Goal: Information Seeking & Learning: Learn about a topic

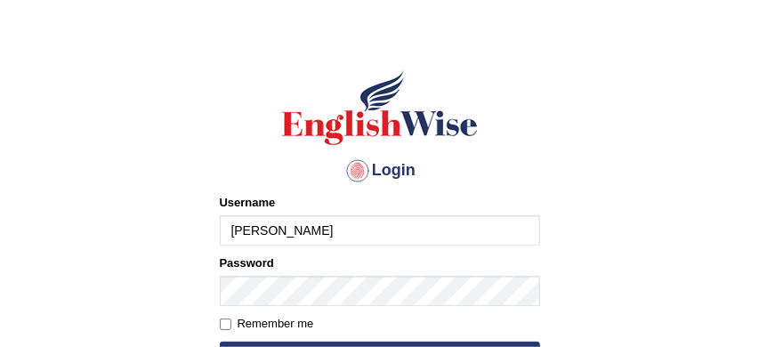
scroll to position [57, 0]
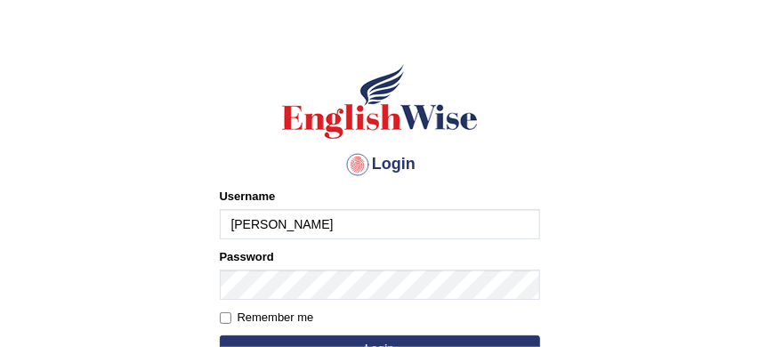
type input "[PERSON_NAME]"
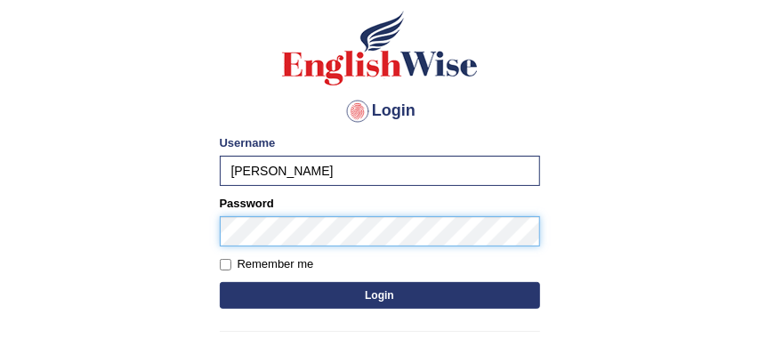
scroll to position [121, 0]
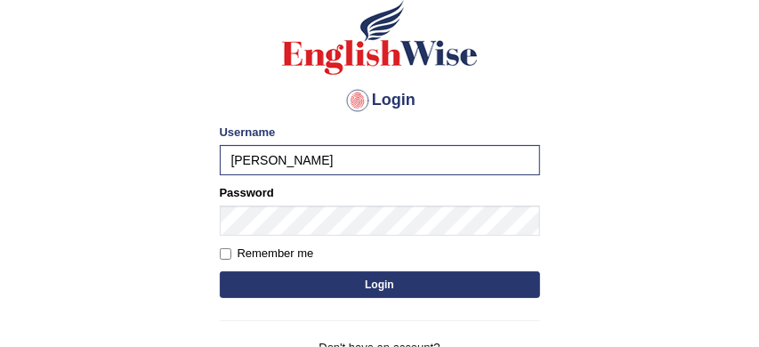
click at [355, 279] on button "Login" at bounding box center [380, 284] width 320 height 27
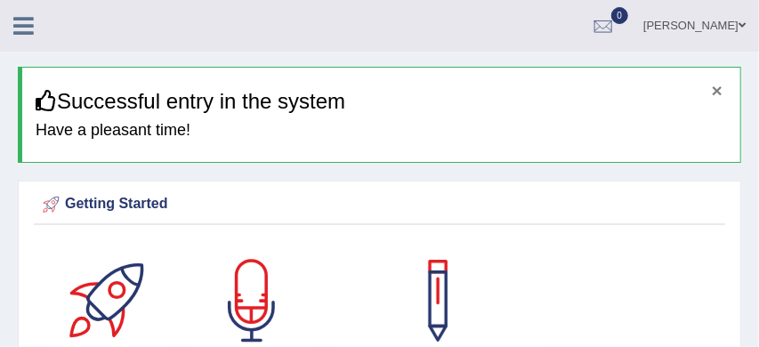
click at [719, 92] on button "×" at bounding box center [716, 90] width 11 height 19
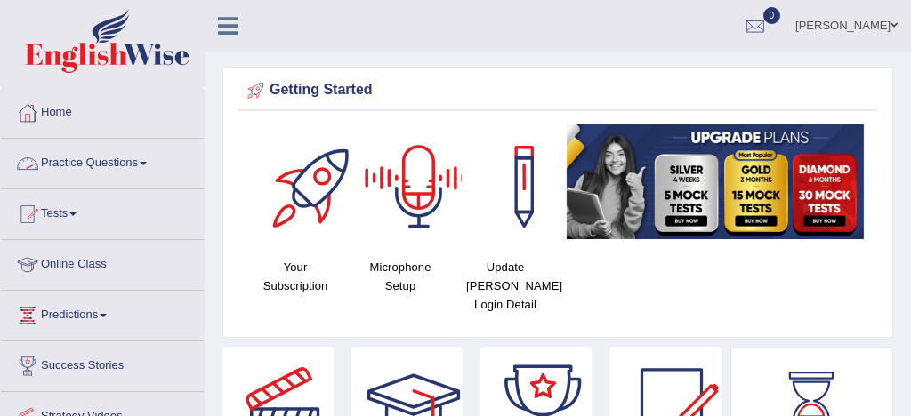
click at [89, 161] on link "Practice Questions" at bounding box center [102, 161] width 203 height 44
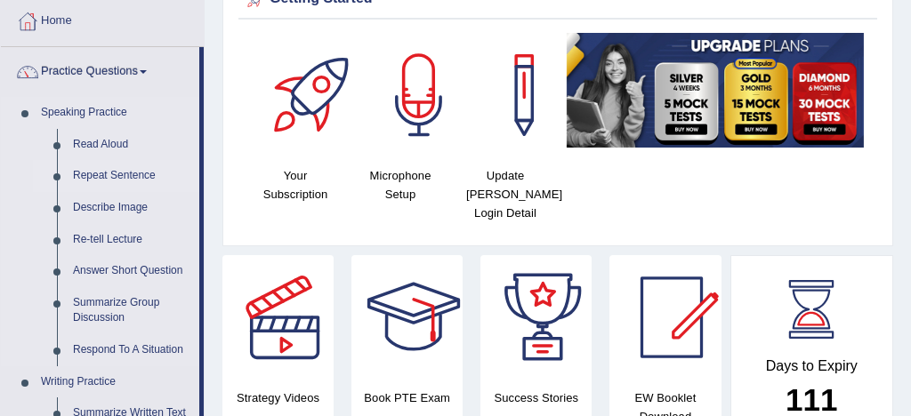
scroll to position [93, 0]
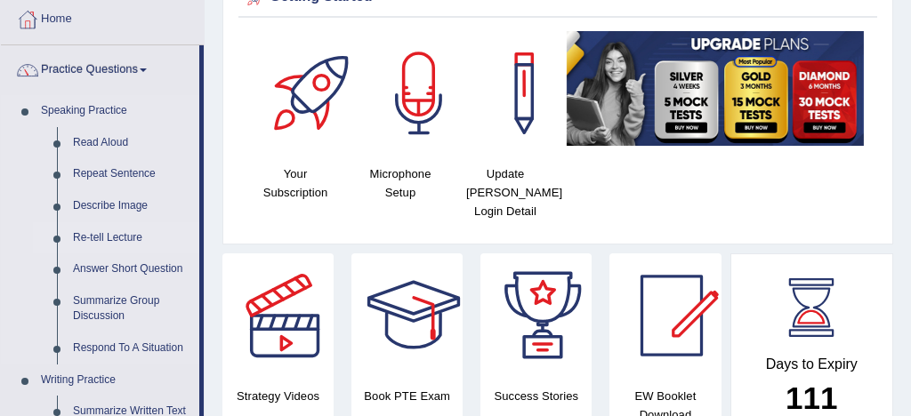
click at [124, 240] on link "Re-tell Lecture" at bounding box center [132, 238] width 134 height 32
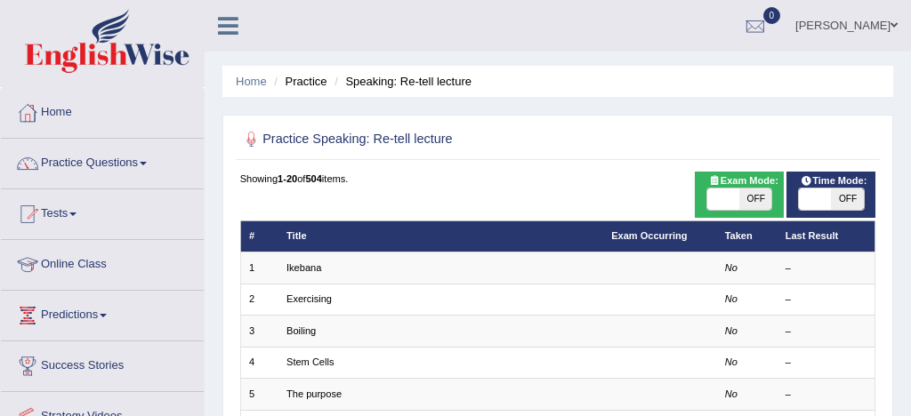
click at [719, 198] on span at bounding box center [723, 199] width 32 height 21
checkbox input "true"
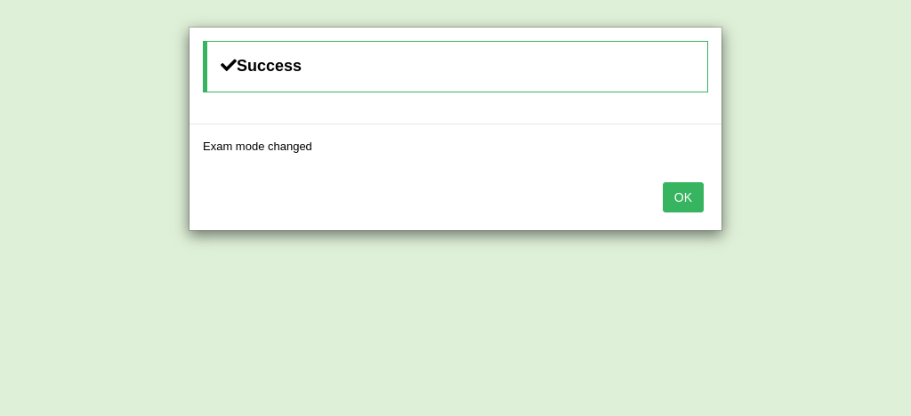
click at [688, 202] on button "OK" at bounding box center [682, 197] width 41 height 30
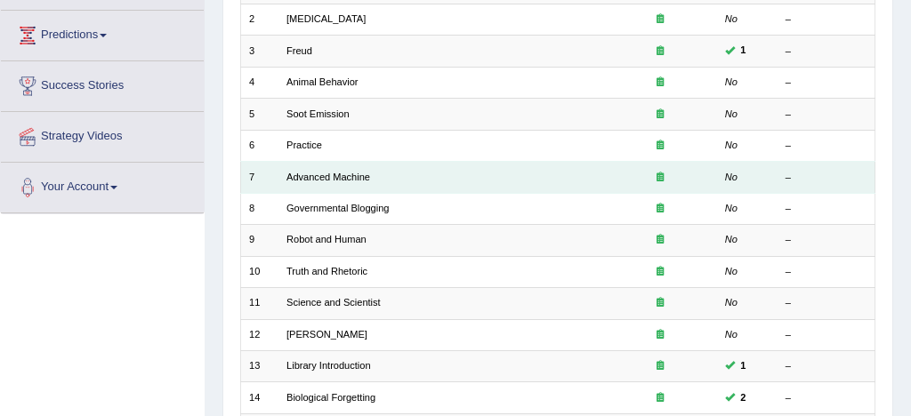
scroll to position [277, 0]
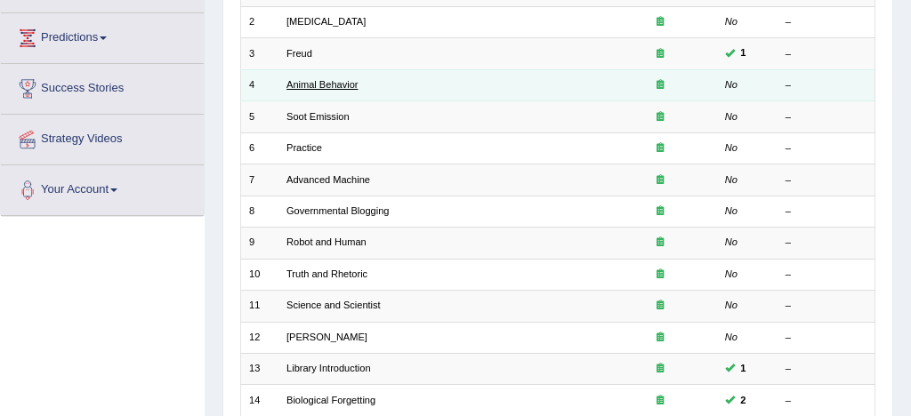
click at [341, 90] on link "Animal Behavior" at bounding box center [321, 84] width 71 height 11
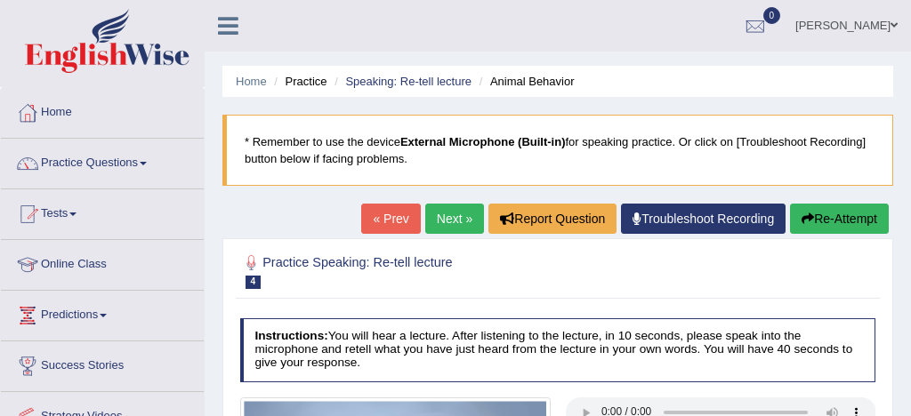
scroll to position [231, 0]
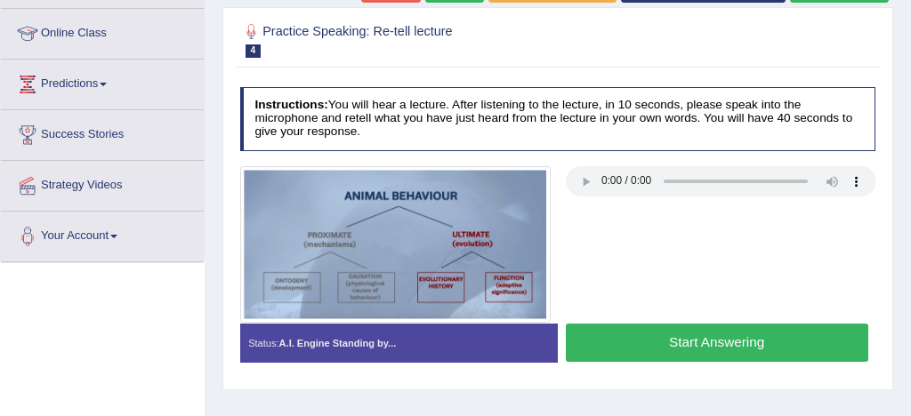
click at [667, 338] on button "Start Answering" at bounding box center [717, 343] width 302 height 38
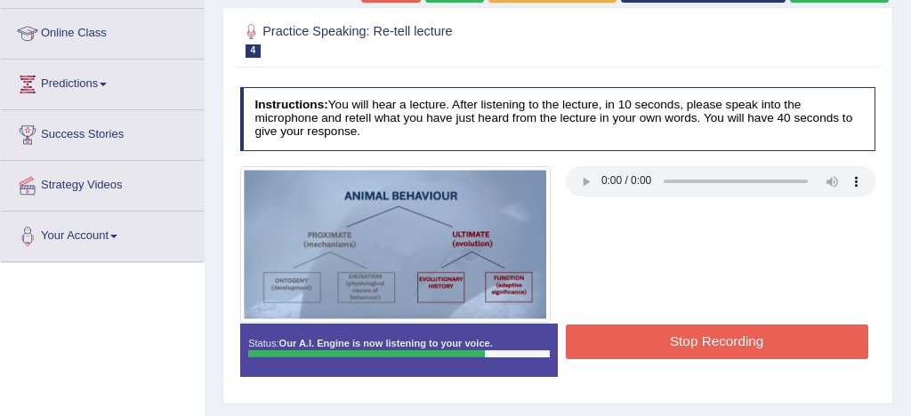
click at [667, 338] on button "Stop Recording" at bounding box center [717, 342] width 302 height 35
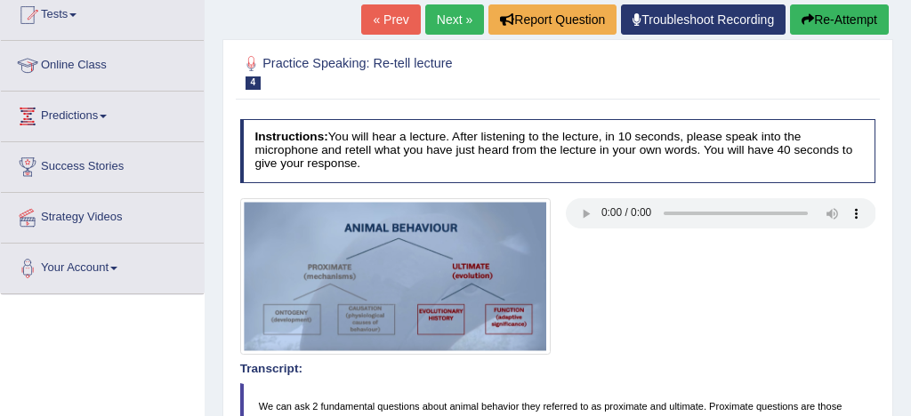
scroll to position [198, 0]
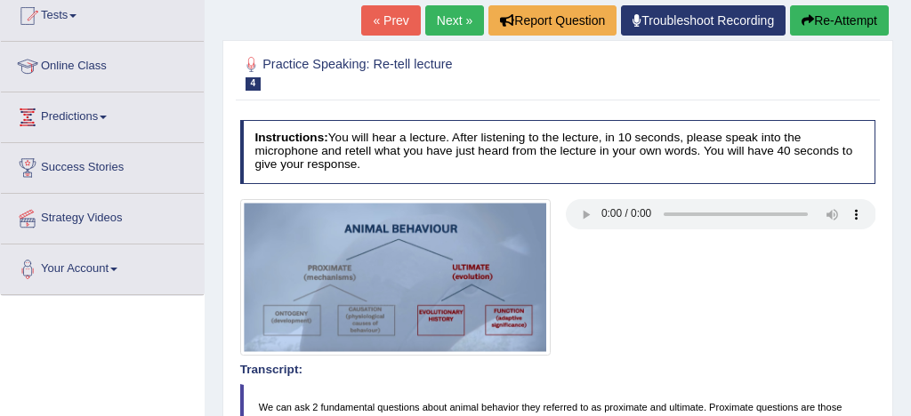
click at [433, 21] on link "Next »" at bounding box center [454, 20] width 59 height 30
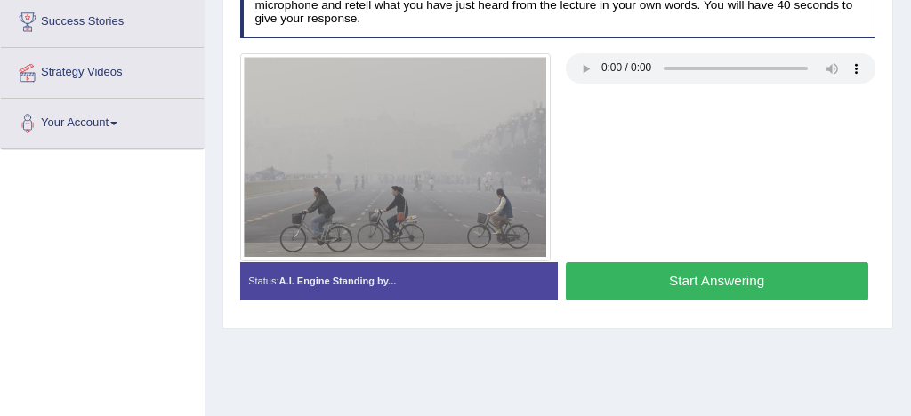
scroll to position [345, 0]
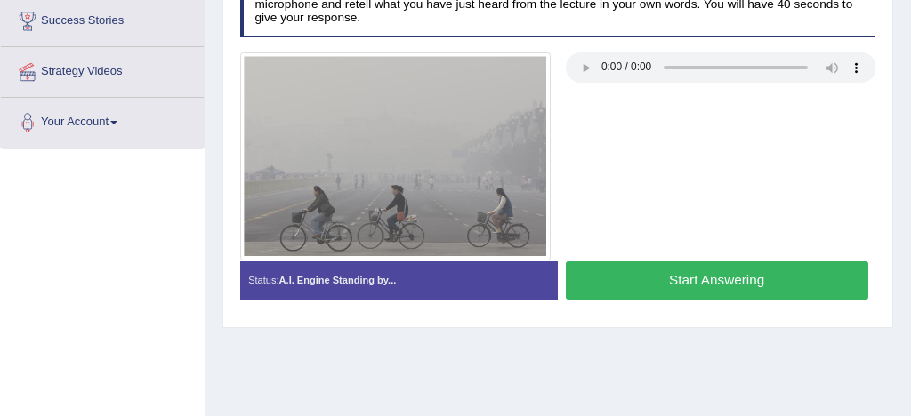
click at [703, 283] on button "Start Answering" at bounding box center [717, 280] width 302 height 38
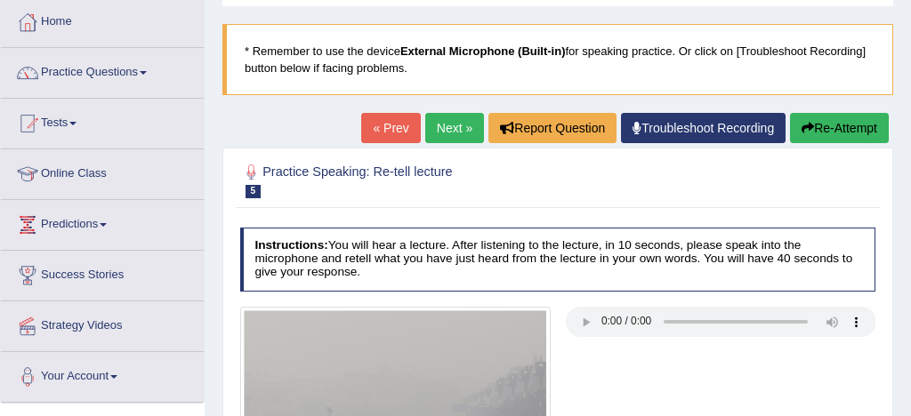
scroll to position [87, 0]
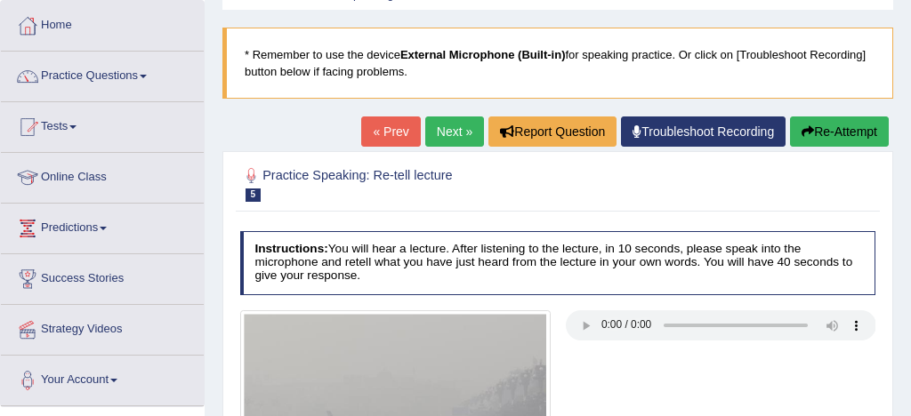
click at [446, 132] on link "Next »" at bounding box center [454, 131] width 59 height 30
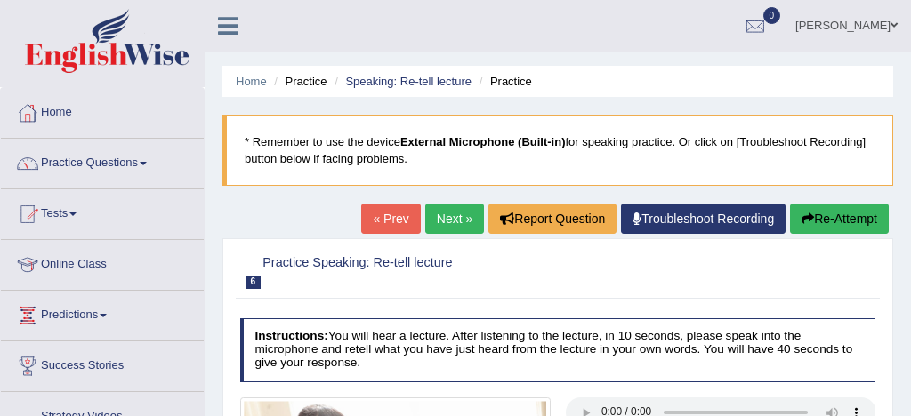
scroll to position [245, 0]
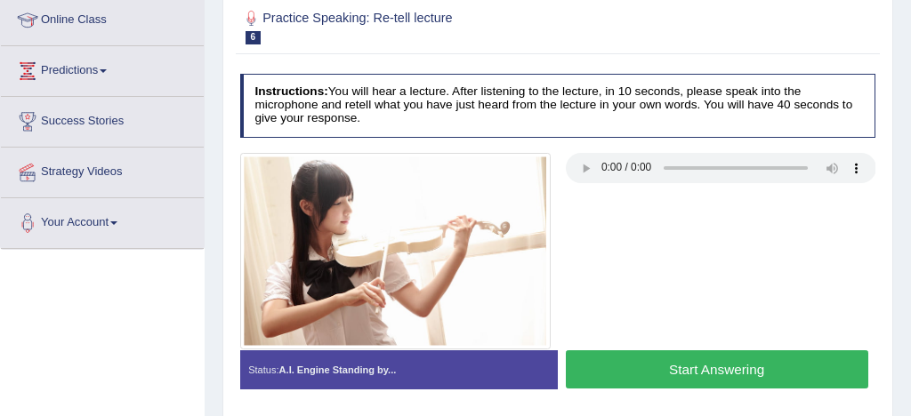
click at [690, 373] on button "Start Answering" at bounding box center [717, 369] width 302 height 38
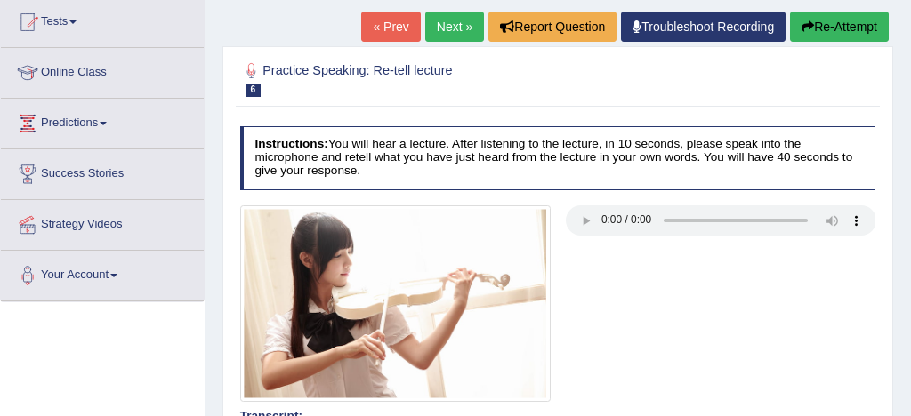
scroll to position [182, 0]
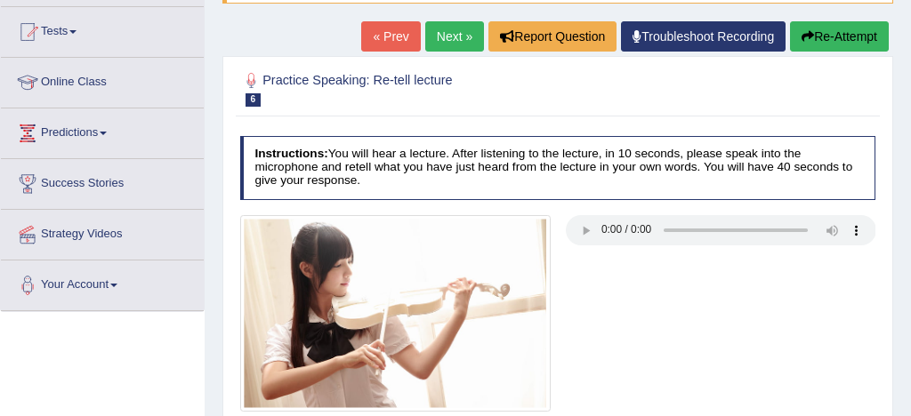
click at [452, 36] on link "Next »" at bounding box center [454, 36] width 59 height 30
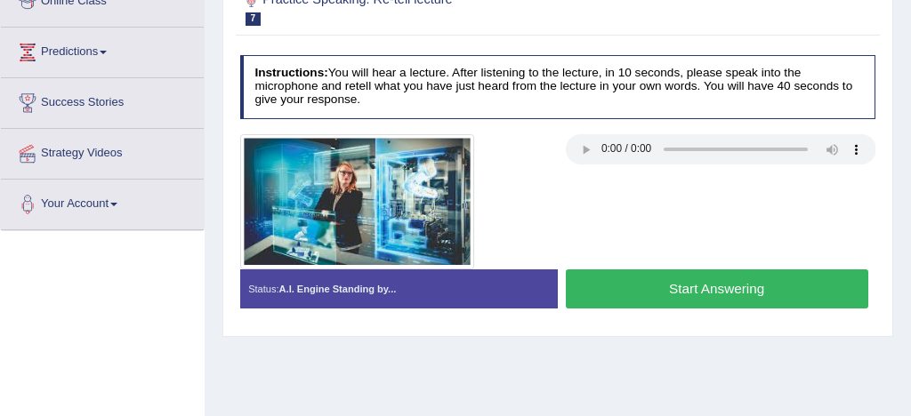
scroll to position [270, 0]
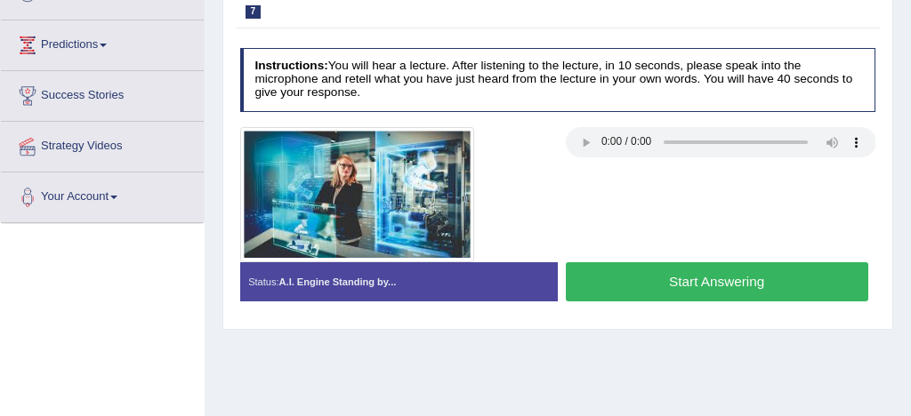
click at [679, 282] on button "Start Answering" at bounding box center [717, 281] width 302 height 38
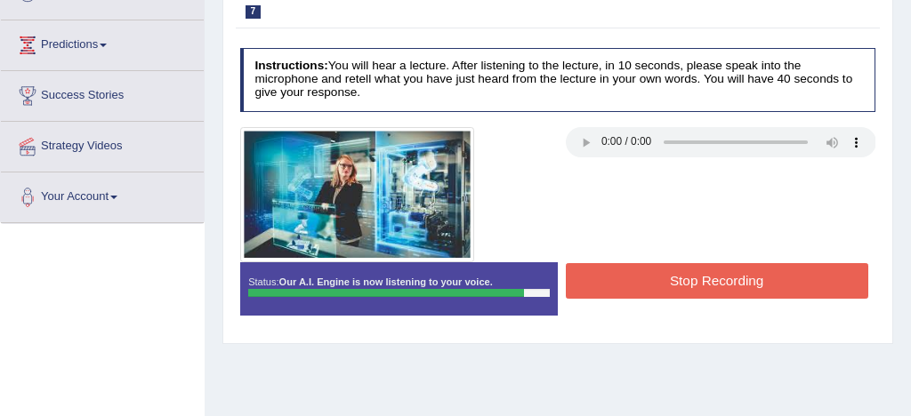
click at [679, 282] on button "Stop Recording" at bounding box center [717, 280] width 302 height 35
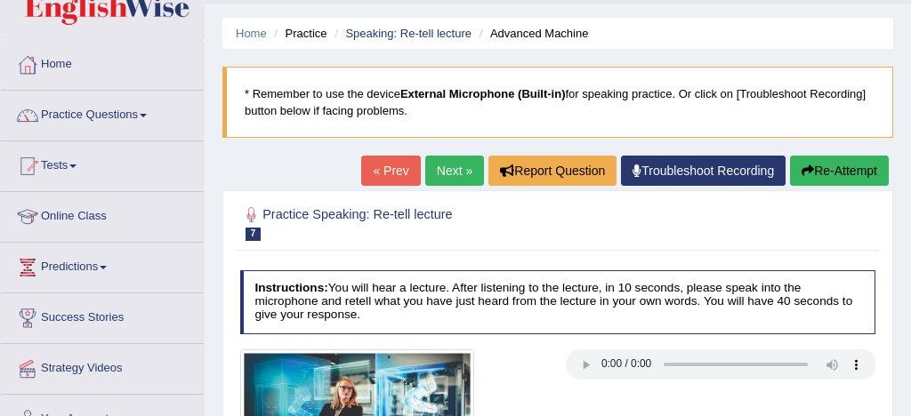
scroll to position [40, 0]
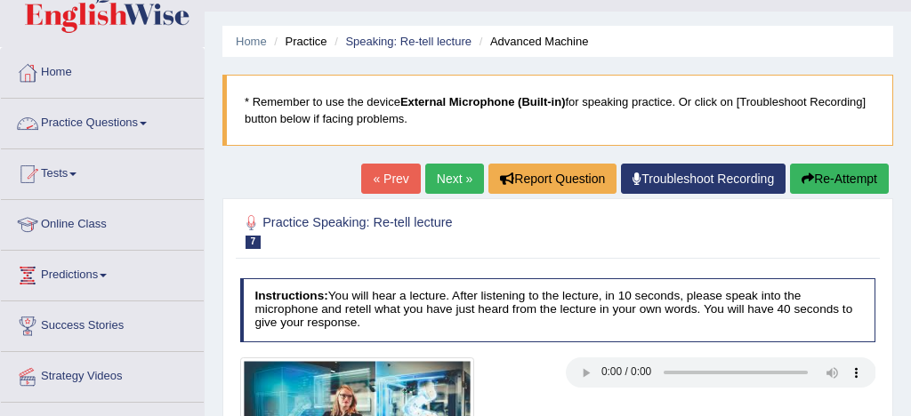
click at [94, 124] on link "Practice Questions" at bounding box center [102, 121] width 203 height 44
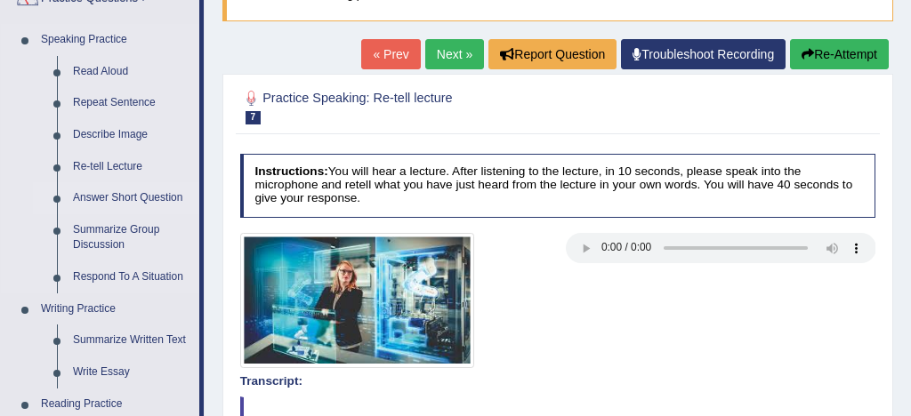
scroll to position [165, 0]
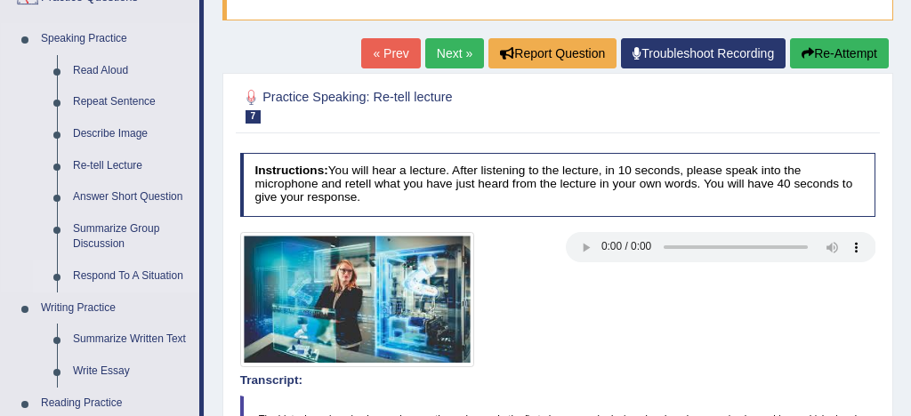
click at [151, 275] on link "Respond To A Situation" at bounding box center [132, 277] width 134 height 32
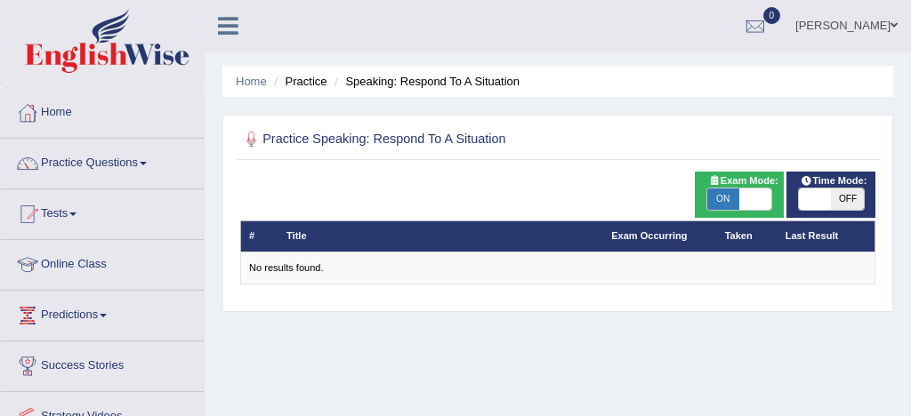
click at [723, 204] on span "ON" at bounding box center [723, 199] width 32 height 21
checkbox input "false"
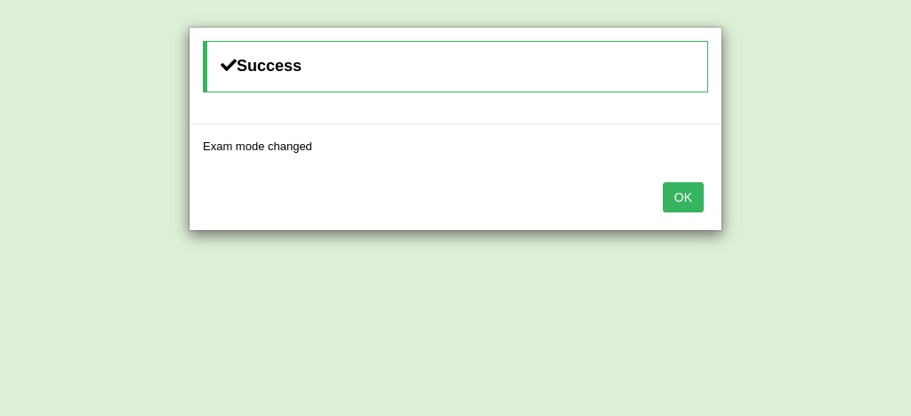
click at [691, 198] on button "OK" at bounding box center [682, 197] width 41 height 30
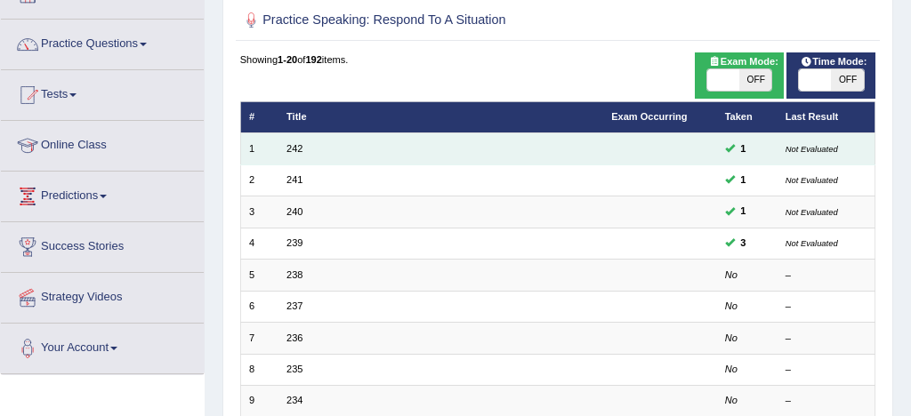
scroll to position [148, 0]
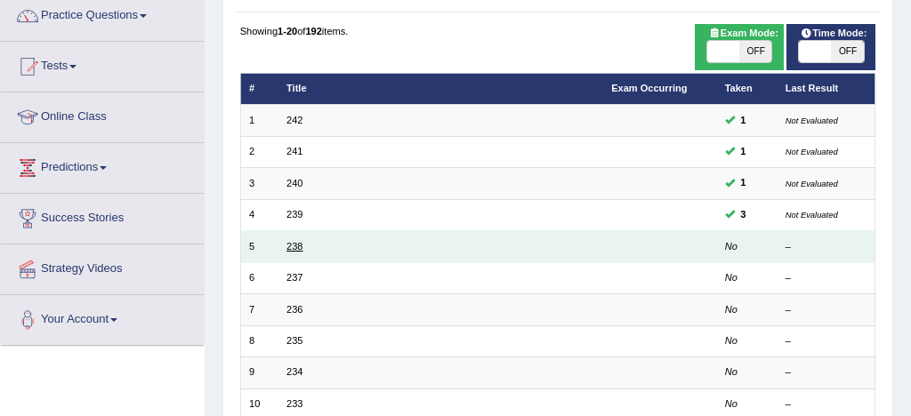
click at [294, 246] on link "238" at bounding box center [294, 246] width 16 height 11
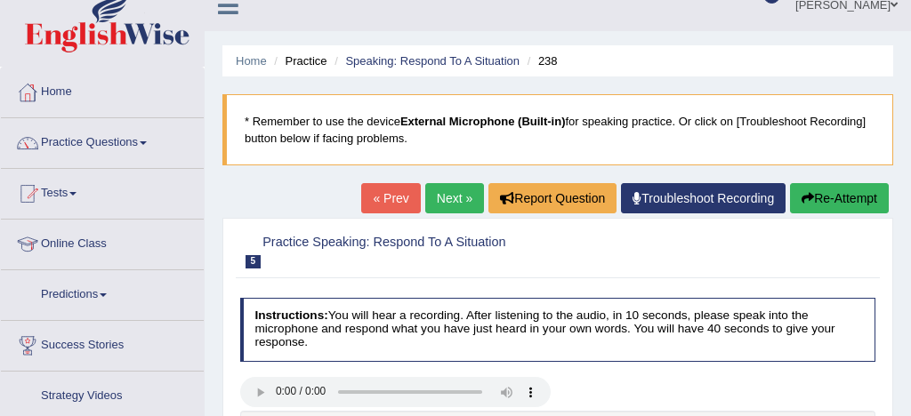
scroll to position [180, 0]
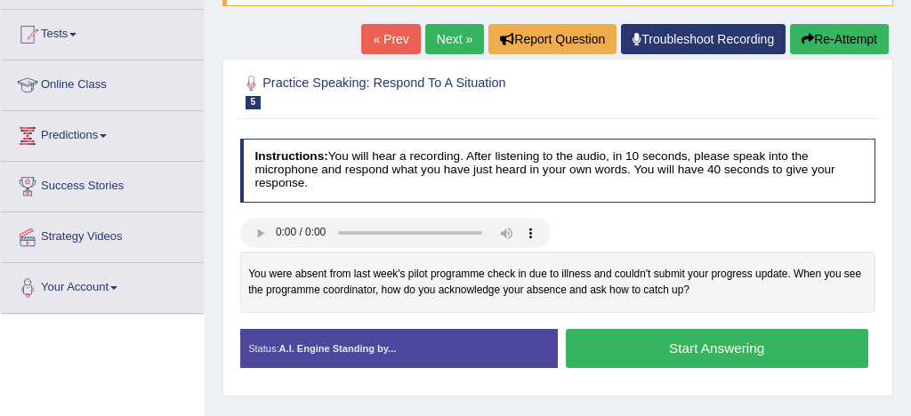
click at [709, 349] on button "Start Answering" at bounding box center [717, 348] width 302 height 38
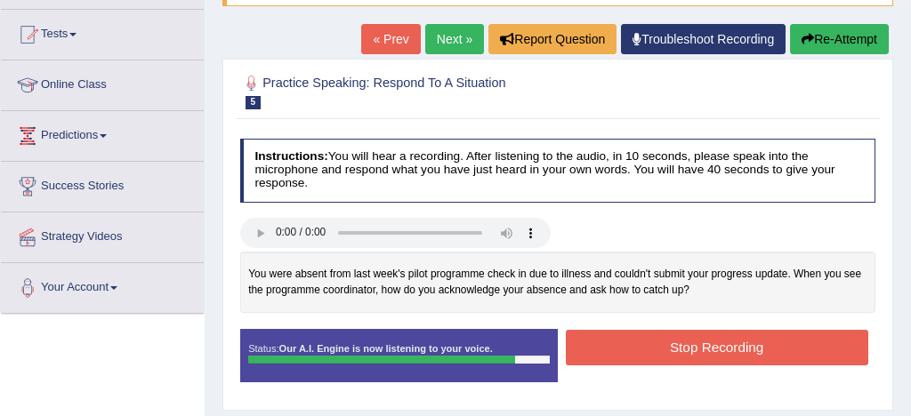
click at [709, 349] on button "Stop Recording" at bounding box center [717, 347] width 302 height 35
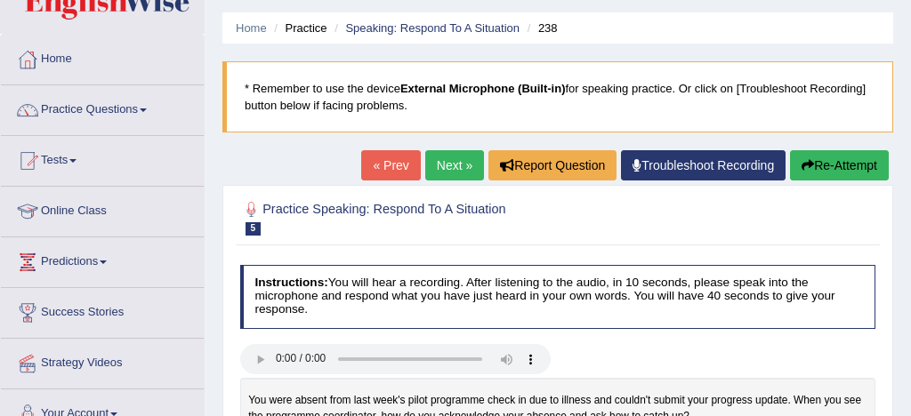
scroll to position [50, 0]
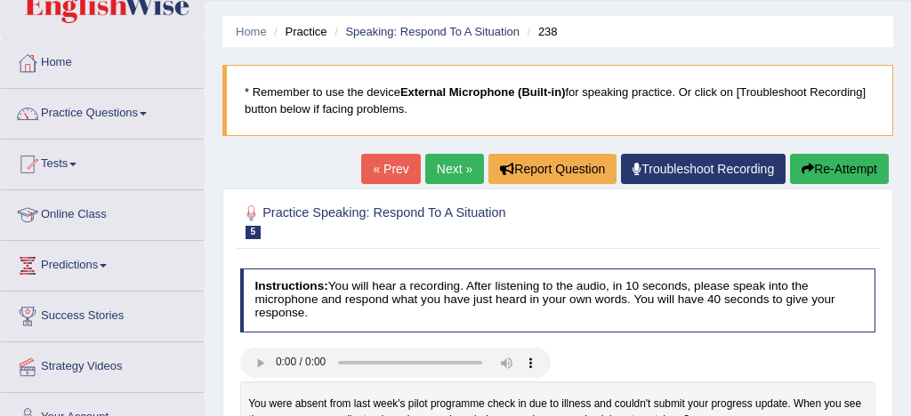
click at [437, 171] on link "Next »" at bounding box center [454, 169] width 59 height 30
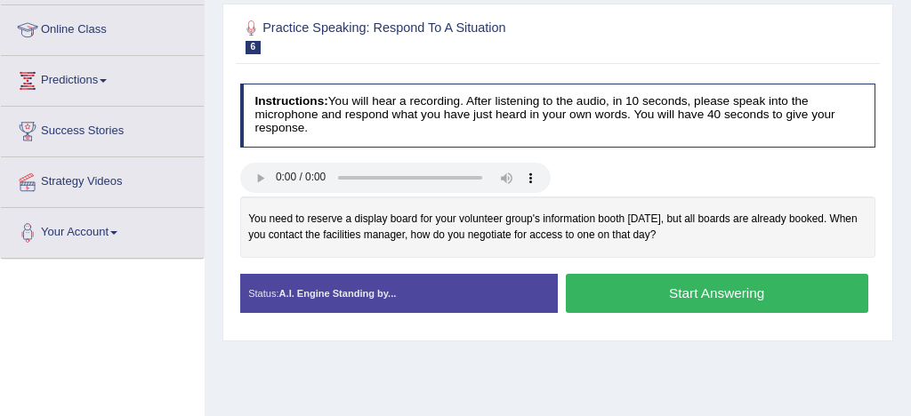
scroll to position [240, 0]
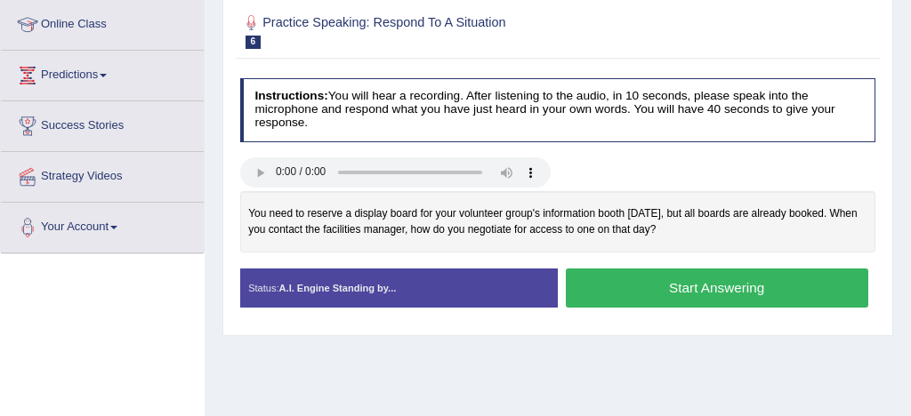
click at [702, 285] on button "Start Answering" at bounding box center [717, 288] width 302 height 38
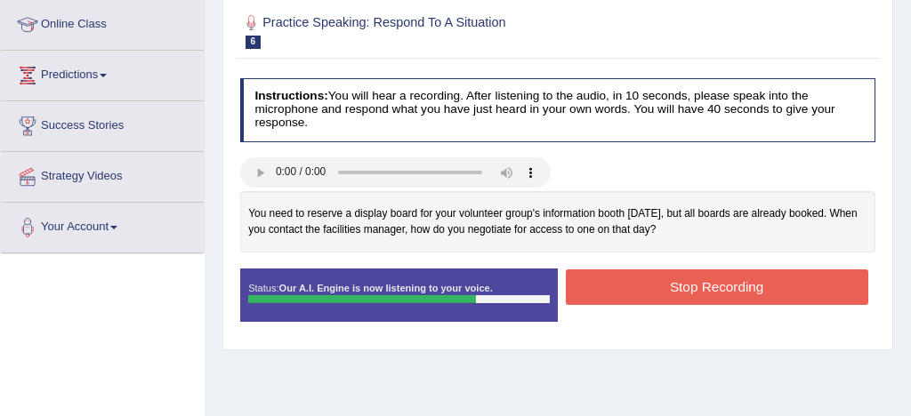
click at [702, 285] on button "Stop Recording" at bounding box center [717, 286] width 302 height 35
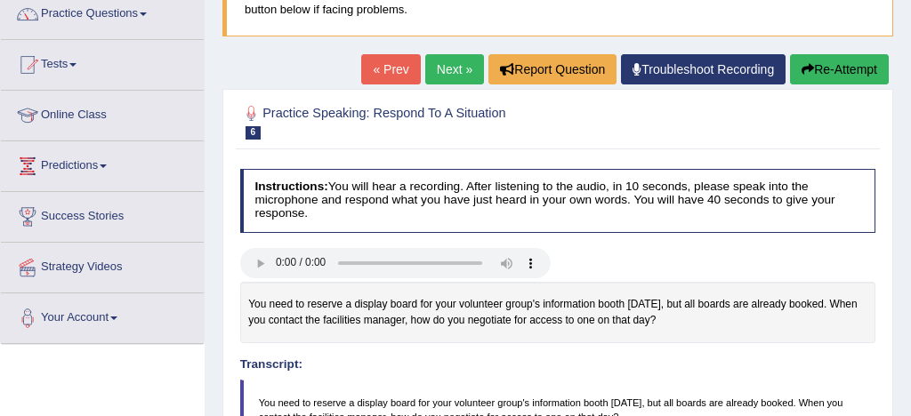
scroll to position [148, 0]
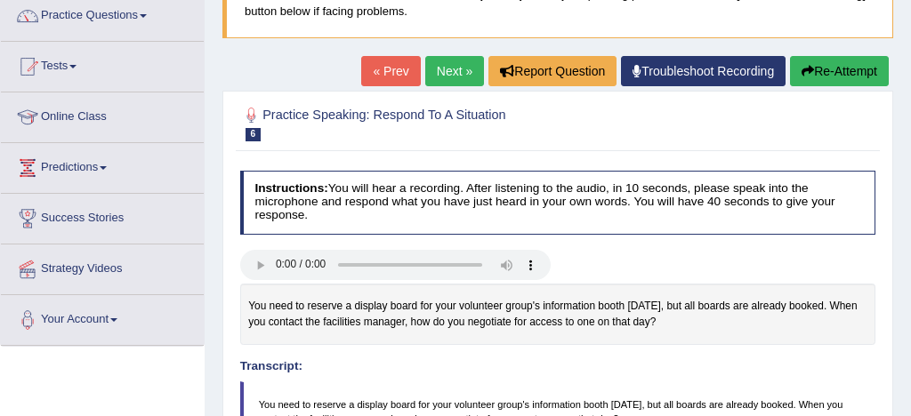
click at [853, 61] on button "Re-Attempt" at bounding box center [839, 71] width 99 height 30
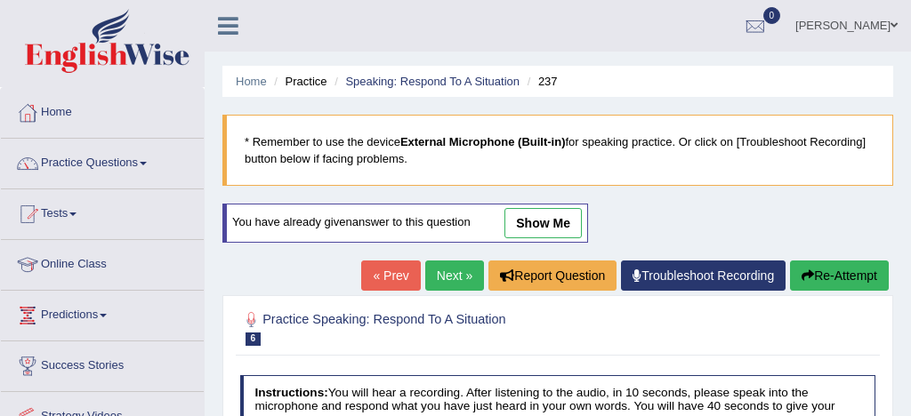
scroll to position [266, 0]
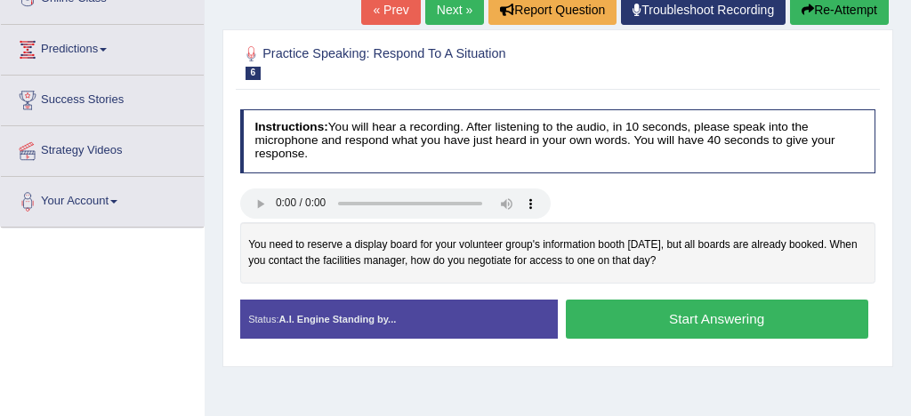
click at [653, 313] on button "Start Answering" at bounding box center [717, 319] width 302 height 38
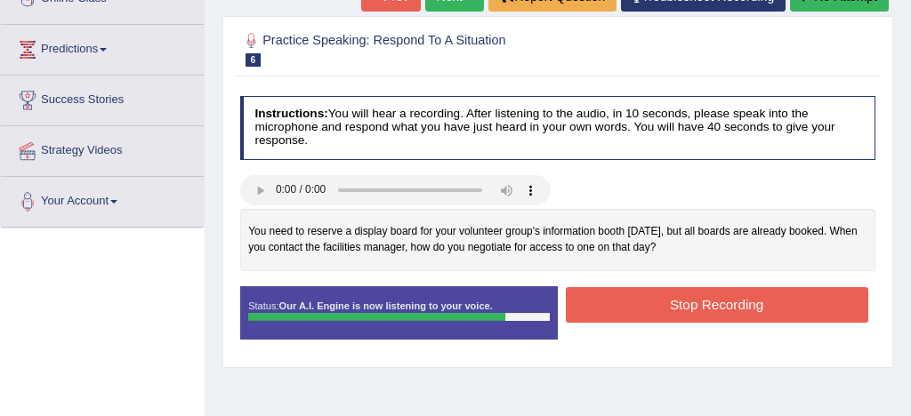
click at [653, 313] on button "Stop Recording" at bounding box center [717, 304] width 302 height 35
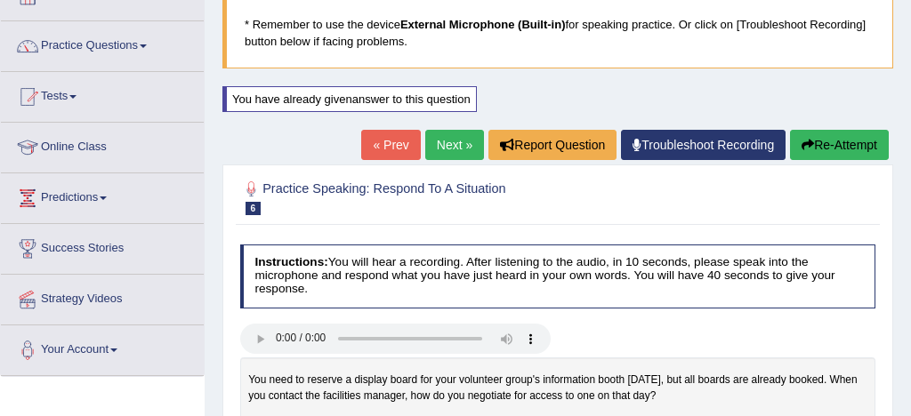
scroll to position [89, 0]
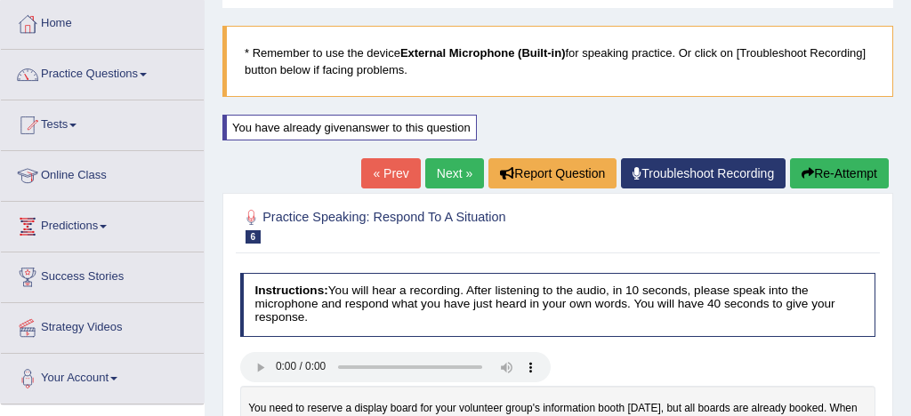
click at [451, 173] on link "Next »" at bounding box center [454, 173] width 59 height 30
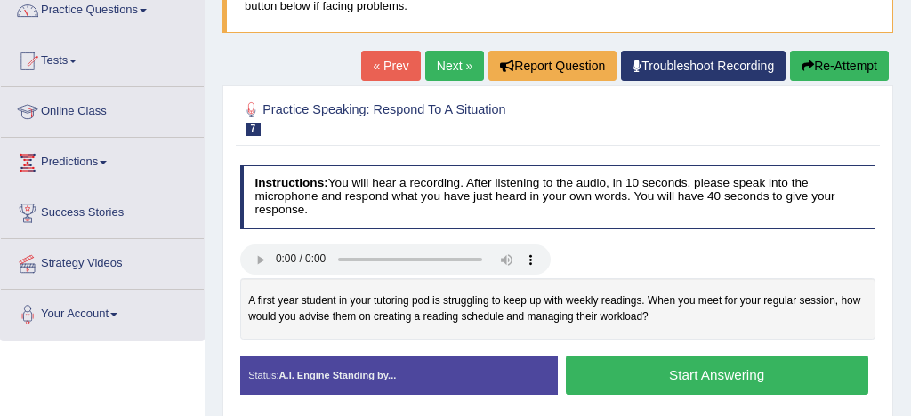
scroll to position [184, 0]
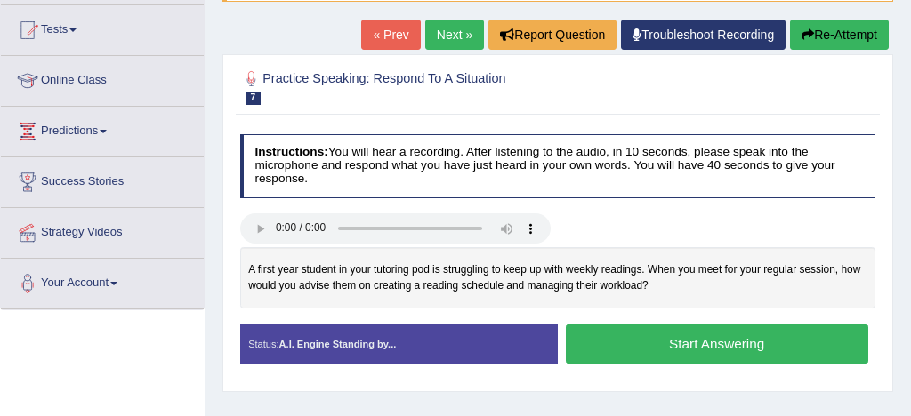
click at [651, 341] on button "Start Answering" at bounding box center [717, 344] width 302 height 38
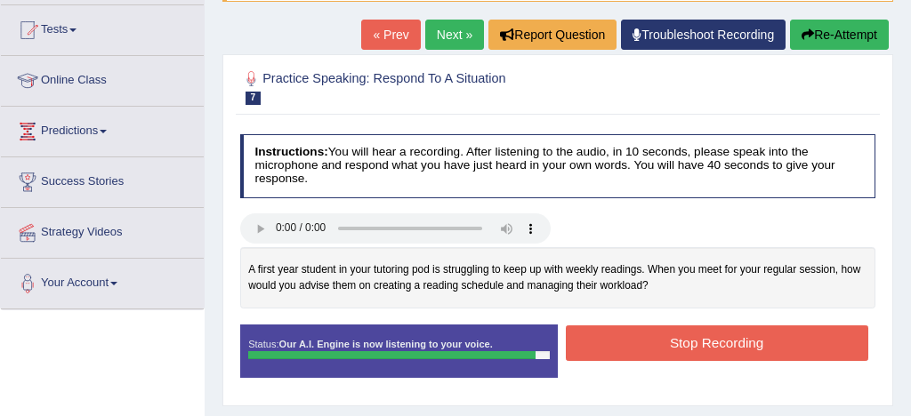
click at [651, 341] on button "Stop Recording" at bounding box center [717, 342] width 302 height 35
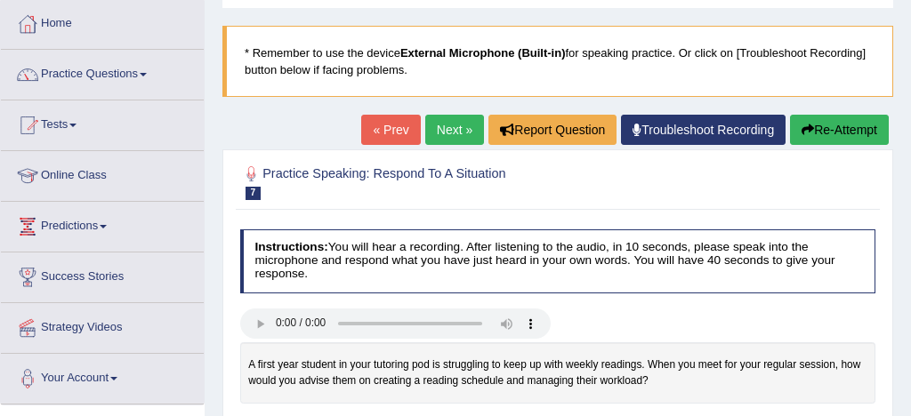
scroll to position [48, 0]
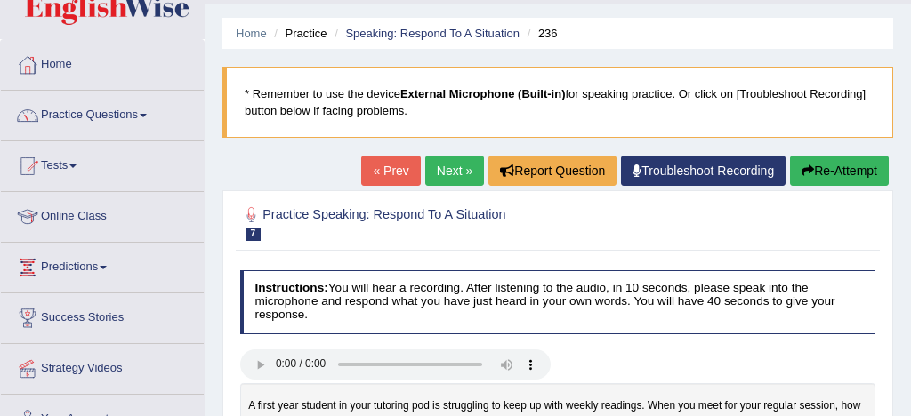
click at [445, 166] on link "Next »" at bounding box center [454, 171] width 59 height 30
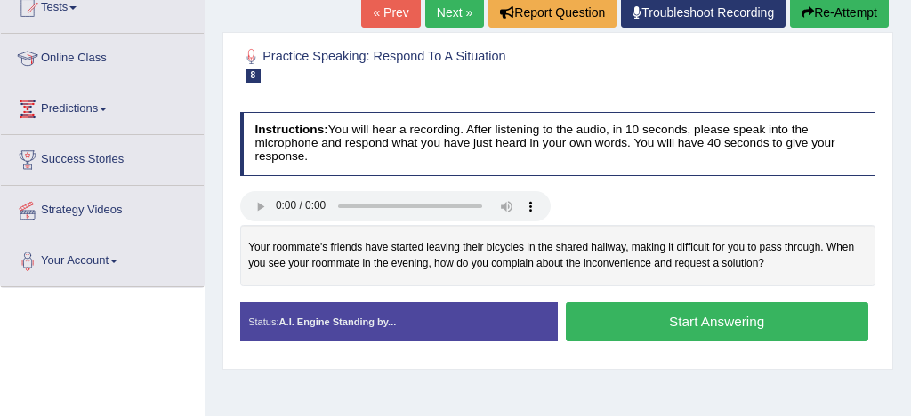
scroll to position [207, 0]
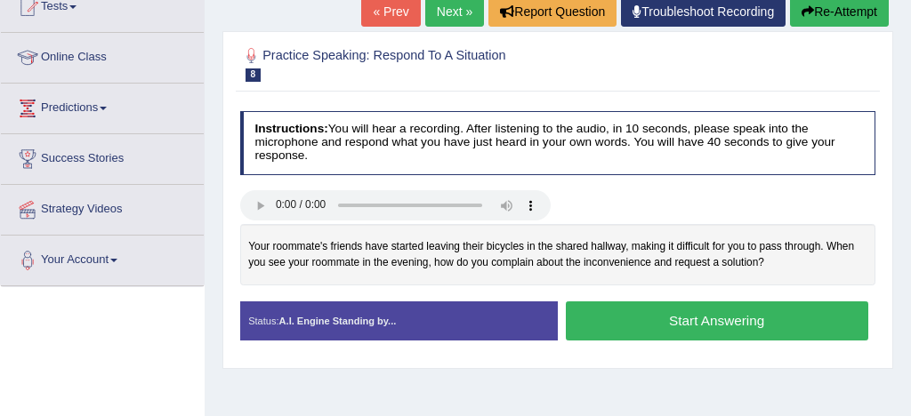
click at [590, 326] on button "Start Answering" at bounding box center [717, 320] width 302 height 38
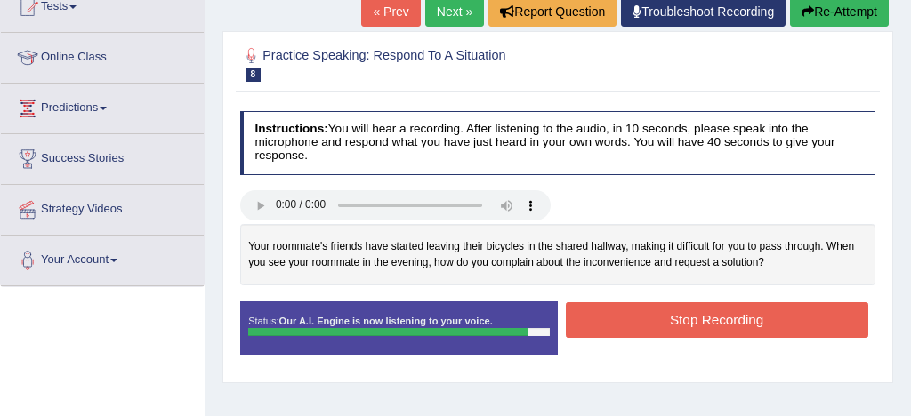
click at [590, 326] on button "Stop Recording" at bounding box center [717, 319] width 302 height 35
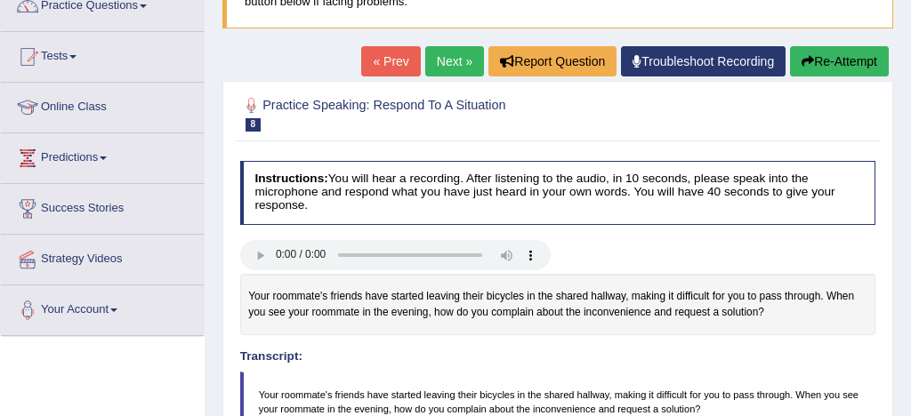
scroll to position [146, 0]
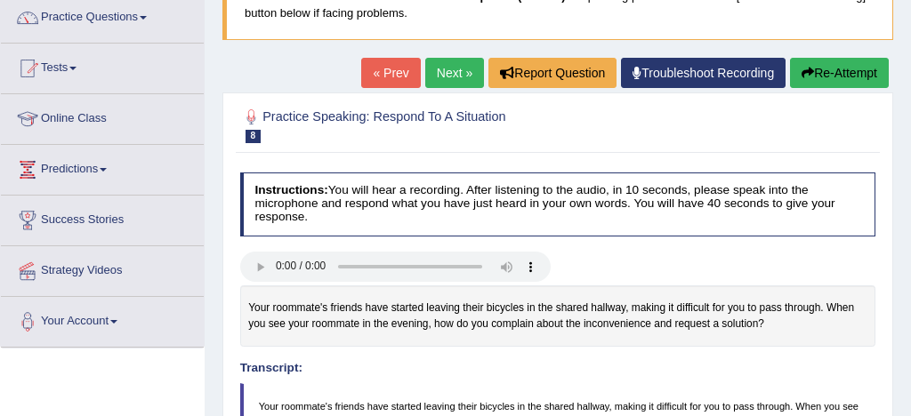
click at [447, 69] on link "Next »" at bounding box center [454, 73] width 59 height 30
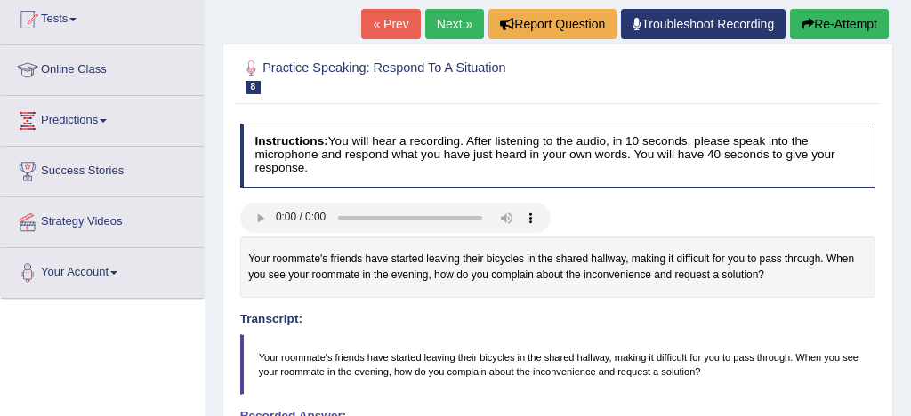
scroll to position [233, 0]
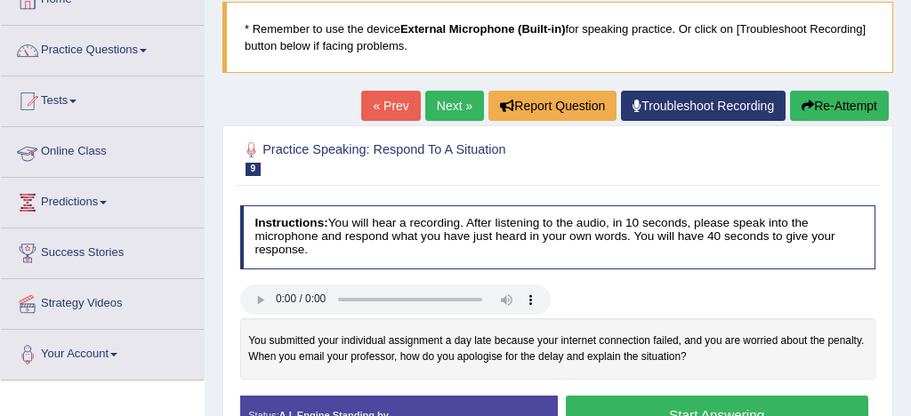
scroll to position [71, 0]
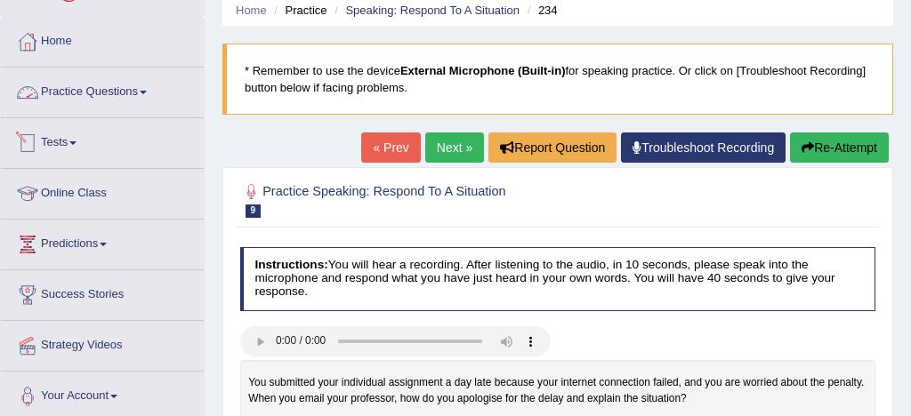
click at [109, 88] on link "Practice Questions" at bounding box center [102, 90] width 203 height 44
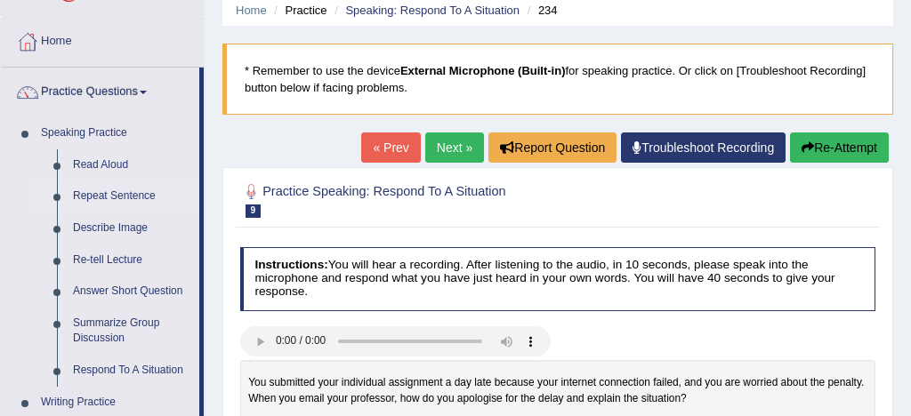
click at [119, 199] on link "Repeat Sentence" at bounding box center [132, 197] width 134 height 32
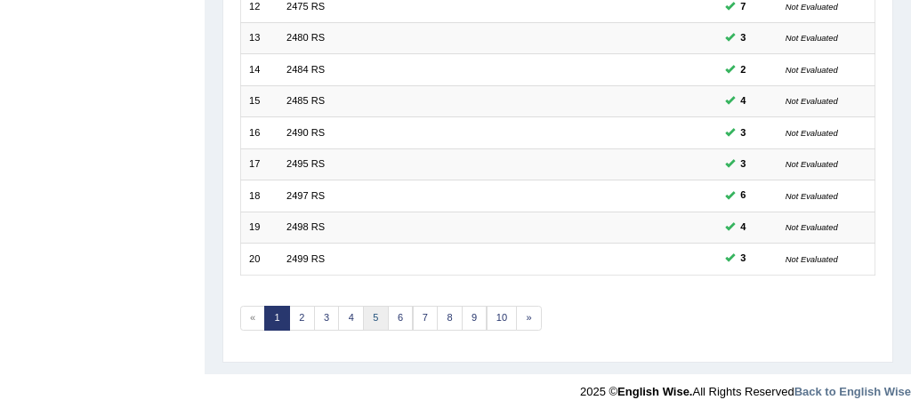
scroll to position [608, 0]
click at [373, 315] on link "5" at bounding box center [376, 318] width 26 height 25
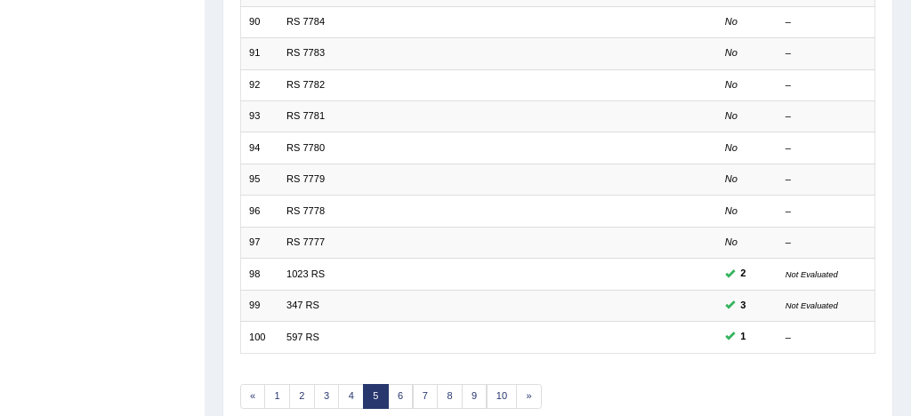
scroll to position [519, 0]
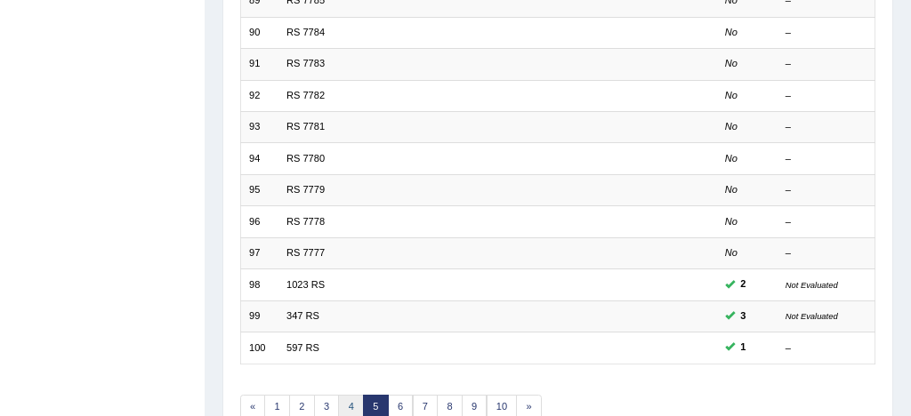
click at [354, 401] on link "4" at bounding box center [351, 407] width 26 height 25
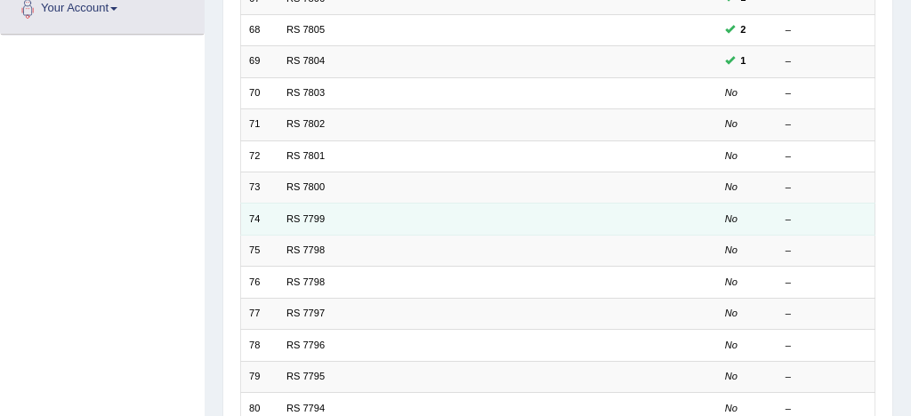
scroll to position [462, 0]
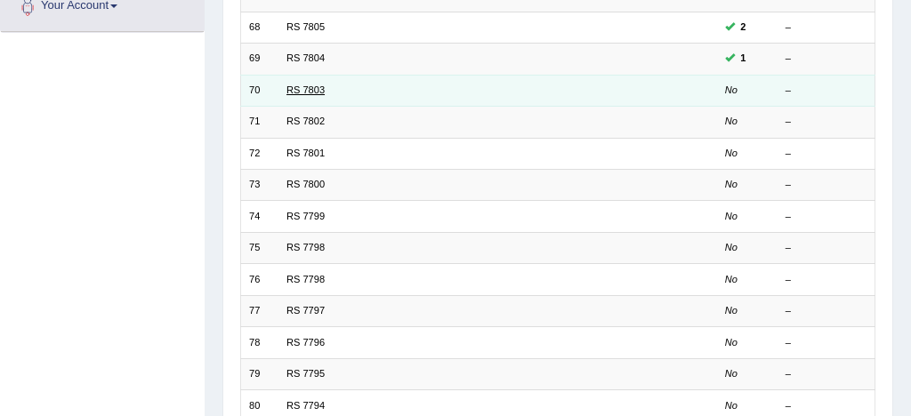
click at [321, 84] on link "RS 7803" at bounding box center [305, 89] width 38 height 11
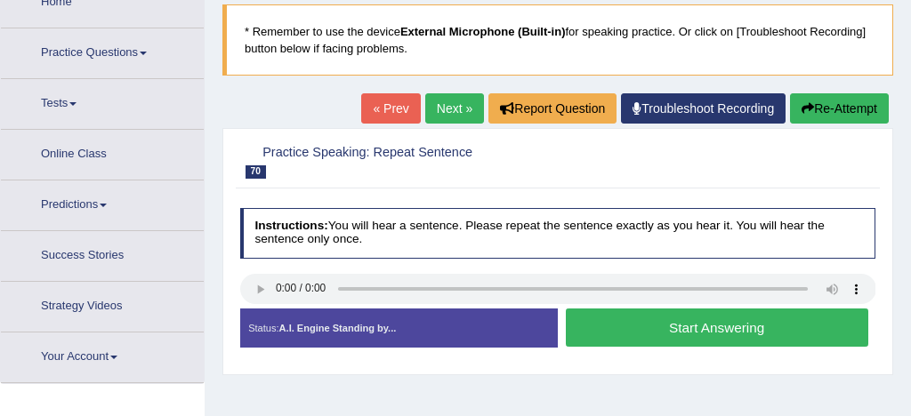
scroll to position [115, 0]
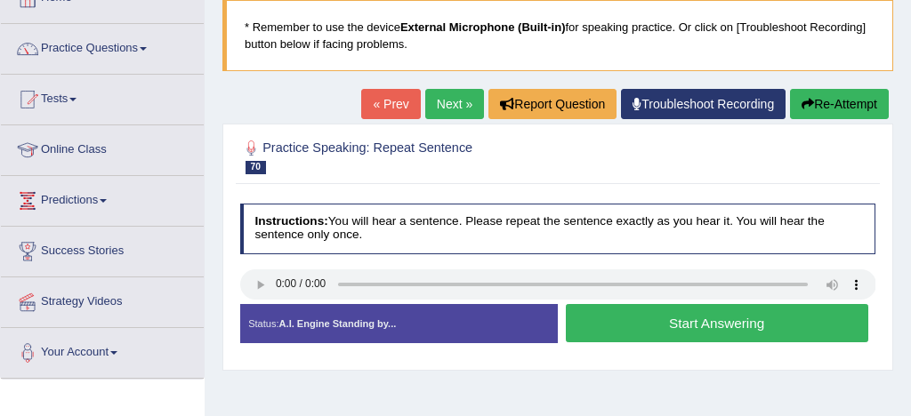
click at [710, 325] on button "Start Answering" at bounding box center [717, 323] width 302 height 38
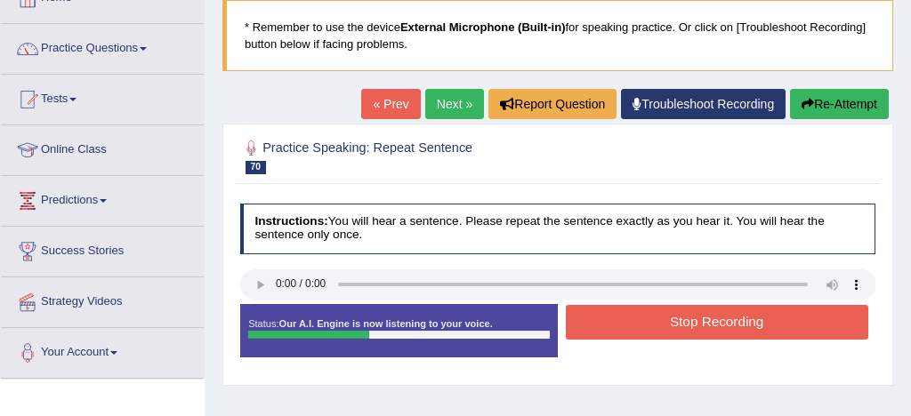
click at [723, 324] on button "Stop Recording" at bounding box center [717, 322] width 302 height 35
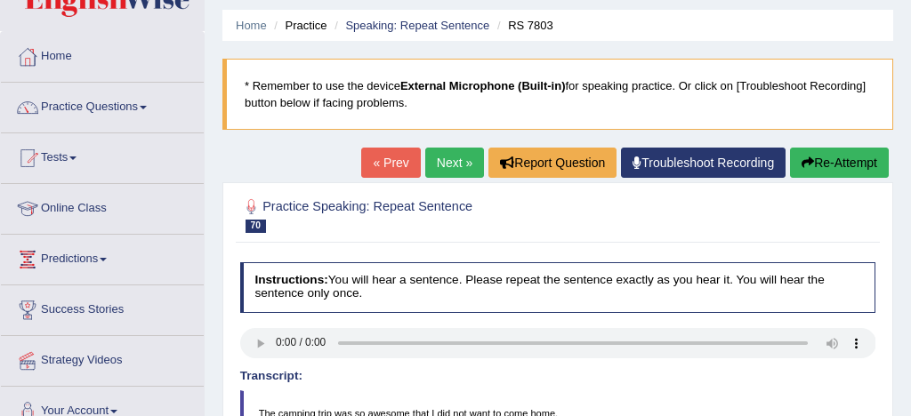
scroll to position [41, 0]
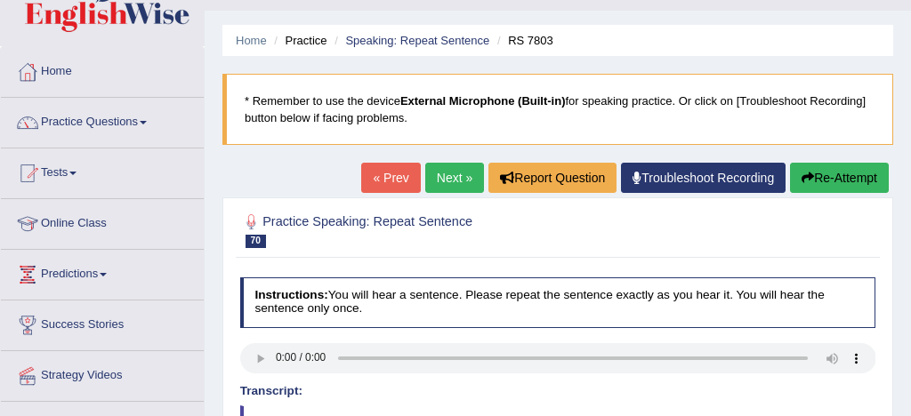
click at [448, 173] on link "Next »" at bounding box center [454, 178] width 59 height 30
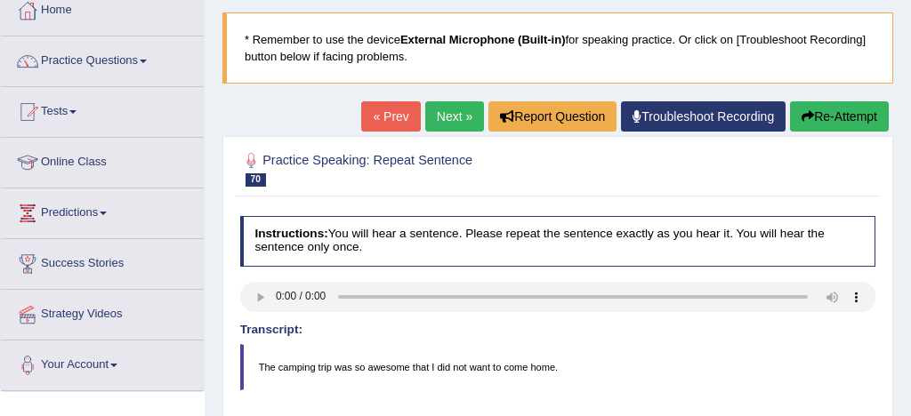
scroll to position [103, 0]
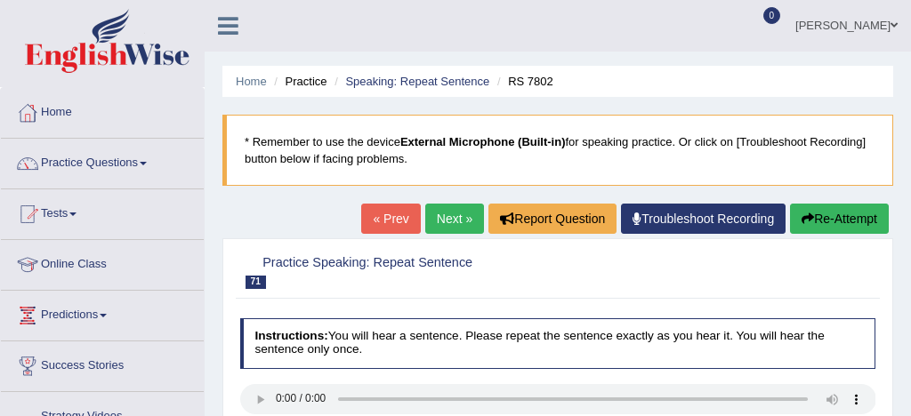
scroll to position [96, 0]
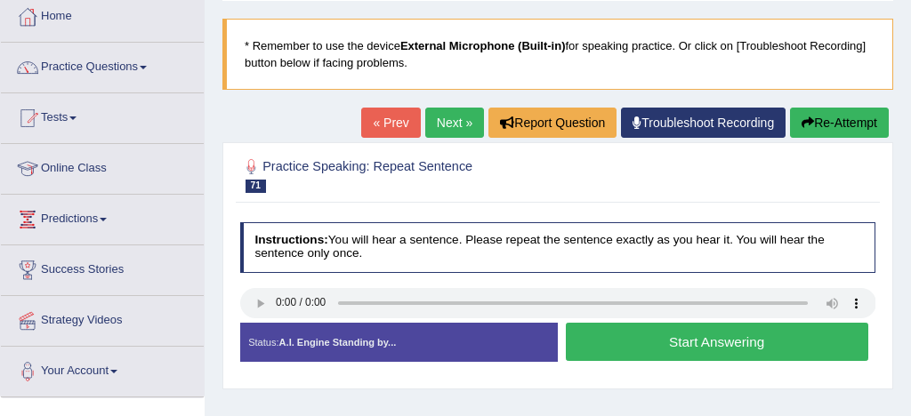
click at [646, 341] on button "Start Answering" at bounding box center [717, 342] width 302 height 38
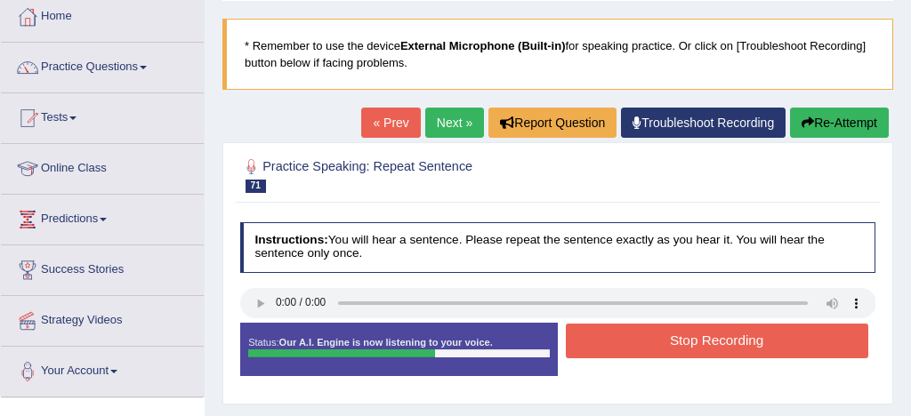
click at [690, 340] on button "Stop Recording" at bounding box center [717, 341] width 302 height 35
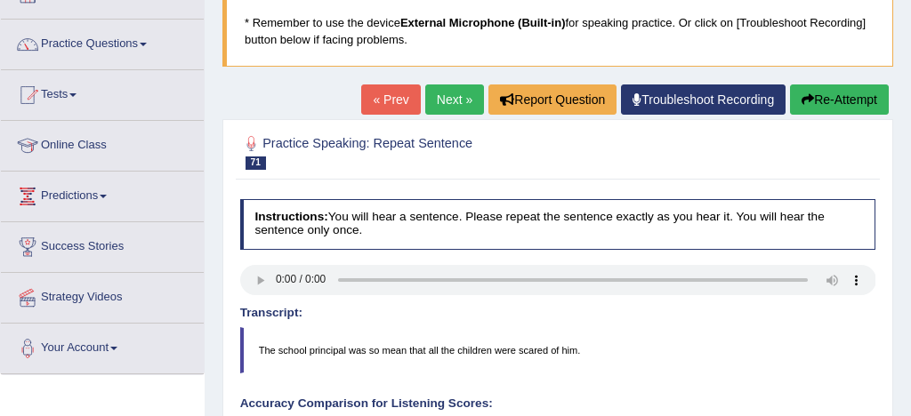
scroll to position [114, 0]
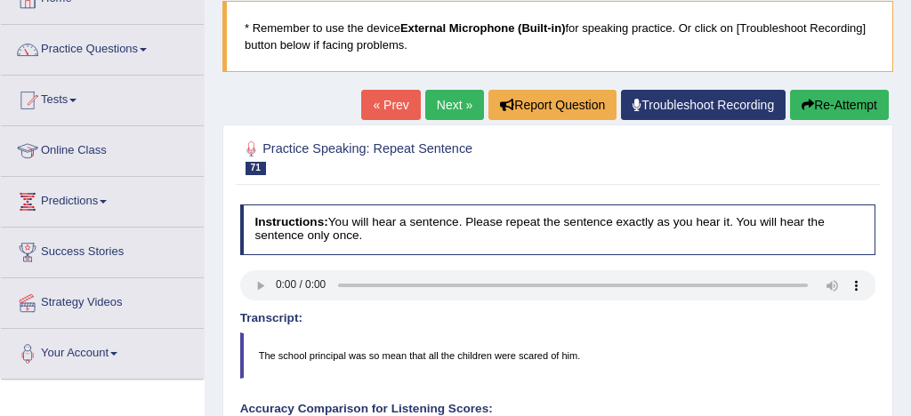
click at [849, 100] on button "Re-Attempt" at bounding box center [839, 105] width 99 height 30
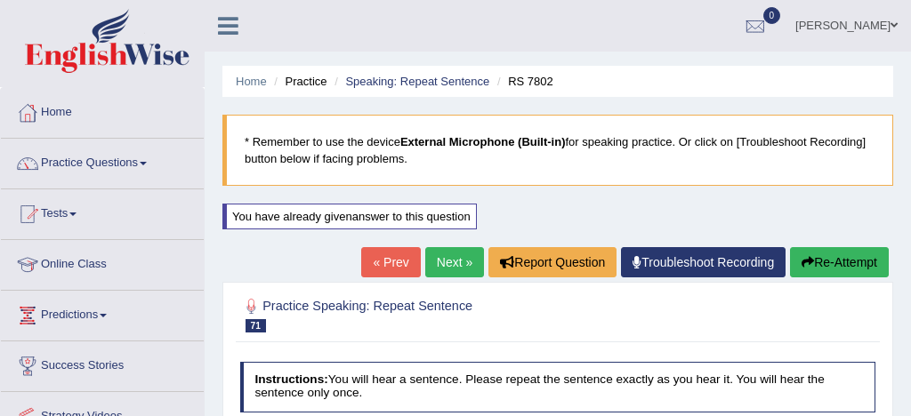
scroll to position [118, 0]
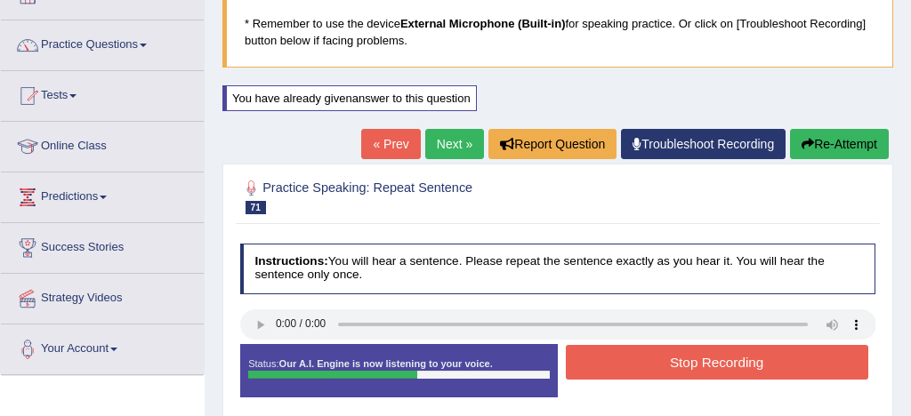
click at [692, 360] on button "Stop Recording" at bounding box center [717, 362] width 302 height 35
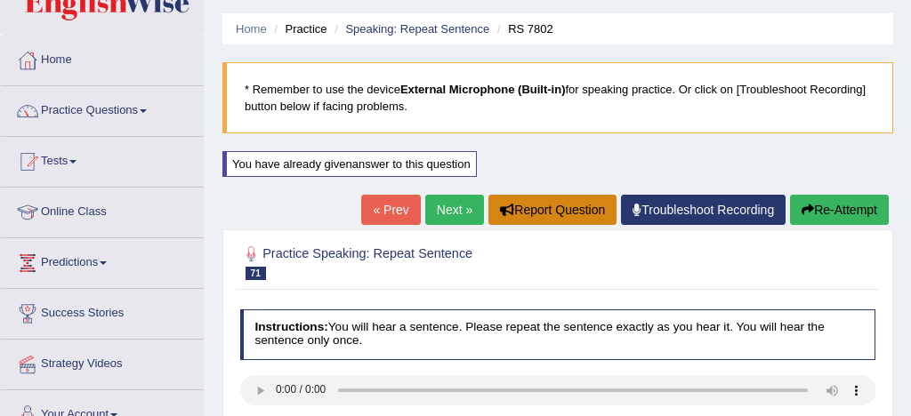
scroll to position [50, 0]
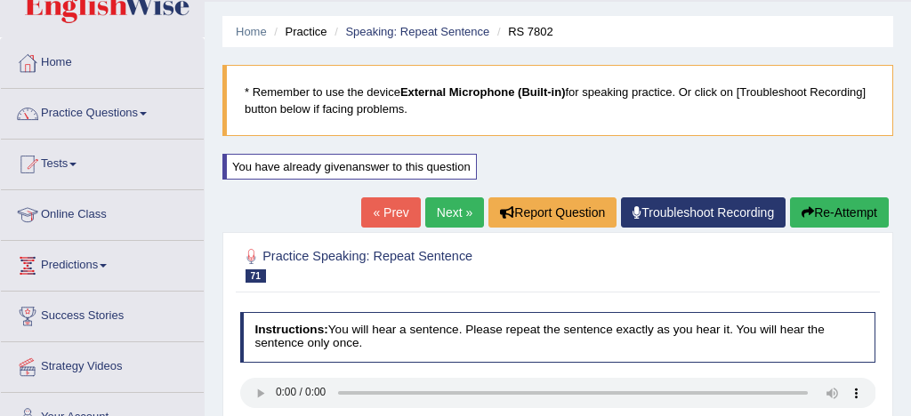
click at [436, 212] on link "Next »" at bounding box center [454, 212] width 59 height 30
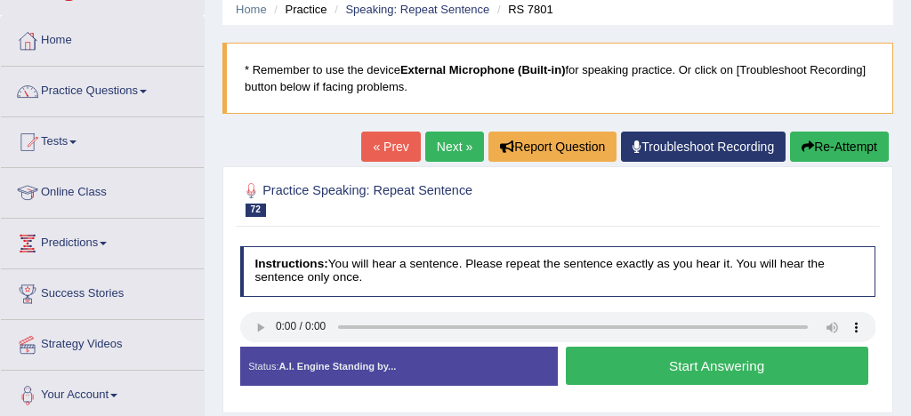
scroll to position [141, 0]
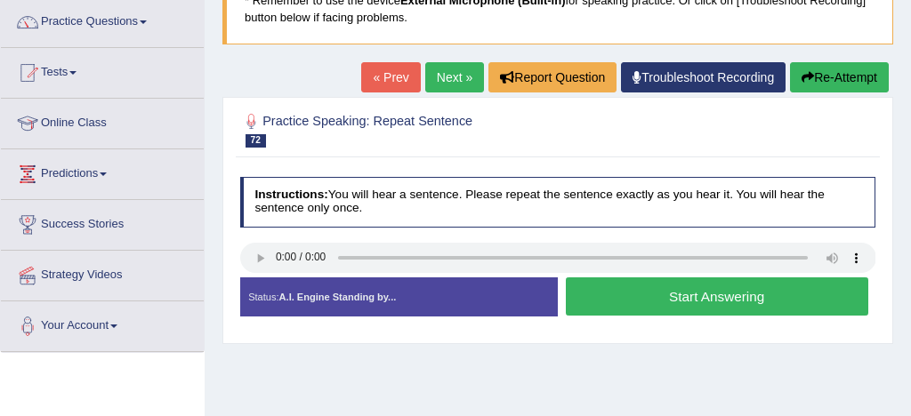
click at [687, 300] on button "Start Answering" at bounding box center [717, 296] width 302 height 38
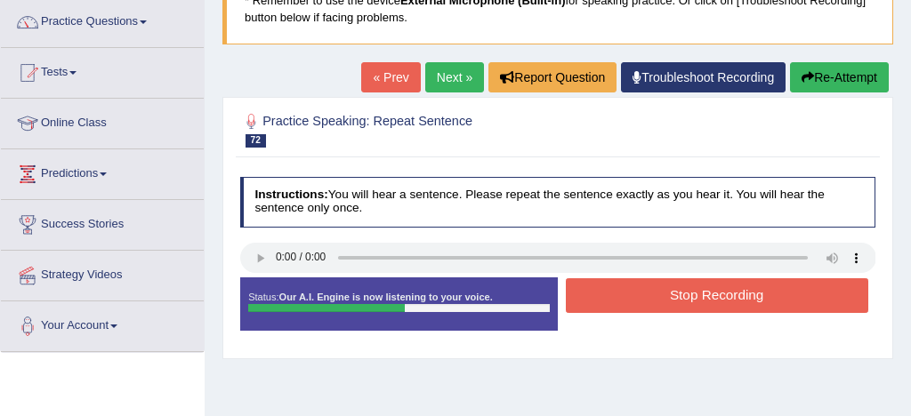
click at [676, 297] on button "Stop Recording" at bounding box center [717, 295] width 302 height 35
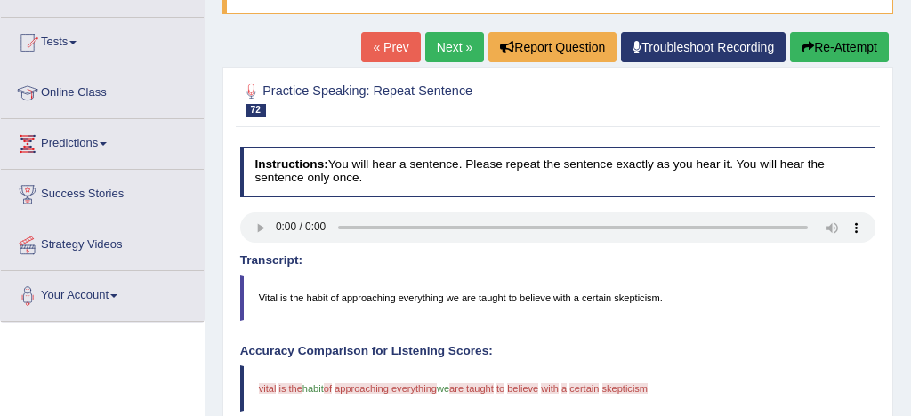
scroll to position [148, 0]
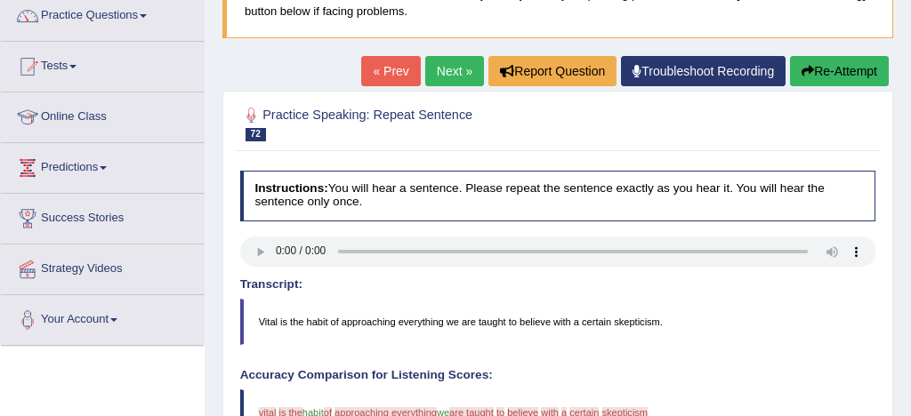
click at [839, 67] on button "Re-Attempt" at bounding box center [839, 71] width 99 height 30
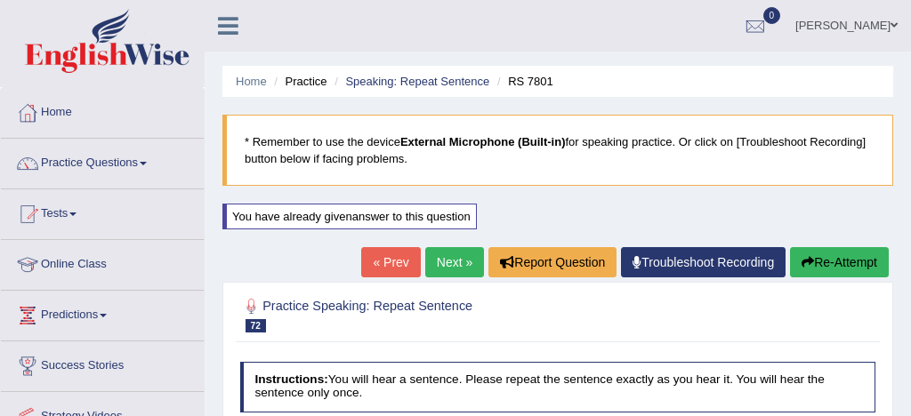
scroll to position [220, 0]
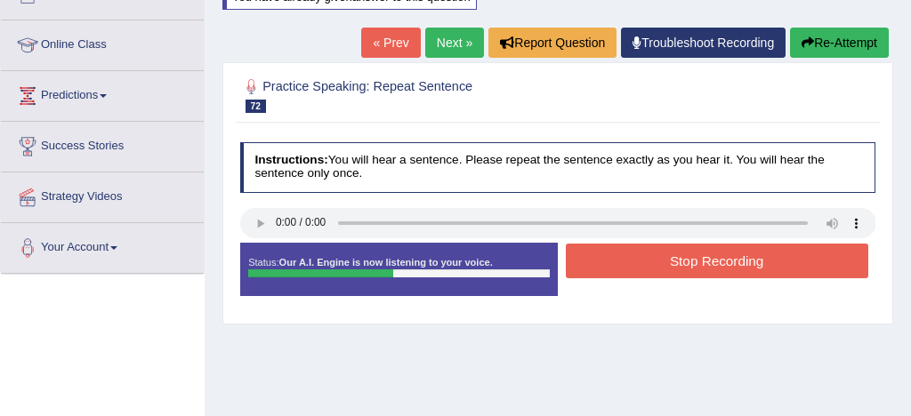
click at [726, 265] on button "Stop Recording" at bounding box center [717, 261] width 302 height 35
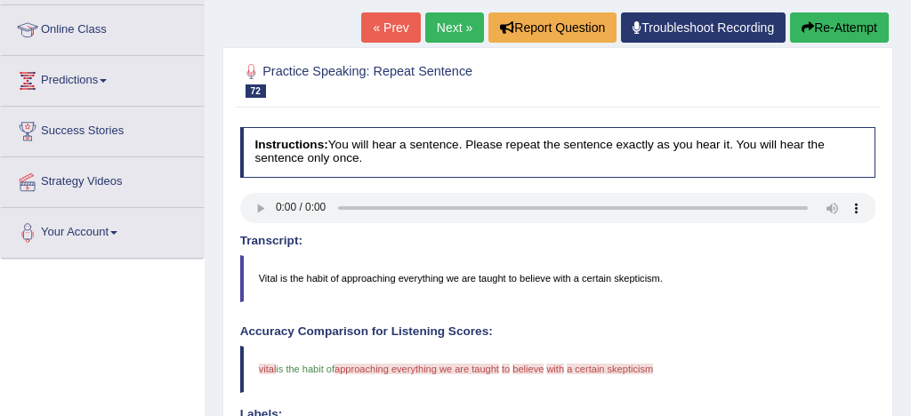
scroll to position [230, 0]
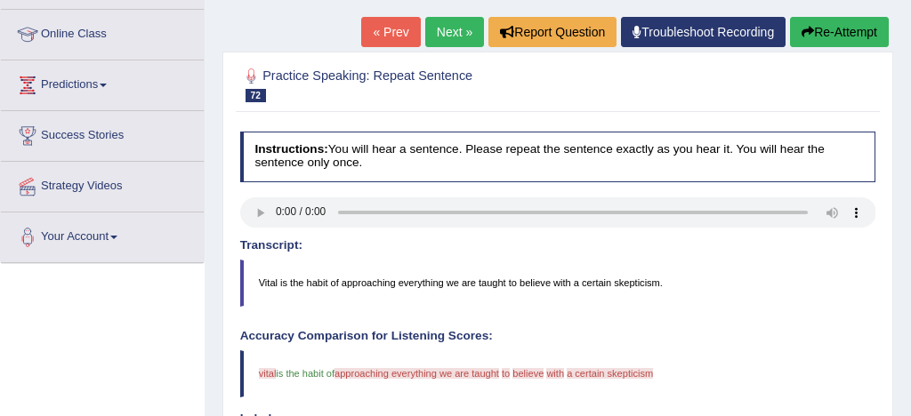
click at [847, 21] on button "Re-Attempt" at bounding box center [839, 32] width 99 height 30
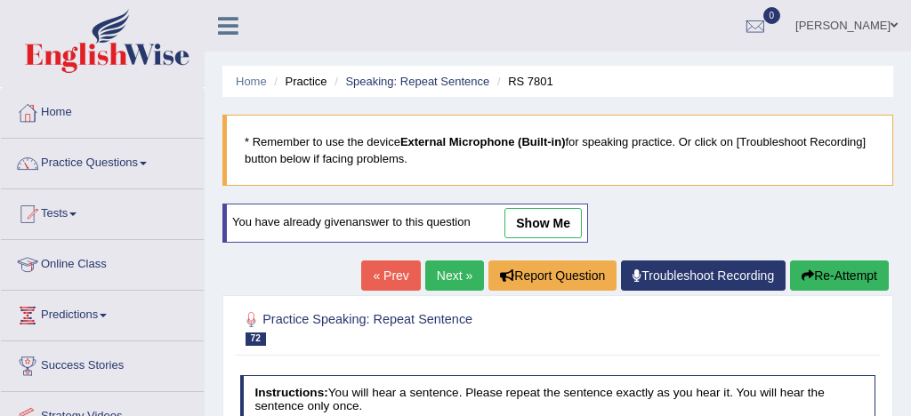
scroll to position [240, 0]
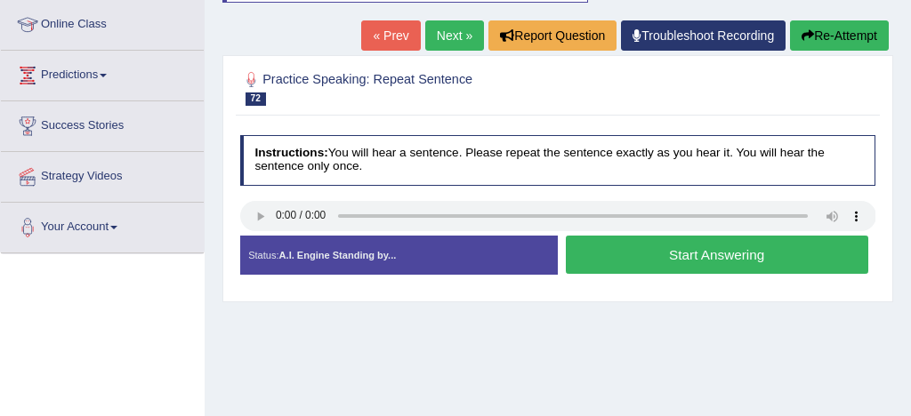
click at [703, 260] on button "Start Answering" at bounding box center [717, 255] width 302 height 38
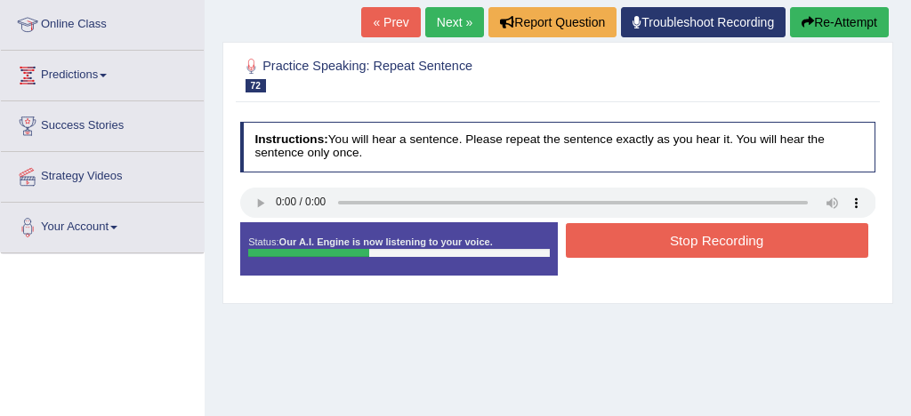
click at [727, 245] on button "Stop Recording" at bounding box center [717, 240] width 302 height 35
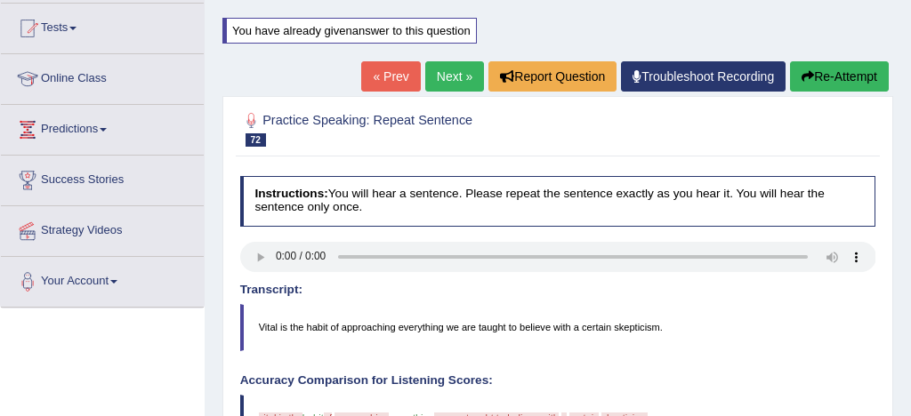
scroll to position [128, 0]
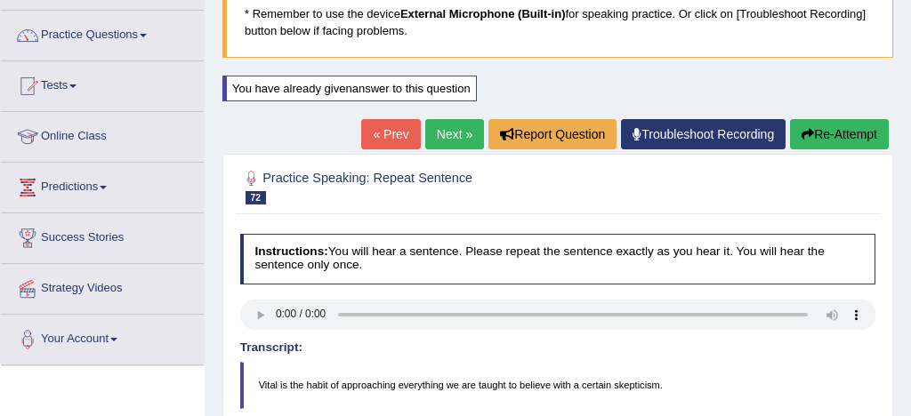
click at [448, 129] on link "Next »" at bounding box center [454, 134] width 59 height 30
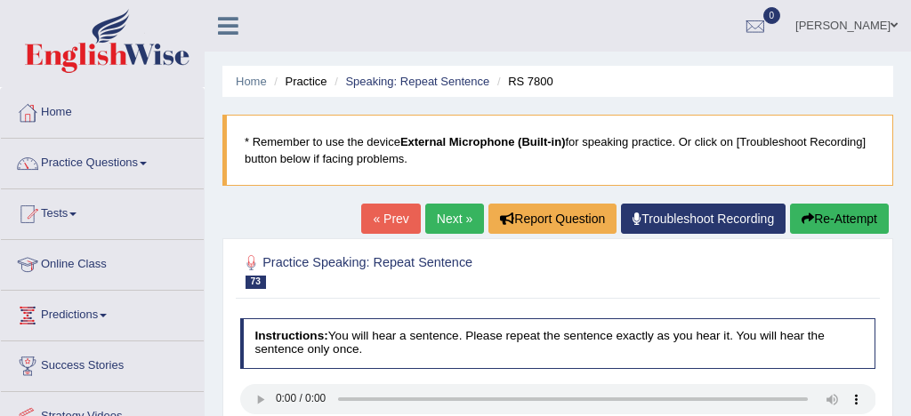
scroll to position [92, 0]
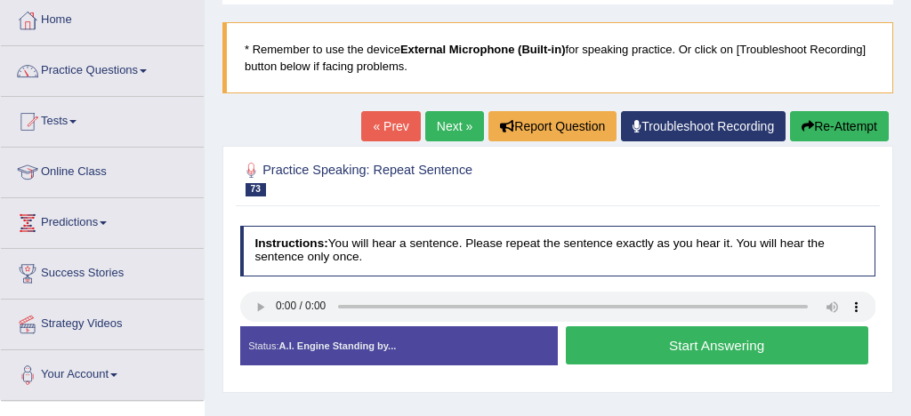
click at [703, 344] on button "Start Answering" at bounding box center [717, 345] width 302 height 38
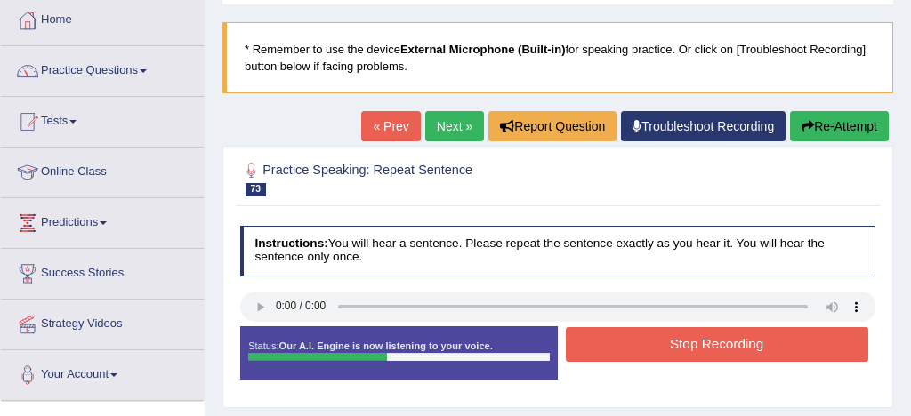
click at [711, 344] on button "Stop Recording" at bounding box center [717, 344] width 302 height 35
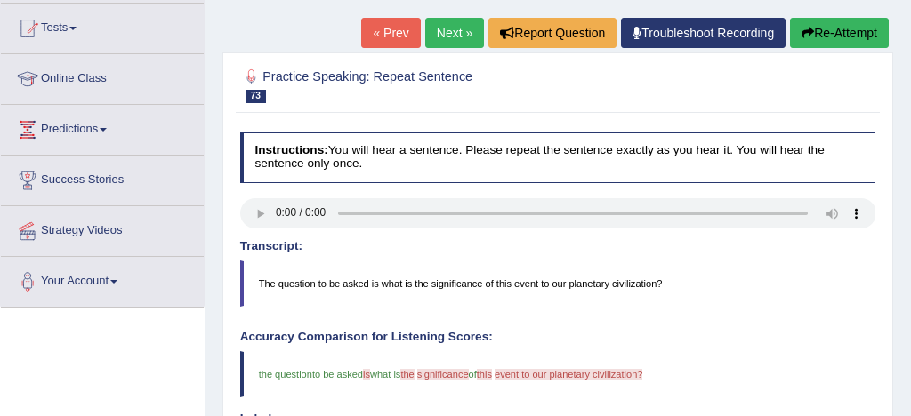
scroll to position [178, 0]
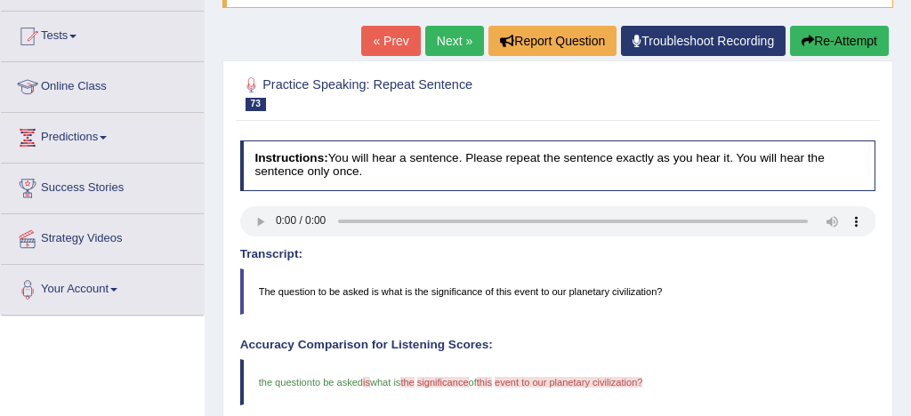
click at [822, 43] on button "Re-Attempt" at bounding box center [839, 41] width 99 height 30
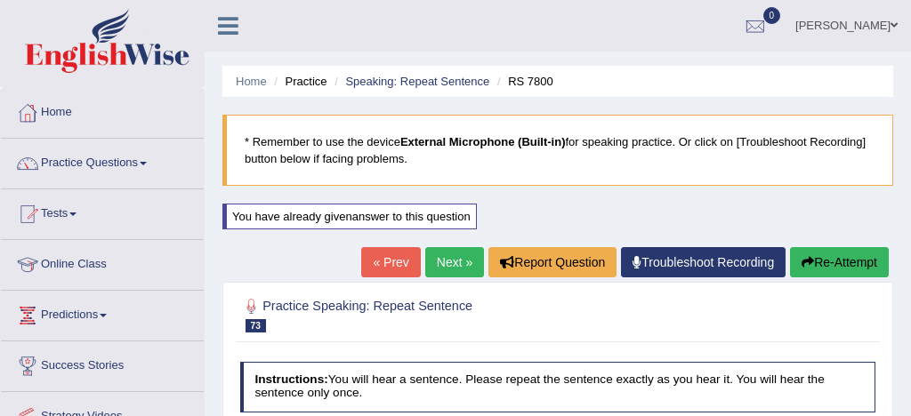
scroll to position [178, 0]
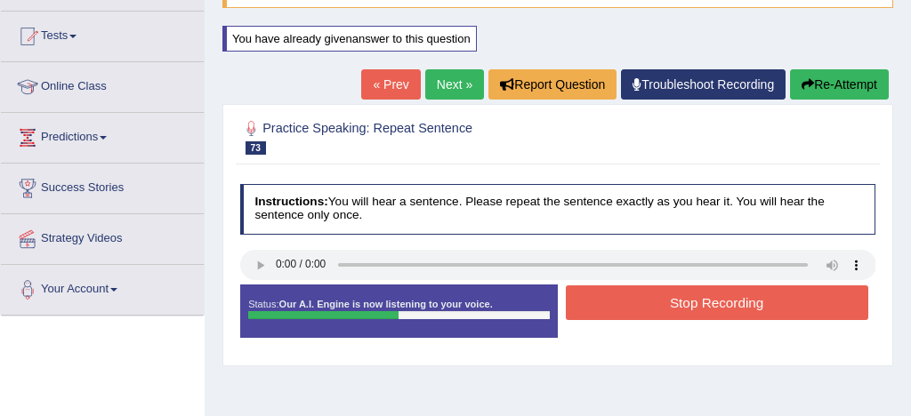
click at [677, 301] on button "Stop Recording" at bounding box center [717, 302] width 302 height 35
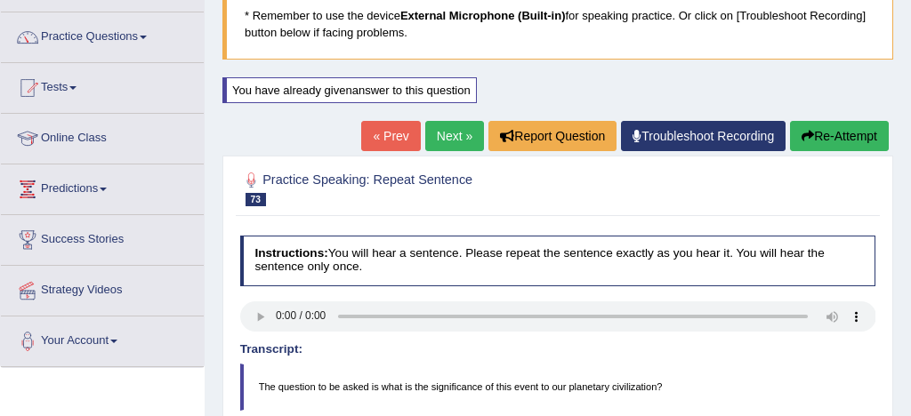
scroll to position [124, 0]
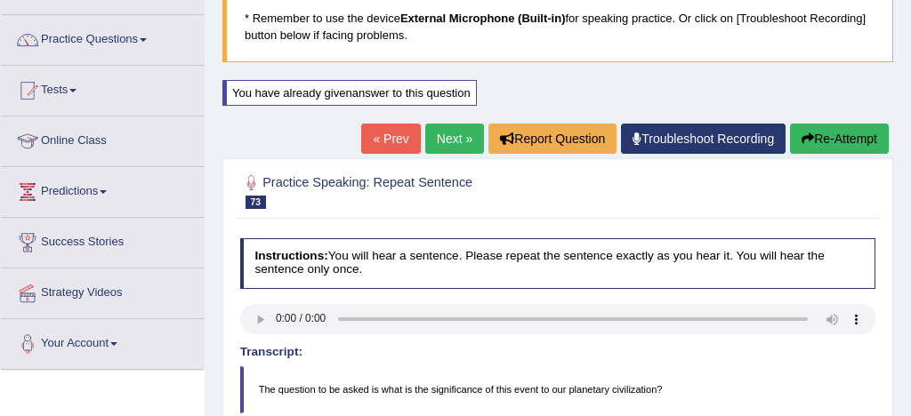
click at [439, 134] on link "Next »" at bounding box center [454, 139] width 59 height 30
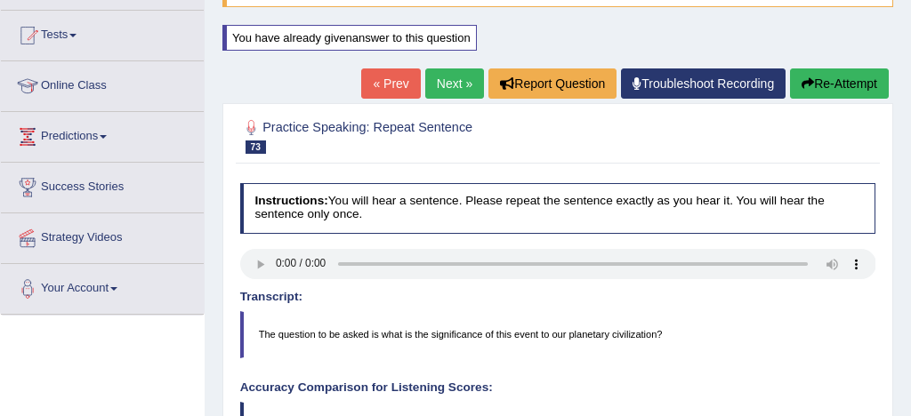
scroll to position [180, 0]
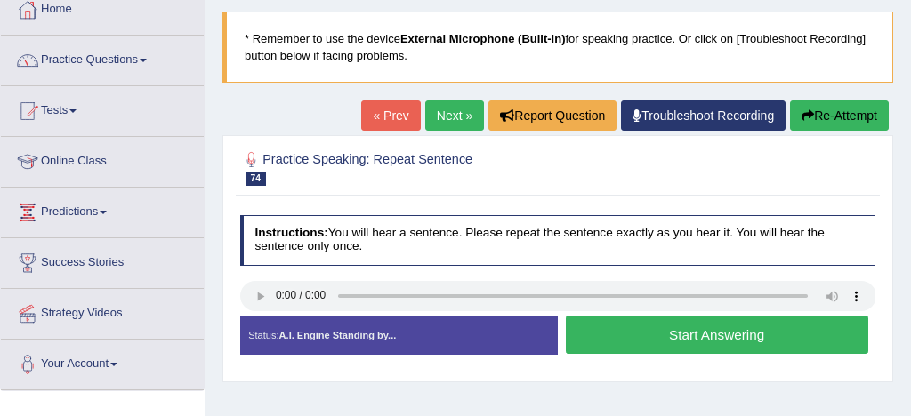
scroll to position [116, 0]
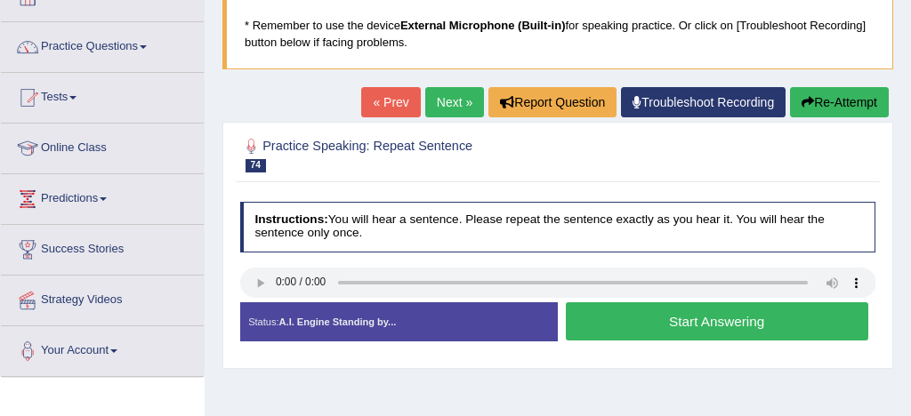
click at [709, 323] on button "Start Answering" at bounding box center [717, 321] width 302 height 38
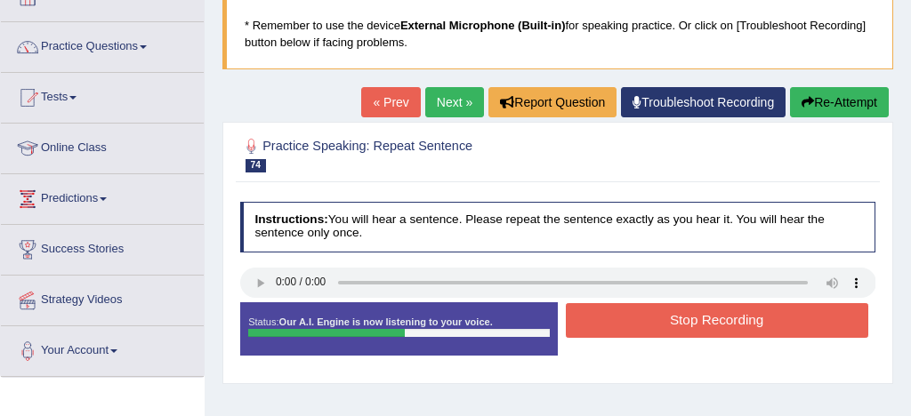
click at [707, 320] on button "Stop Recording" at bounding box center [717, 320] width 302 height 35
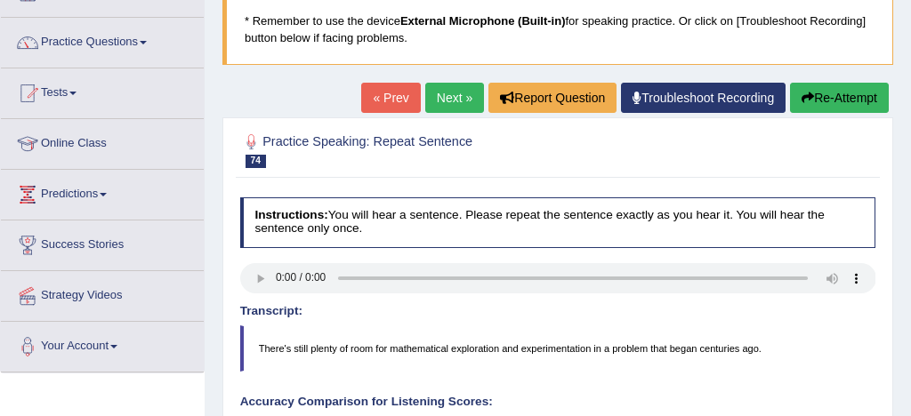
scroll to position [100, 0]
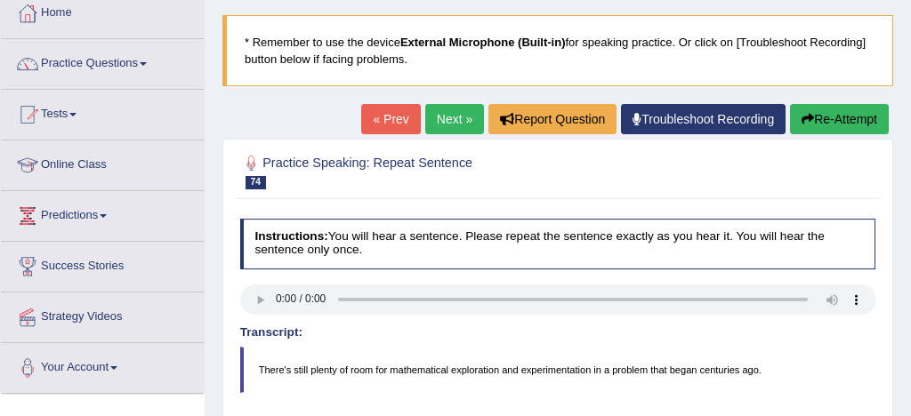
click at [439, 116] on link "Next »" at bounding box center [454, 119] width 59 height 30
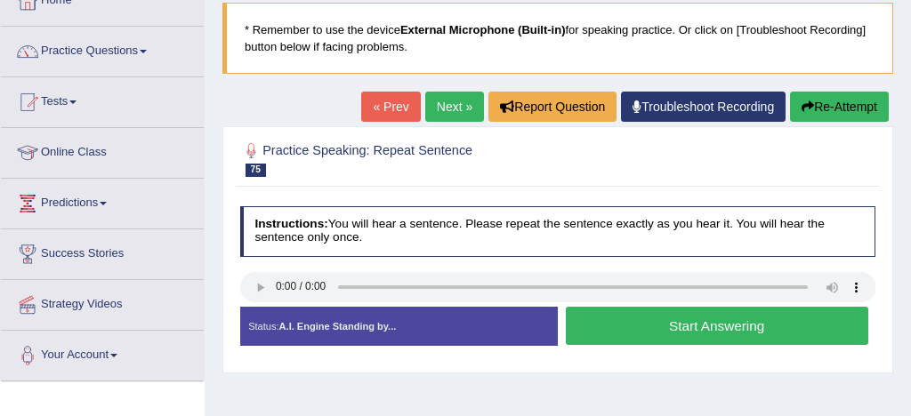
scroll to position [112, 0]
click at [686, 329] on button "Start Answering" at bounding box center [717, 326] width 302 height 38
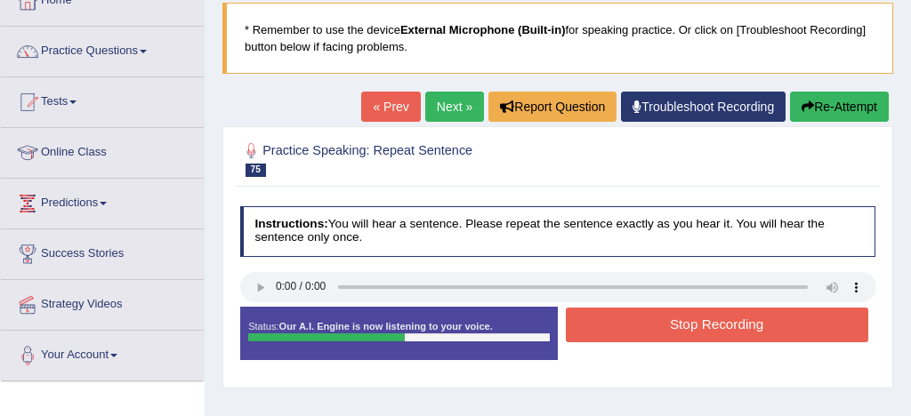
click at [724, 326] on button "Stop Recording" at bounding box center [717, 325] width 302 height 35
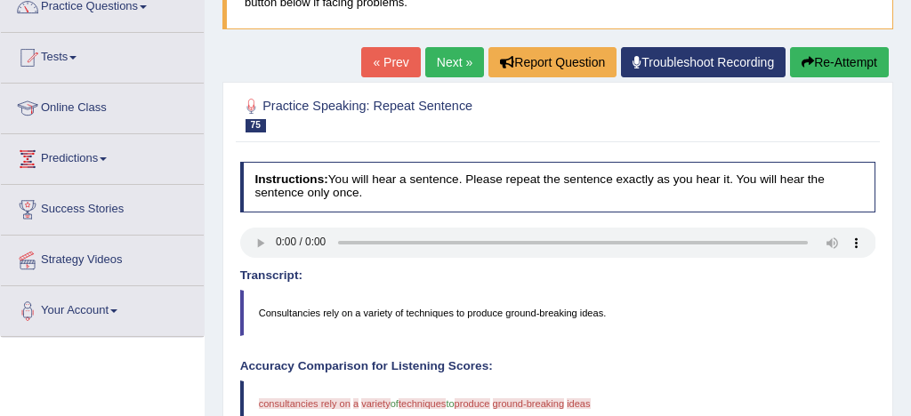
scroll to position [152, 0]
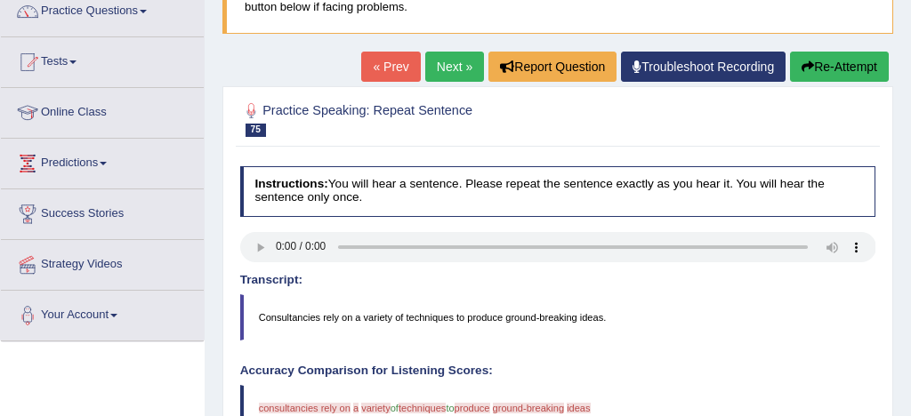
click at [837, 68] on button "Re-Attempt" at bounding box center [839, 67] width 99 height 30
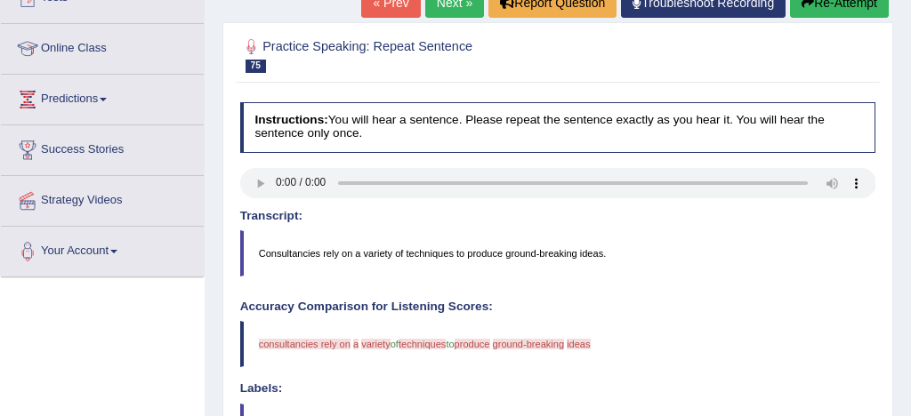
scroll to position [217, 0]
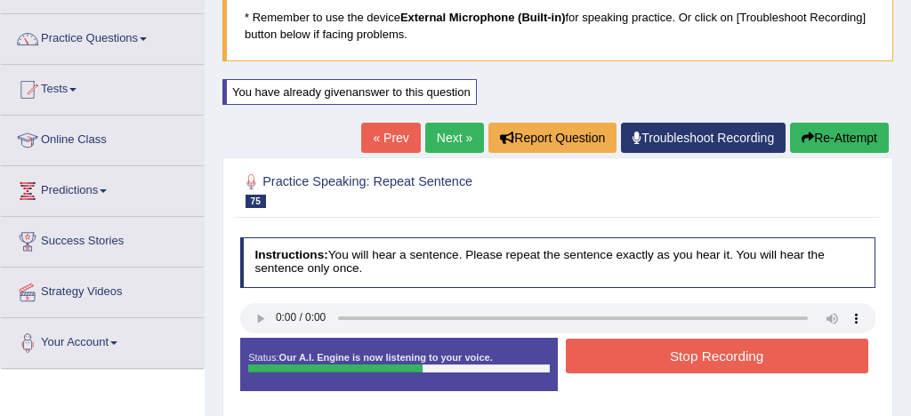
click at [690, 365] on button "Stop Recording" at bounding box center [717, 356] width 302 height 35
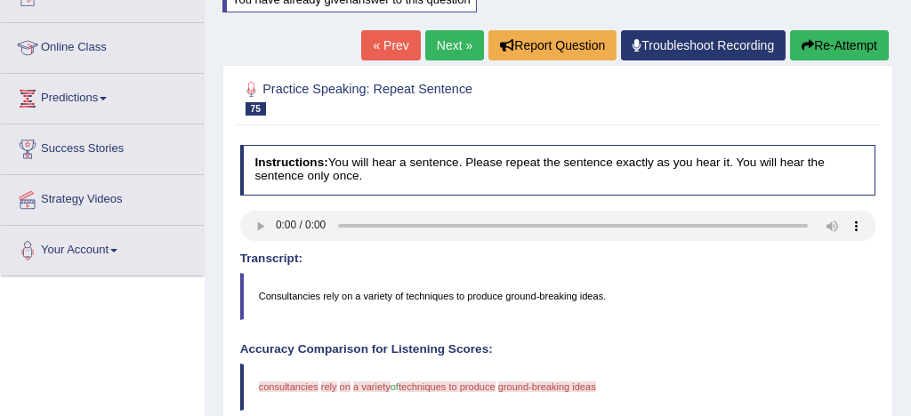
scroll to position [212, 0]
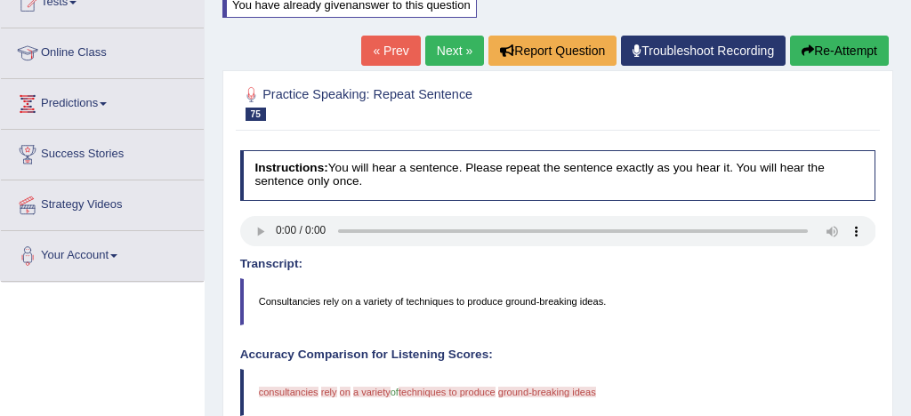
click at [442, 51] on link "Next »" at bounding box center [454, 51] width 59 height 30
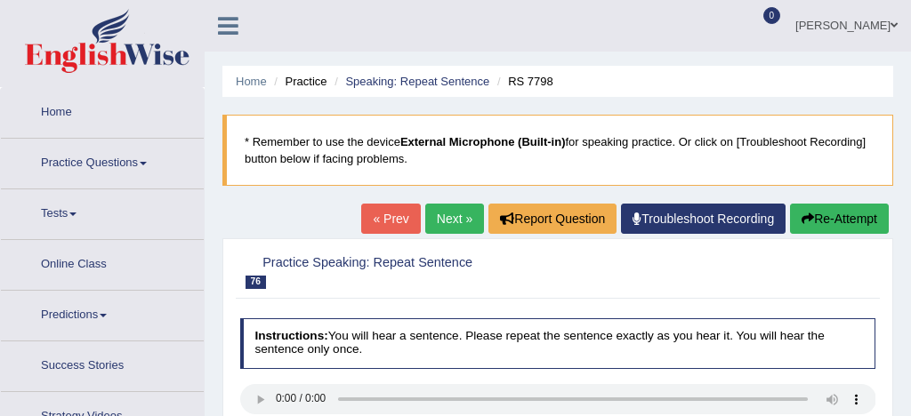
scroll to position [213, 0]
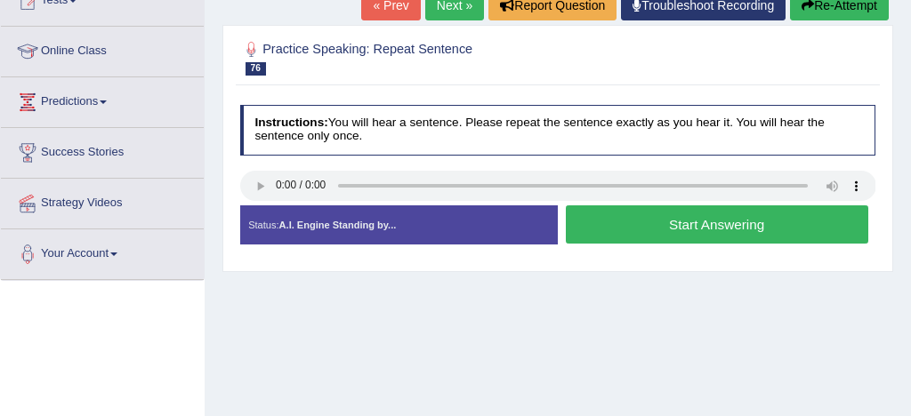
click at [701, 228] on button "Start Answering" at bounding box center [717, 224] width 302 height 38
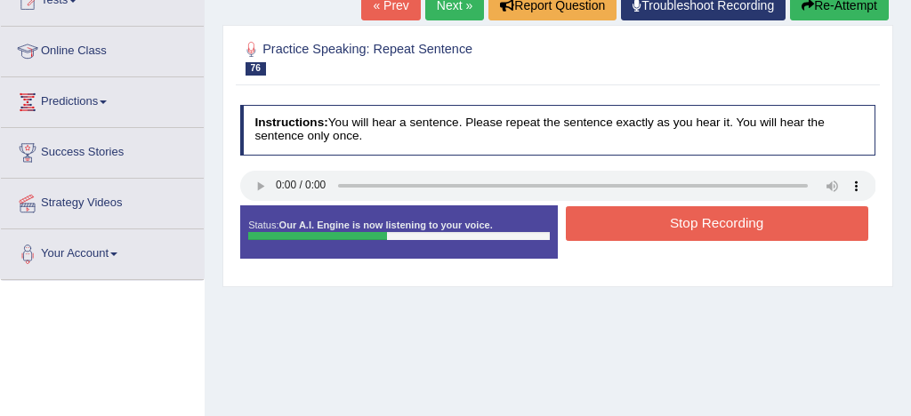
click at [701, 228] on button "Stop Recording" at bounding box center [717, 223] width 302 height 35
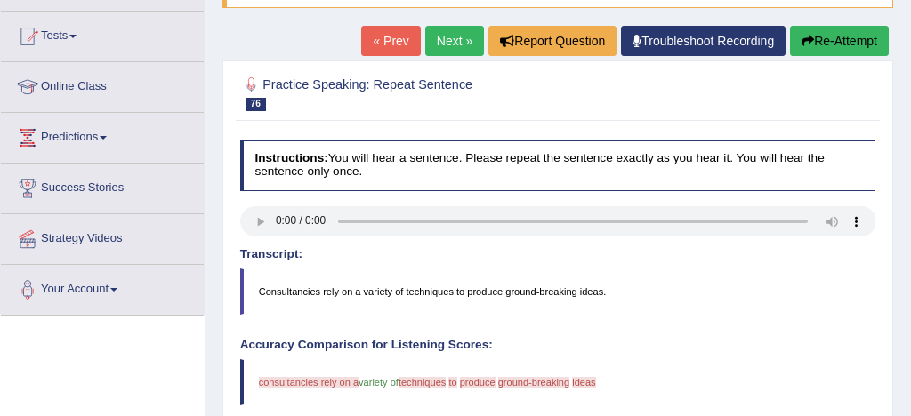
scroll to position [160, 0]
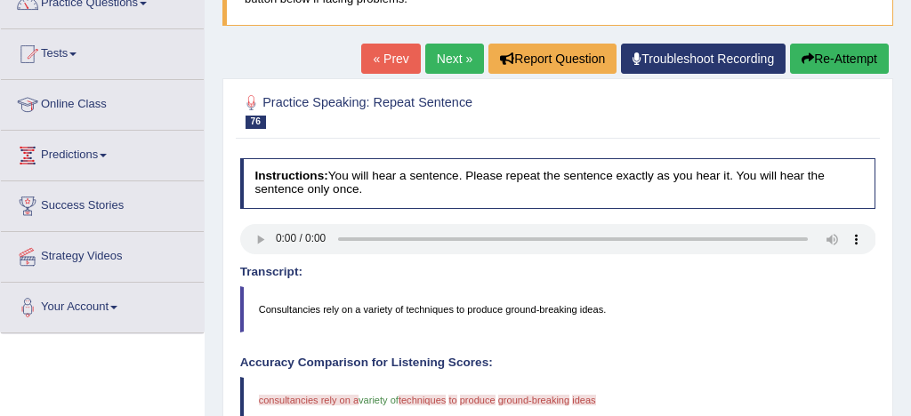
click at [446, 63] on link "Next »" at bounding box center [454, 59] width 59 height 30
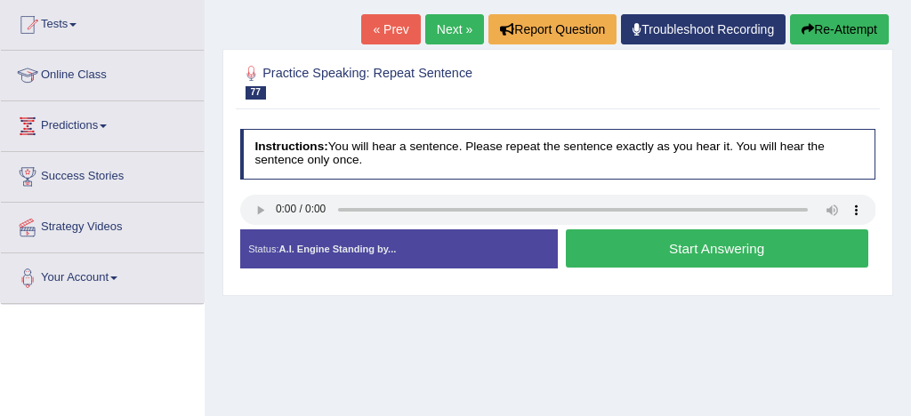
scroll to position [189, 0]
click at [674, 251] on button "Start Answering" at bounding box center [717, 248] width 302 height 38
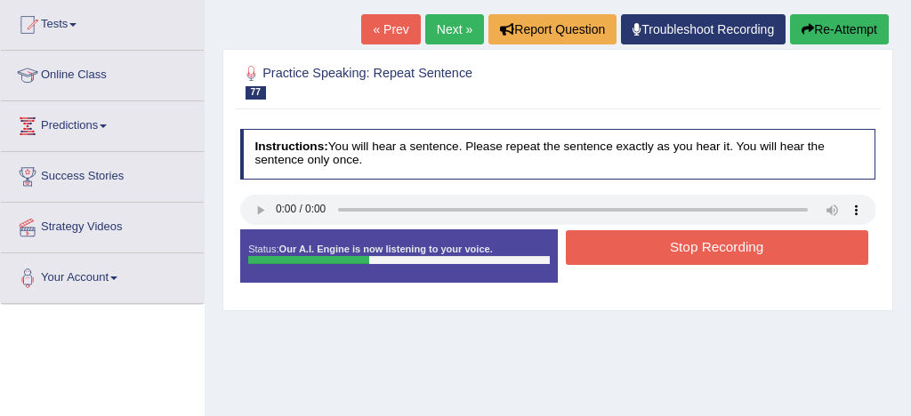
click at [691, 253] on button "Stop Recording" at bounding box center [717, 247] width 302 height 35
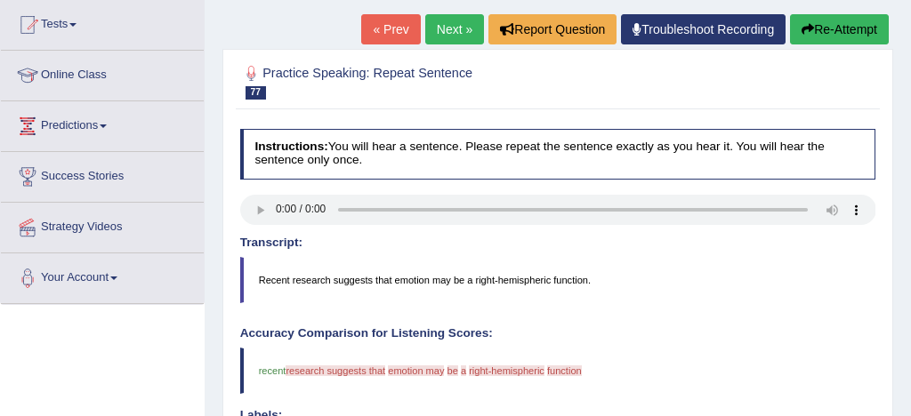
click at [872, 28] on button "Re-Attempt" at bounding box center [839, 29] width 99 height 30
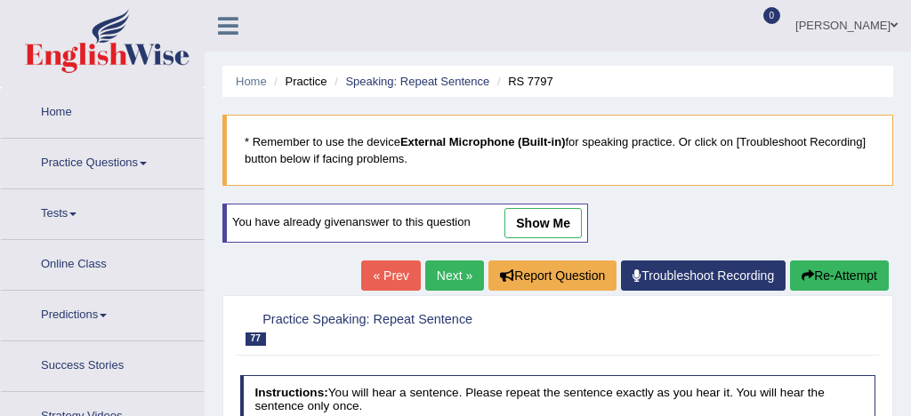
scroll to position [191, 0]
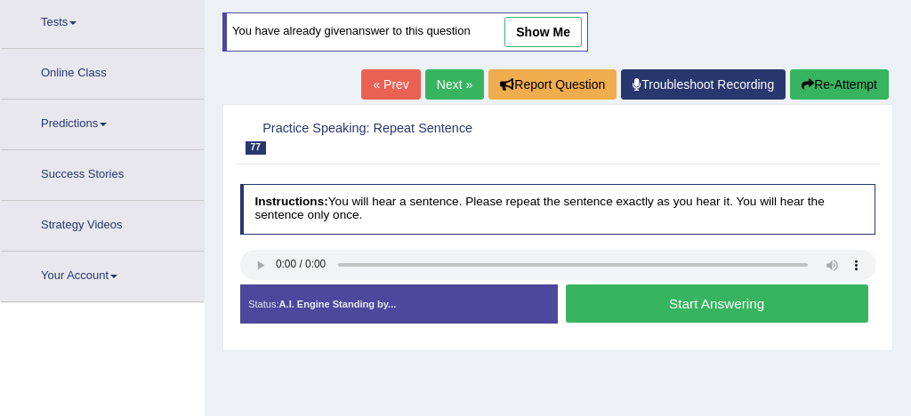
click at [683, 302] on button "Start Answering" at bounding box center [717, 304] width 302 height 38
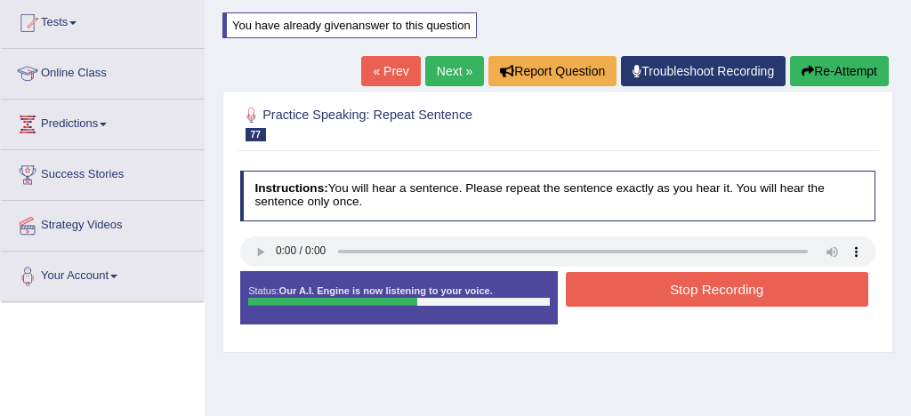
click at [695, 293] on button "Stop Recording" at bounding box center [717, 289] width 302 height 35
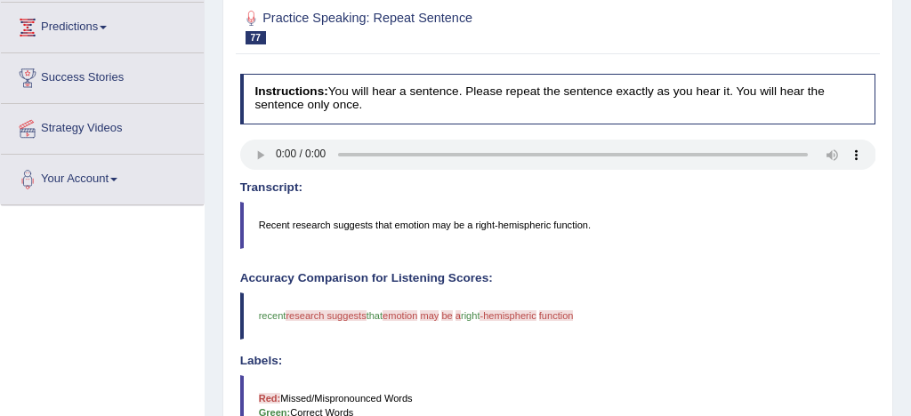
scroll to position [199, 0]
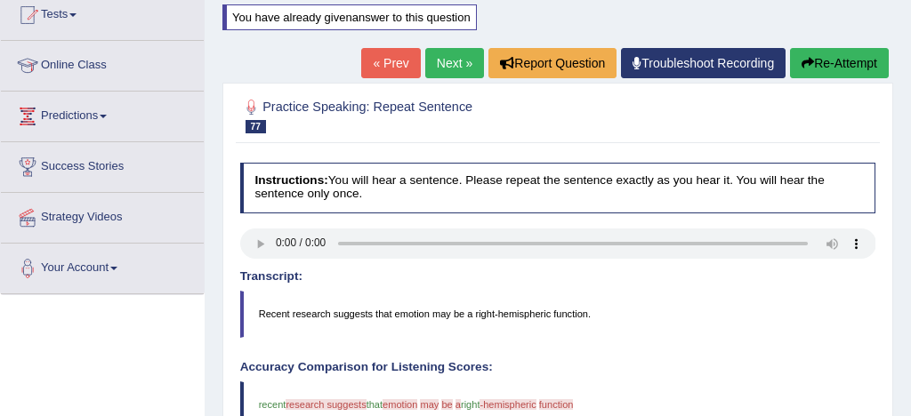
click at [444, 58] on link "Next »" at bounding box center [454, 63] width 59 height 30
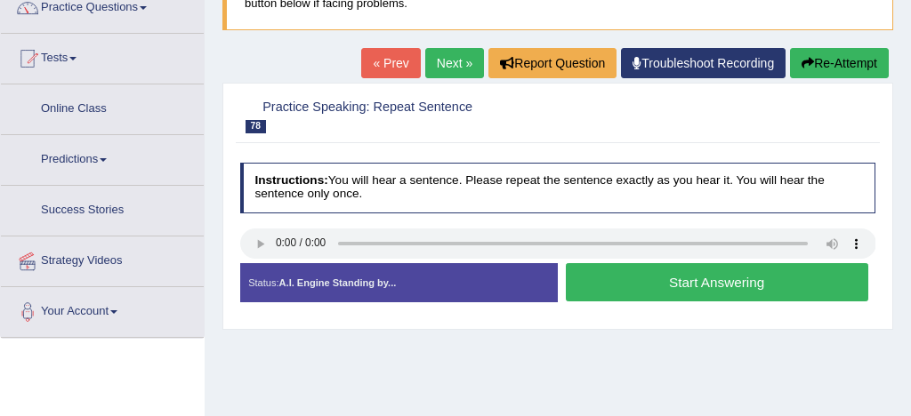
scroll to position [156, 0]
click at [710, 288] on button "Start Answering" at bounding box center [717, 282] width 302 height 38
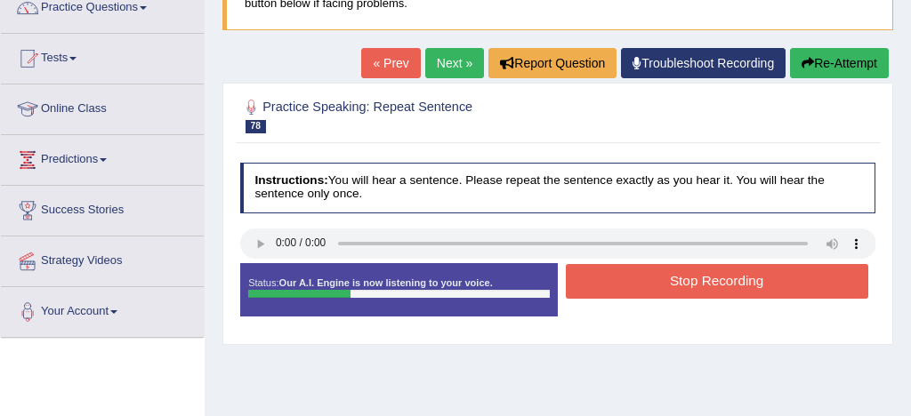
click at [673, 292] on button "Stop Recording" at bounding box center [717, 281] width 302 height 35
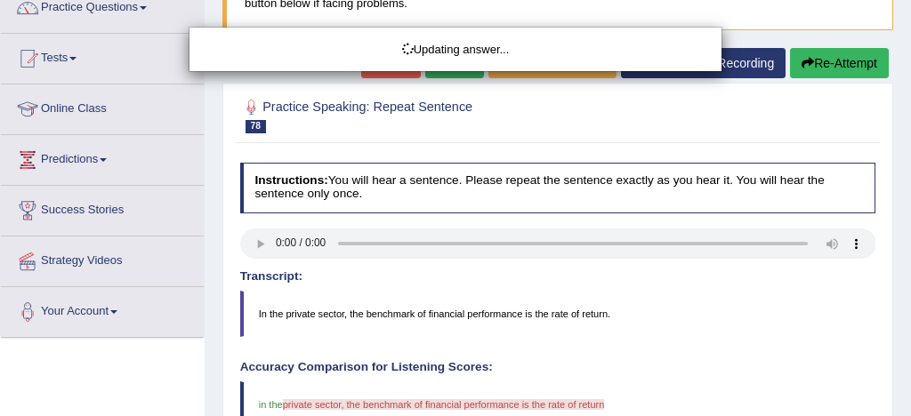
click at [831, 66] on div "Updating answer..." at bounding box center [455, 208] width 911 height 416
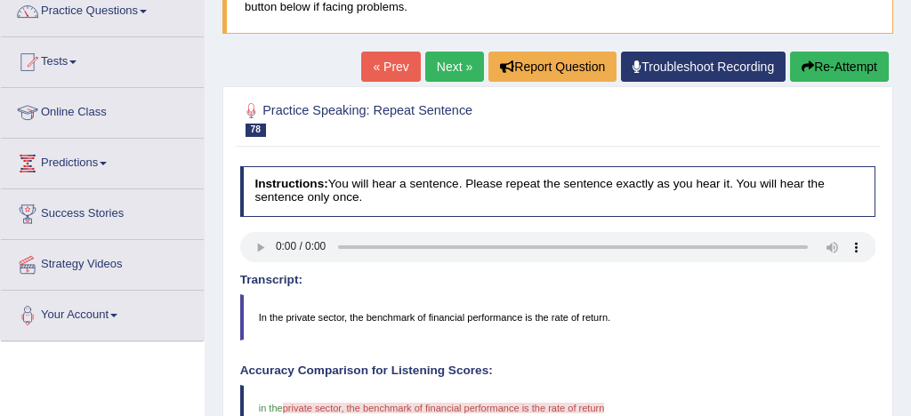
scroll to position [76, 0]
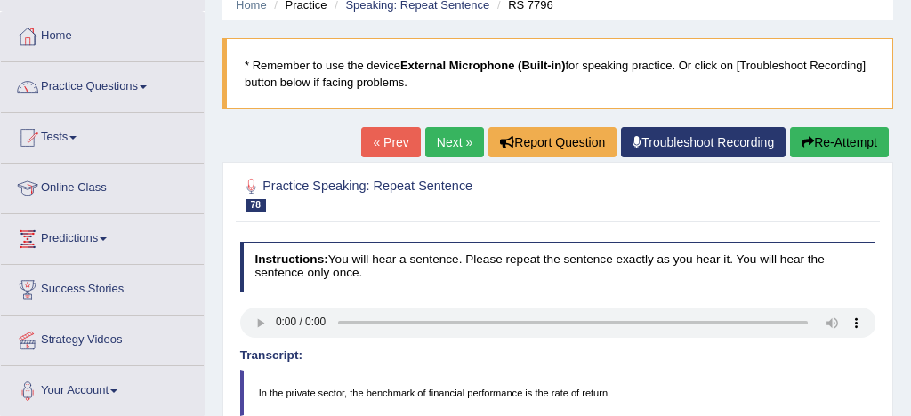
click at [834, 148] on button "Re-Attempt" at bounding box center [839, 142] width 99 height 30
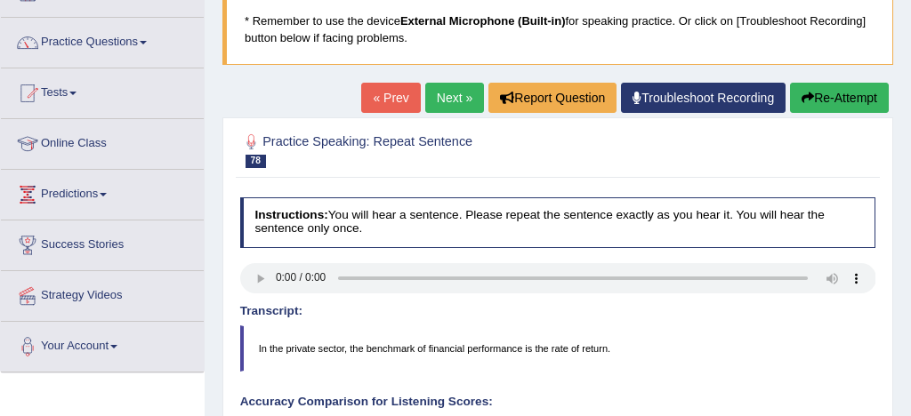
scroll to position [155, 0]
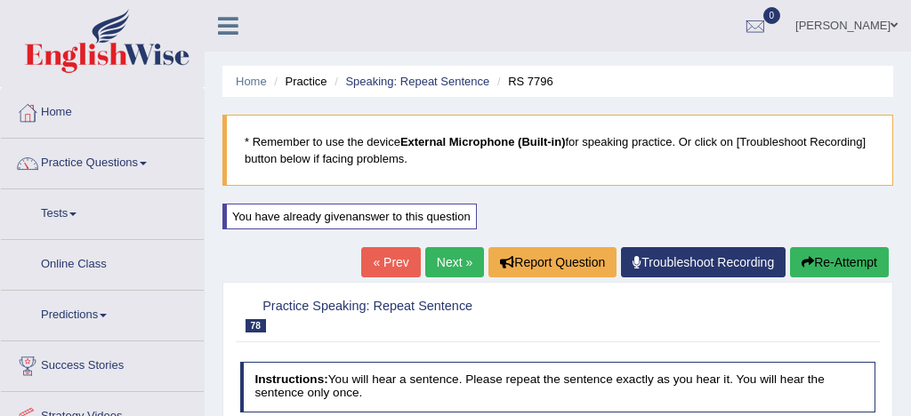
scroll to position [251, 0]
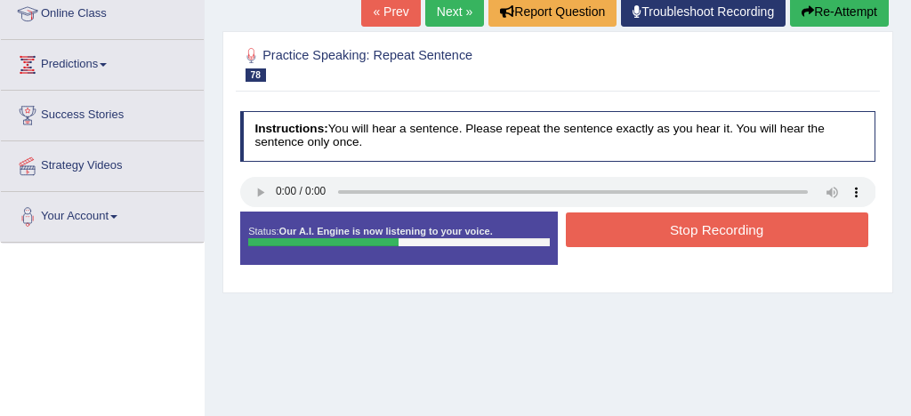
click at [699, 232] on button "Stop Recording" at bounding box center [717, 230] width 302 height 35
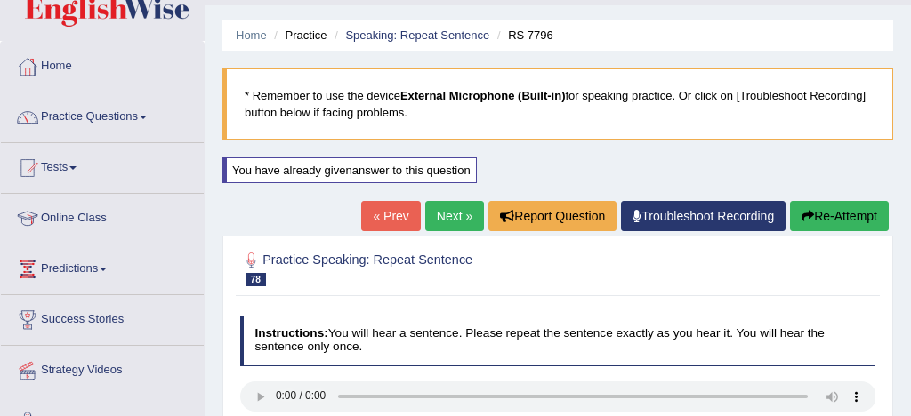
scroll to position [29, 0]
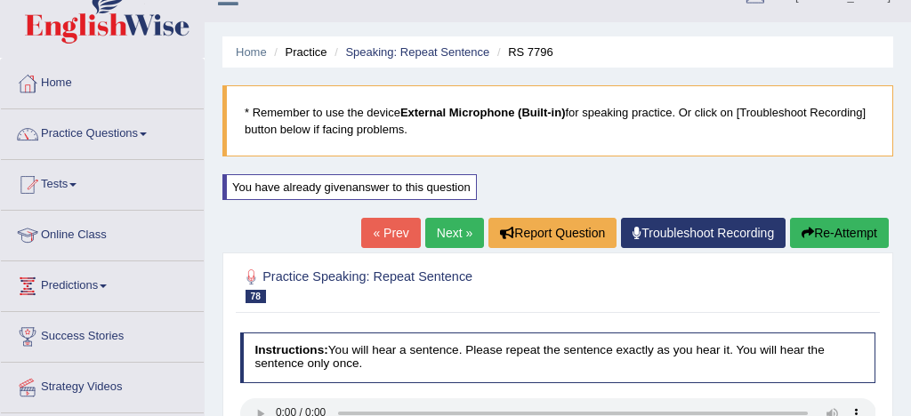
click at [455, 232] on link "Next »" at bounding box center [454, 233] width 59 height 30
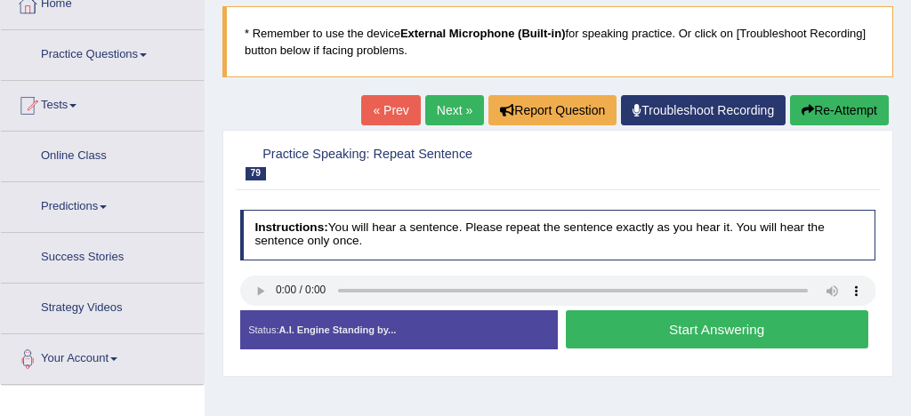
scroll to position [124, 0]
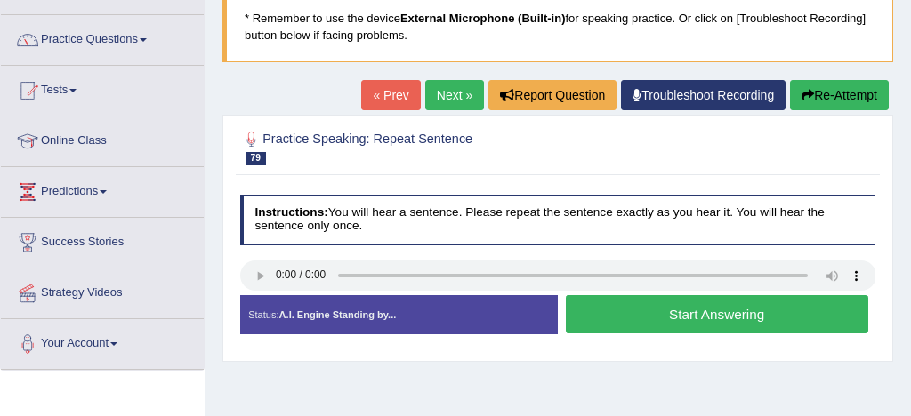
click at [722, 317] on button "Start Answering" at bounding box center [717, 314] width 302 height 38
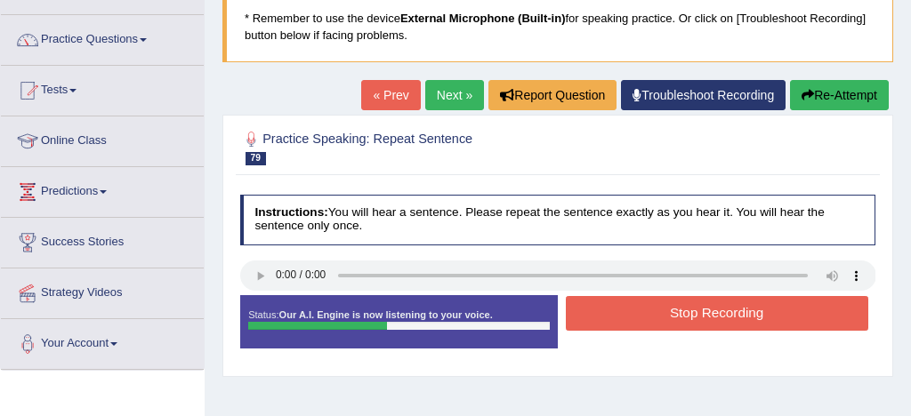
click at [721, 316] on button "Stop Recording" at bounding box center [717, 313] width 302 height 35
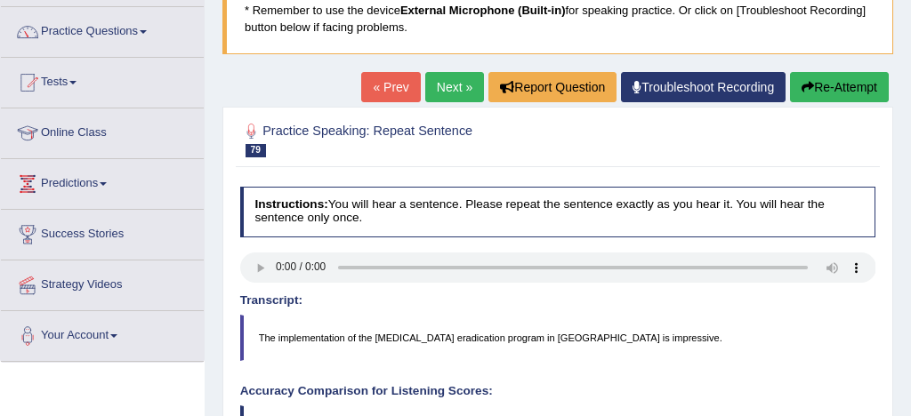
scroll to position [108, 0]
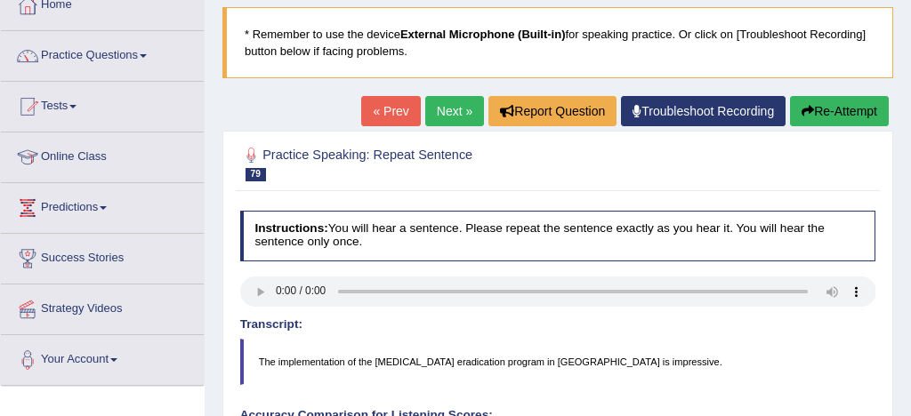
click at [436, 103] on link "Next »" at bounding box center [454, 111] width 59 height 30
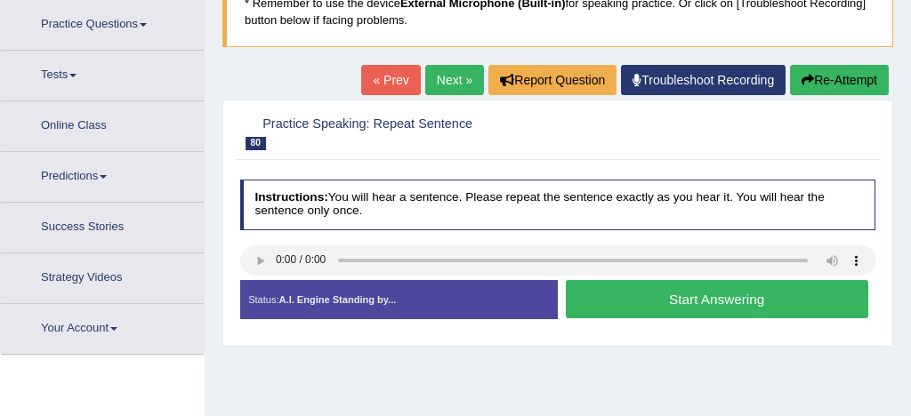
scroll to position [153, 0]
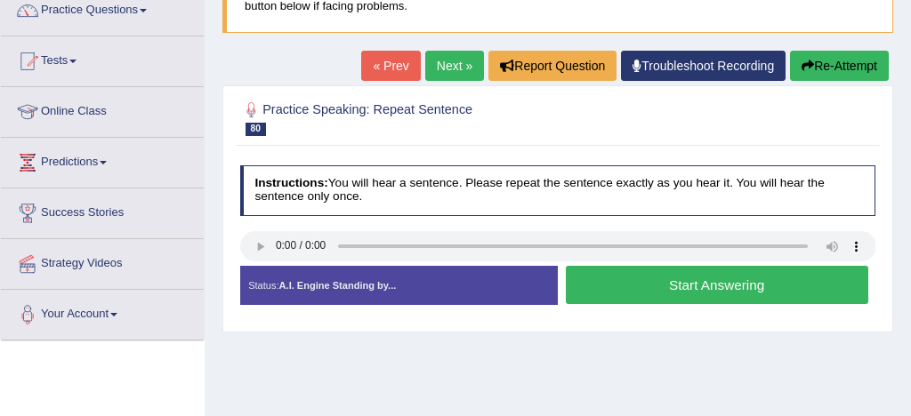
click at [640, 286] on button "Start Answering" at bounding box center [717, 285] width 302 height 38
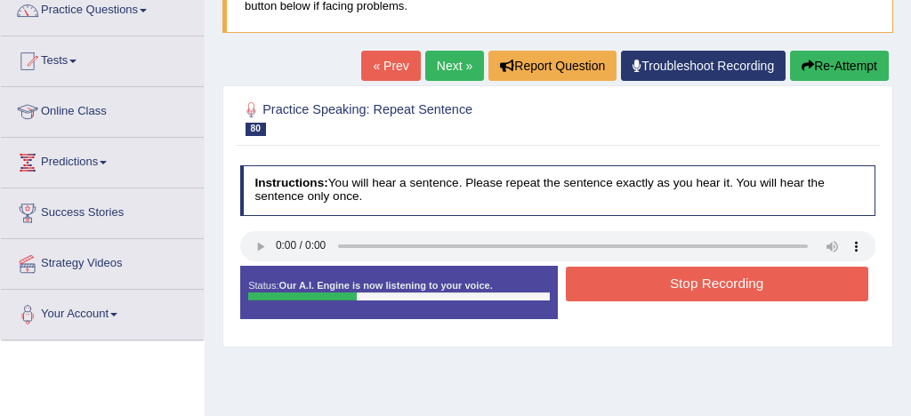
click at [640, 286] on button "Stop Recording" at bounding box center [717, 284] width 302 height 35
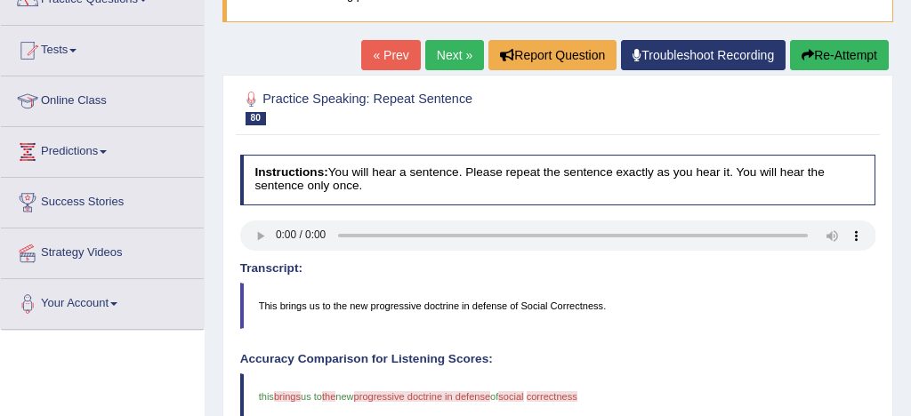
scroll to position [160, 0]
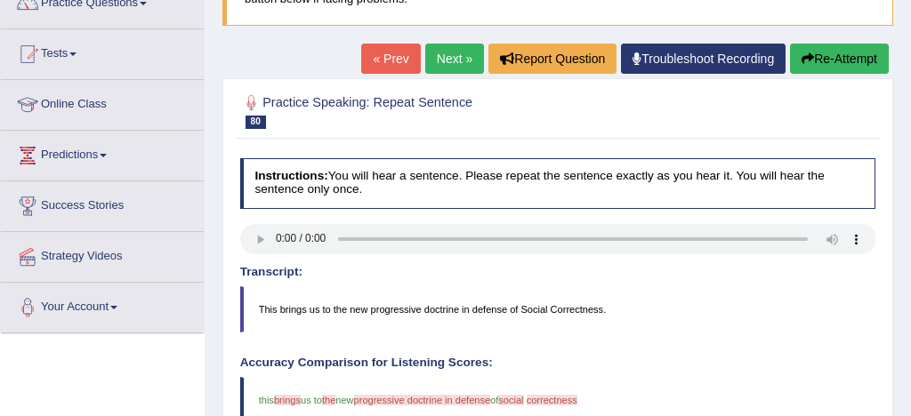
click at [441, 54] on link "Next »" at bounding box center [454, 59] width 59 height 30
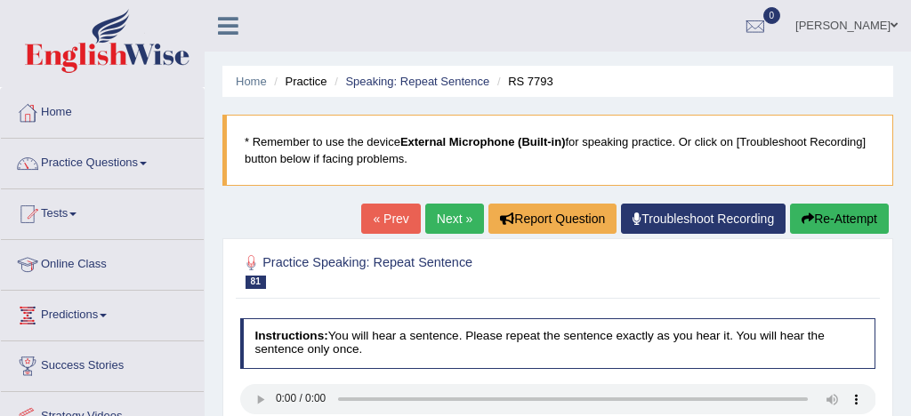
scroll to position [114, 0]
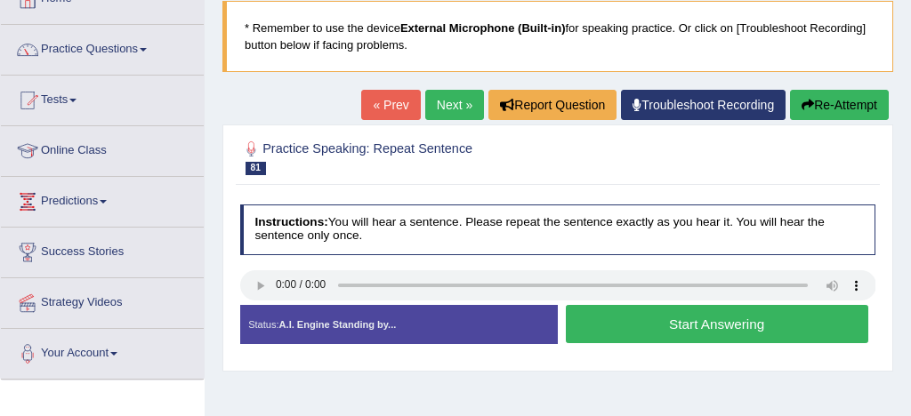
click at [701, 318] on button "Start Answering" at bounding box center [717, 324] width 302 height 38
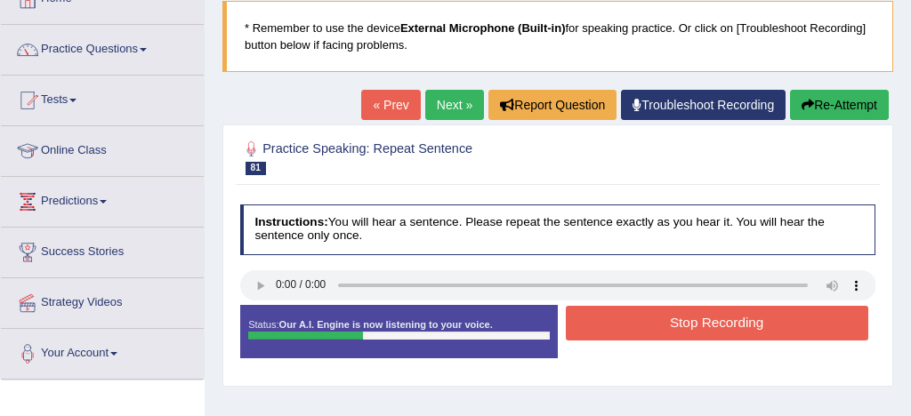
click at [701, 318] on button "Stop Recording" at bounding box center [717, 323] width 302 height 35
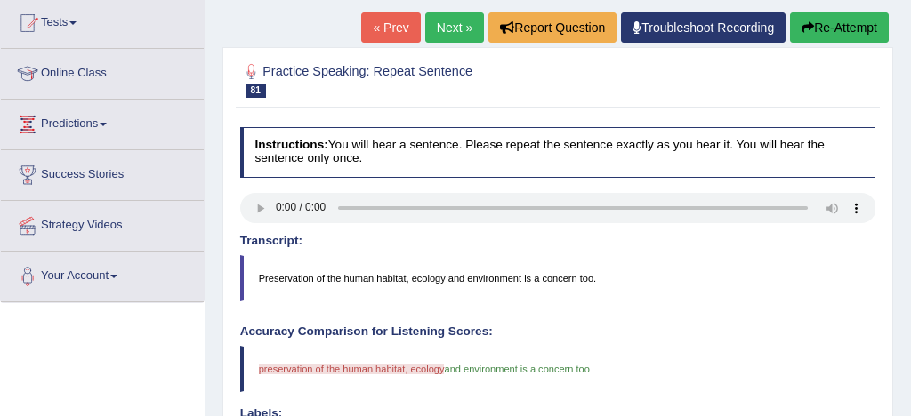
scroll to position [189, 0]
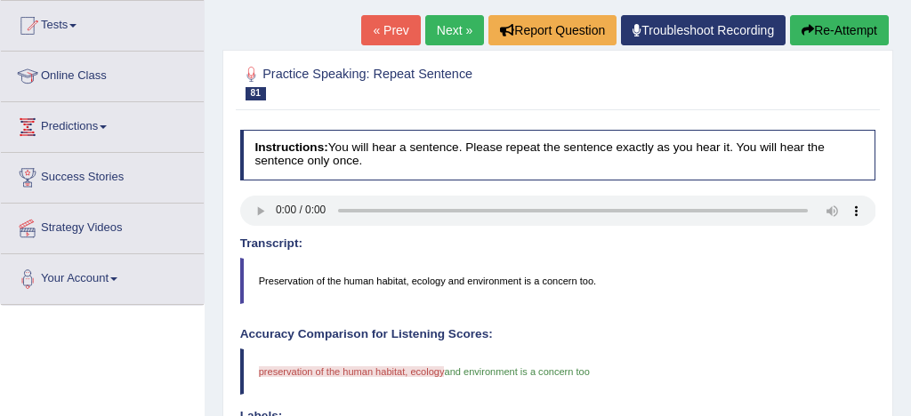
click at [445, 22] on link "Next »" at bounding box center [454, 30] width 59 height 30
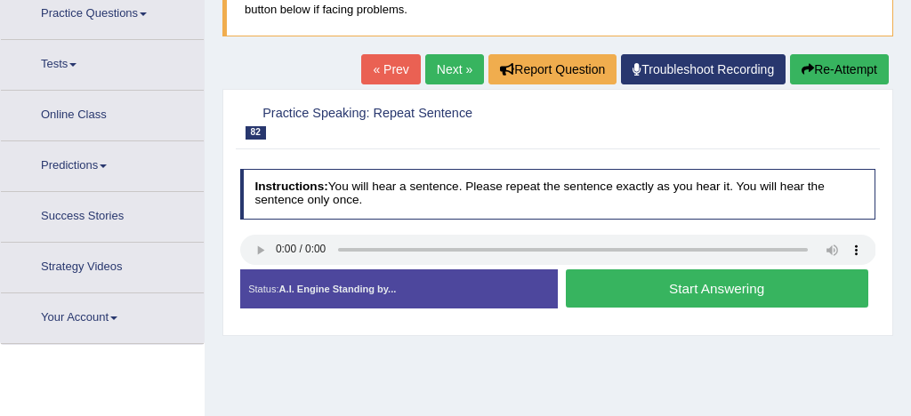
scroll to position [164, 0]
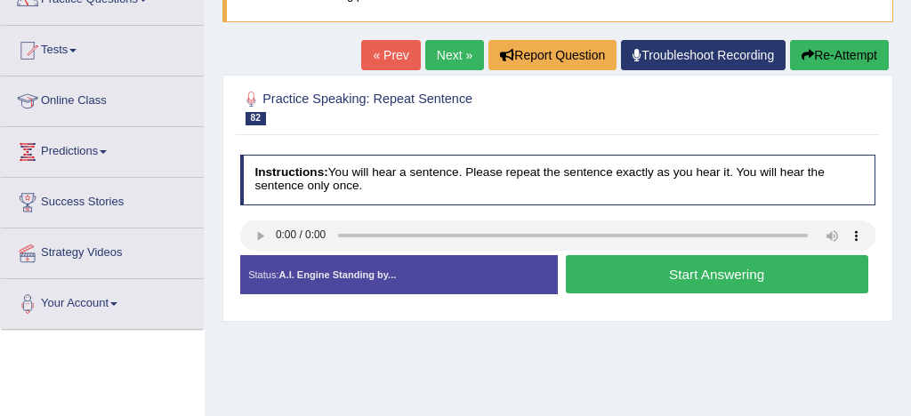
click at [706, 276] on button "Start Answering" at bounding box center [717, 274] width 302 height 38
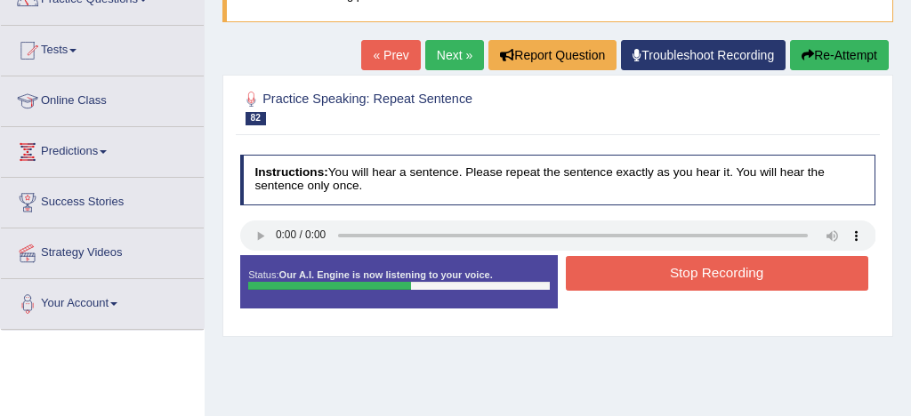
click at [706, 277] on button "Stop Recording" at bounding box center [717, 273] width 302 height 35
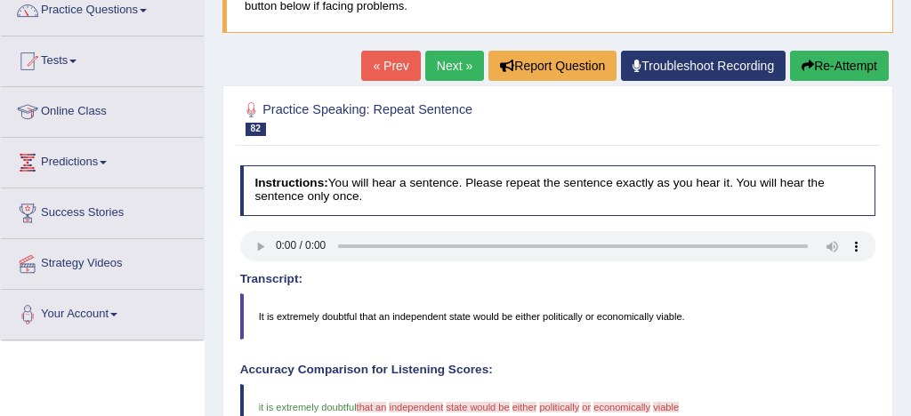
scroll to position [139, 0]
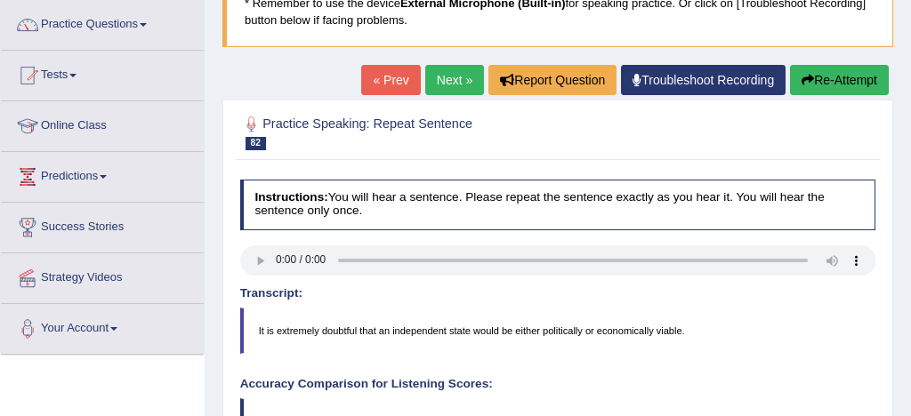
click at [449, 81] on link "Next »" at bounding box center [454, 80] width 59 height 30
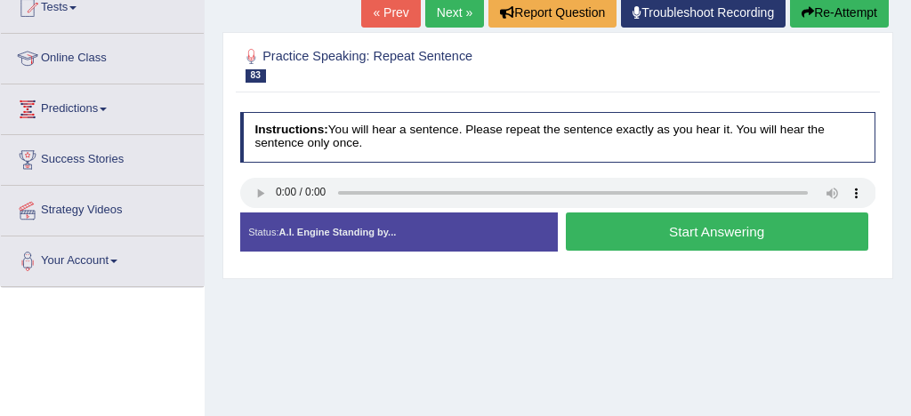
scroll to position [206, 0]
click at [663, 231] on button "Start Answering" at bounding box center [717, 232] width 302 height 38
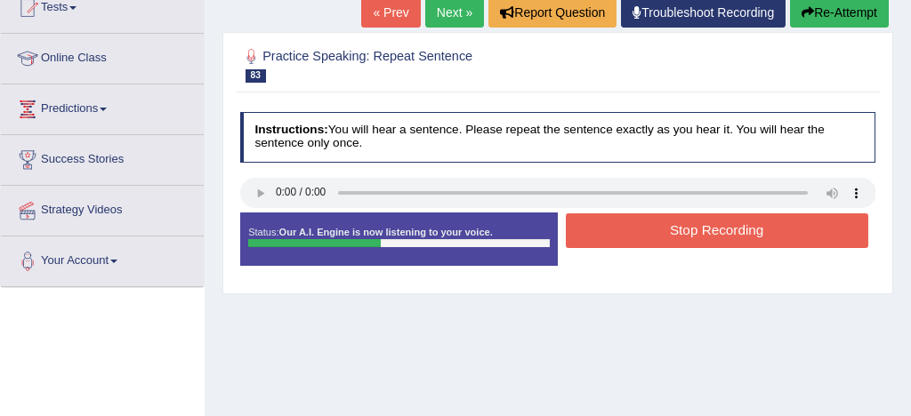
click at [710, 234] on button "Stop Recording" at bounding box center [717, 230] width 302 height 35
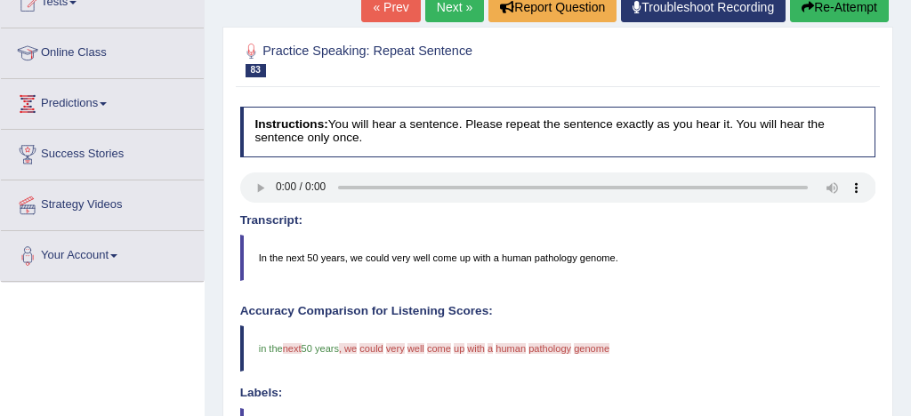
scroll to position [203, 0]
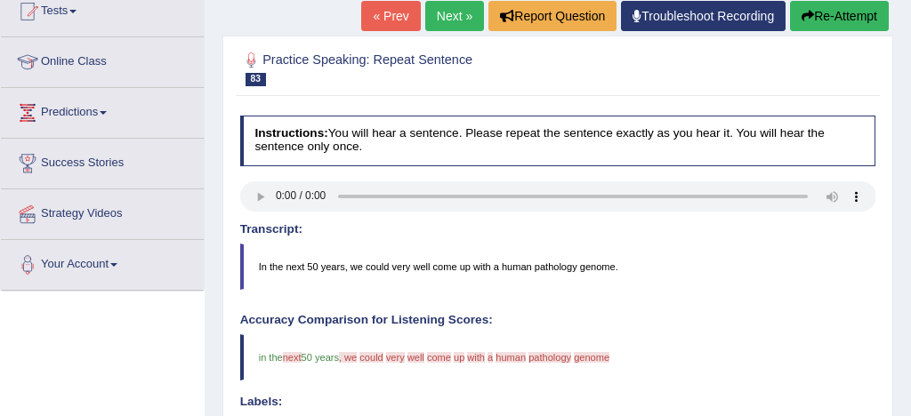
click at [847, 10] on button "Re-Attempt" at bounding box center [839, 16] width 99 height 30
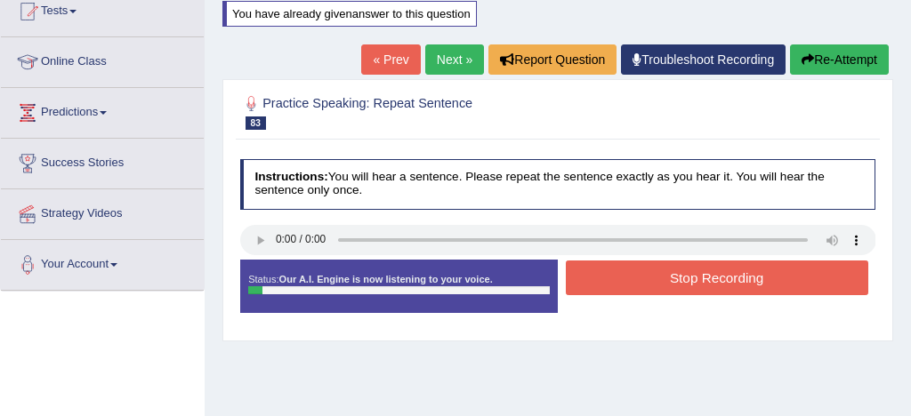
scroll to position [203, 0]
click at [720, 277] on button "Stop Recording" at bounding box center [717, 278] width 302 height 35
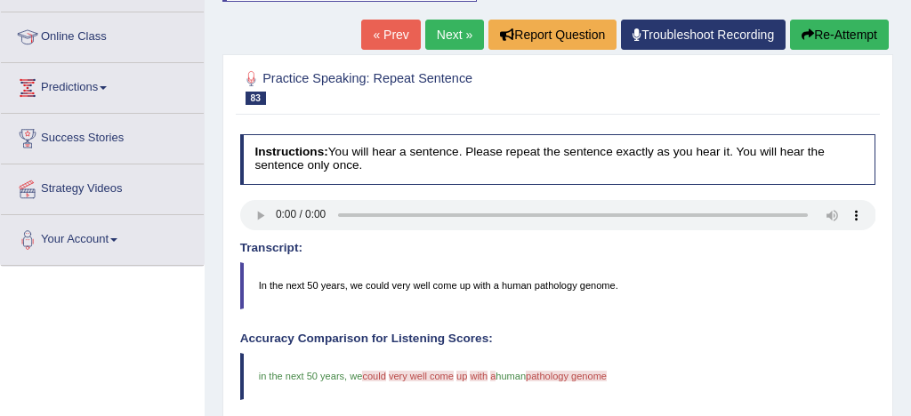
scroll to position [220, 0]
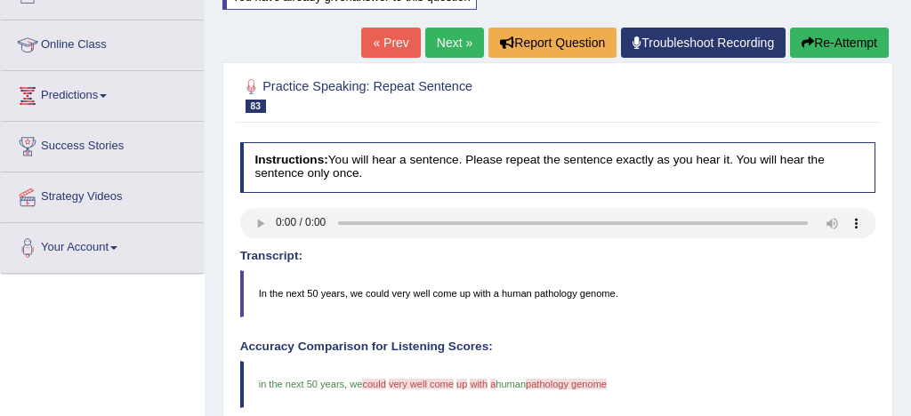
click at [863, 42] on button "Re-Attempt" at bounding box center [839, 43] width 99 height 30
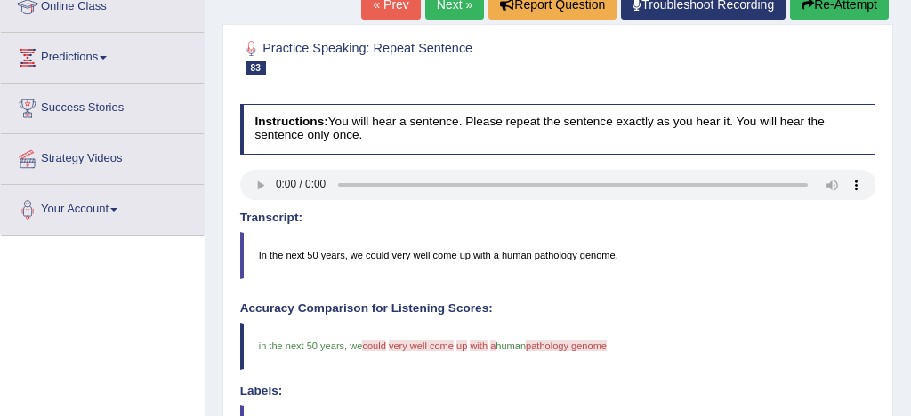
scroll to position [271, 0]
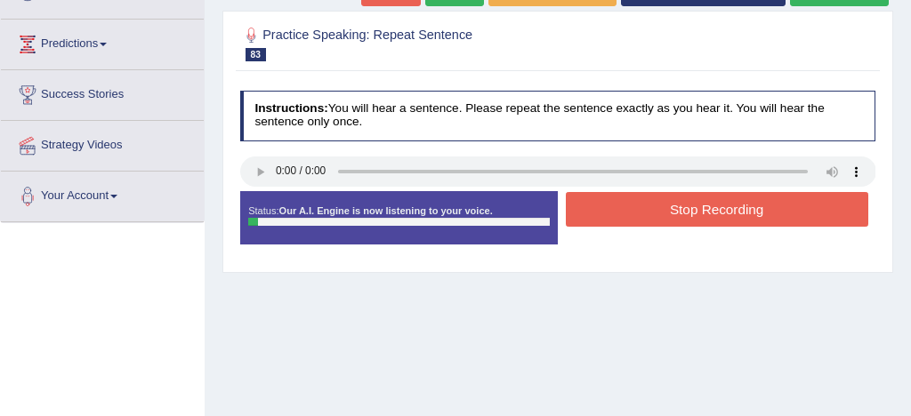
scroll to position [271, 0]
click at [723, 213] on button "Stop Recording" at bounding box center [717, 209] width 302 height 35
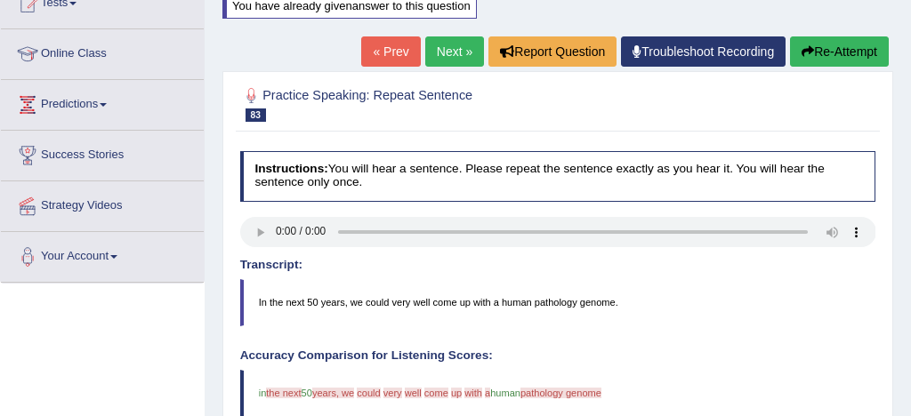
scroll to position [210, 0]
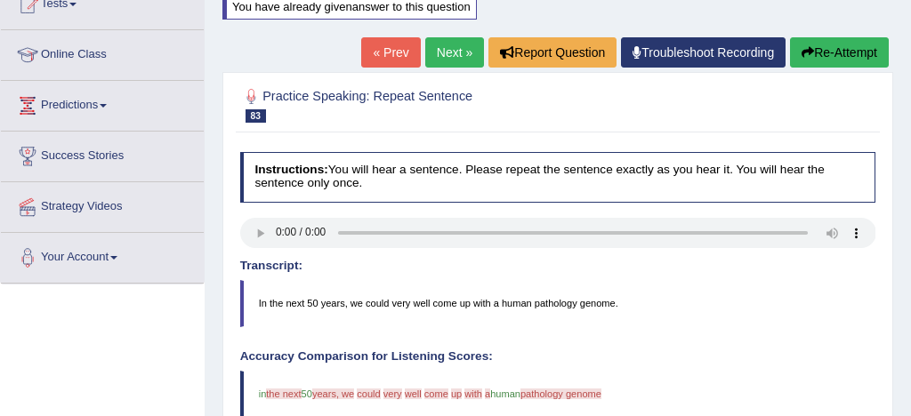
click at [446, 52] on link "Next »" at bounding box center [454, 52] width 59 height 30
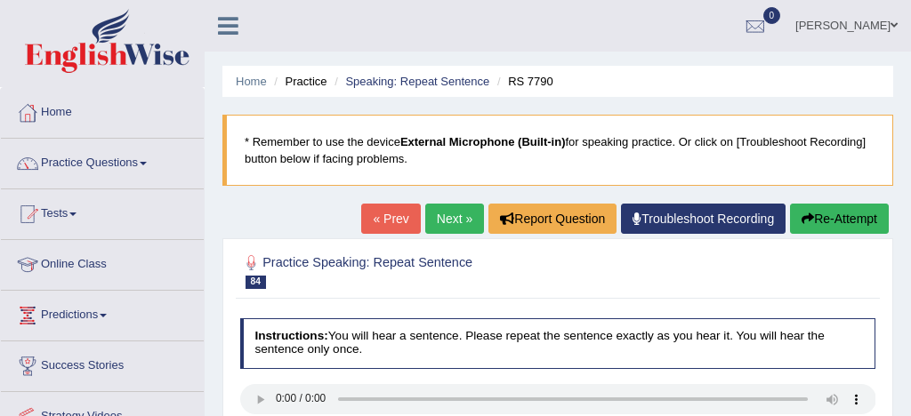
scroll to position [182, 0]
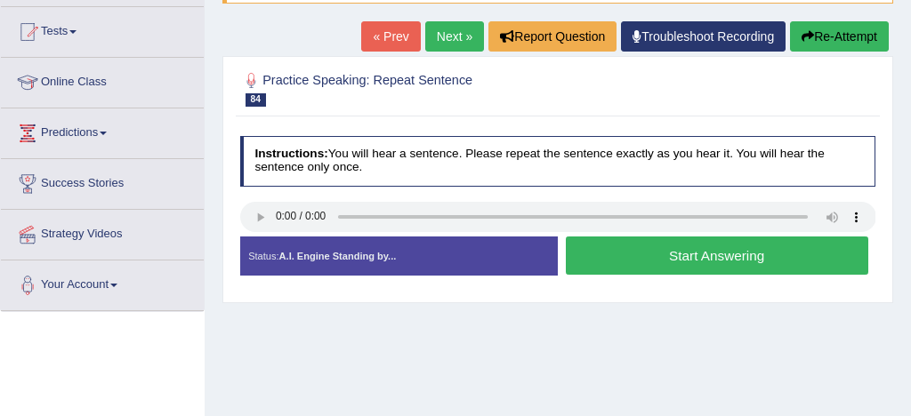
click at [703, 255] on button "Start Answering" at bounding box center [717, 256] width 302 height 38
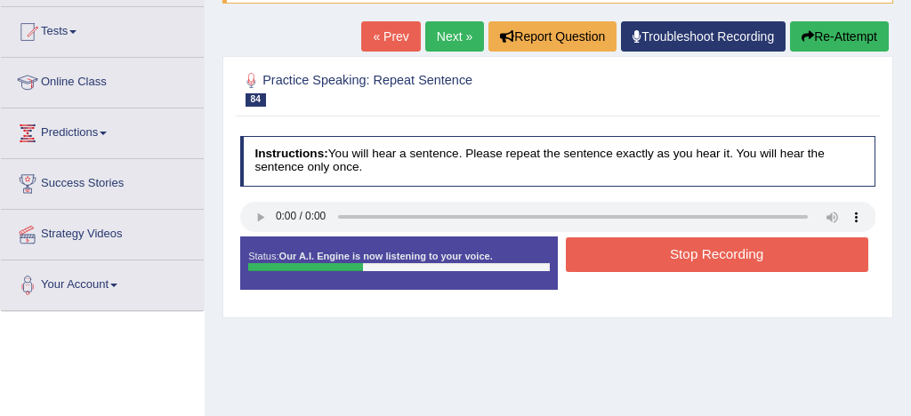
click at [717, 253] on button "Stop Recording" at bounding box center [717, 254] width 302 height 35
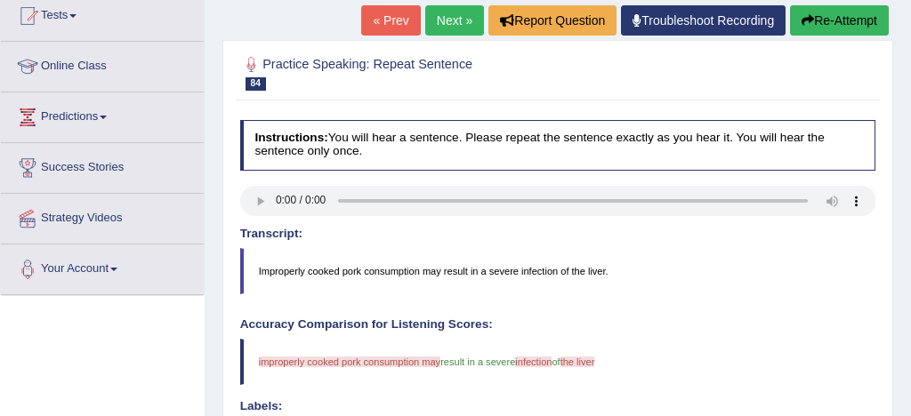
scroll to position [194, 0]
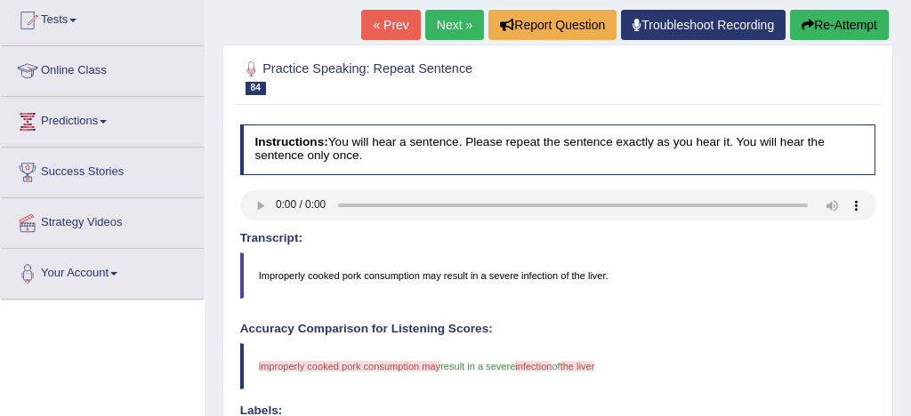
click at [841, 23] on button "Re-Attempt" at bounding box center [839, 25] width 99 height 30
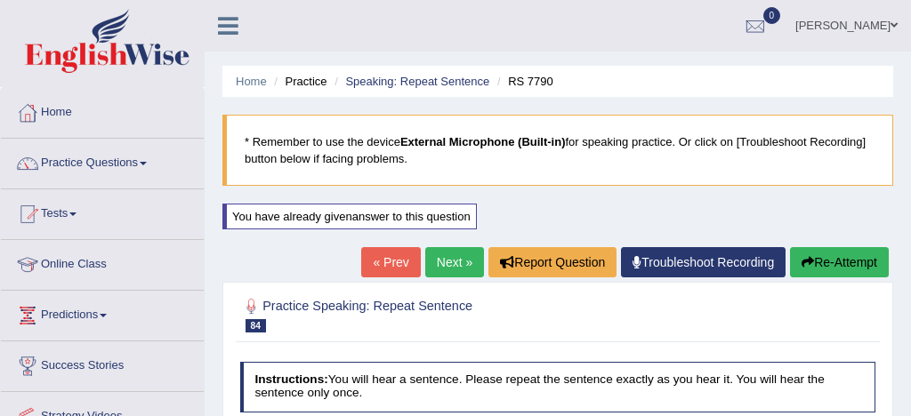
scroll to position [194, 0]
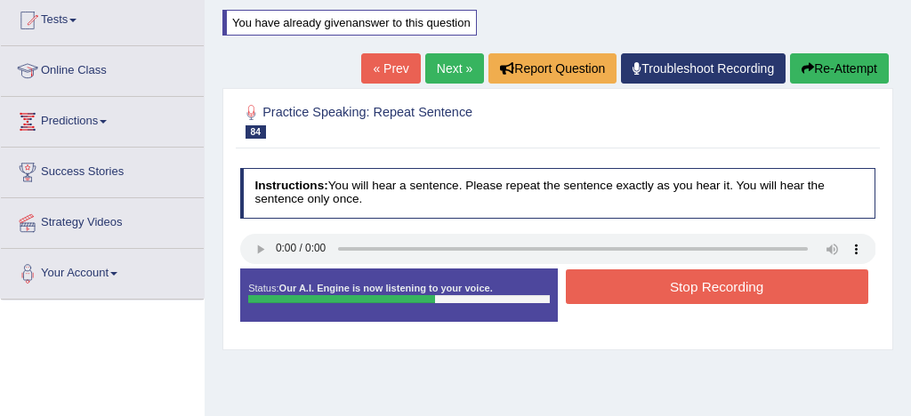
click at [685, 293] on button "Stop Recording" at bounding box center [717, 286] width 302 height 35
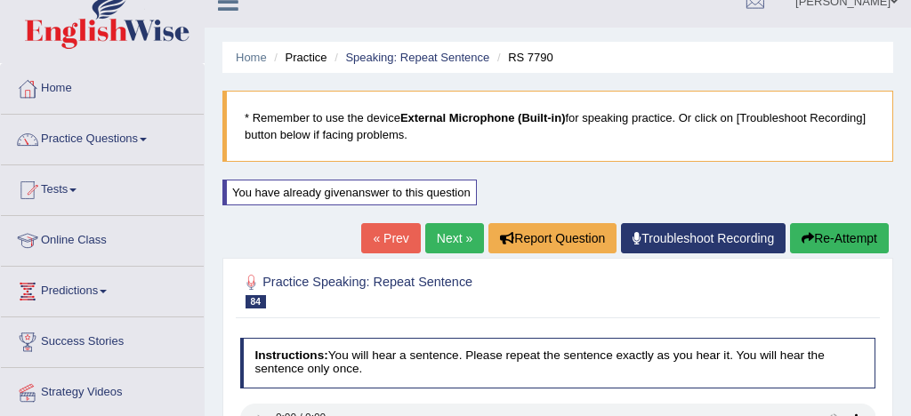
scroll to position [0, 0]
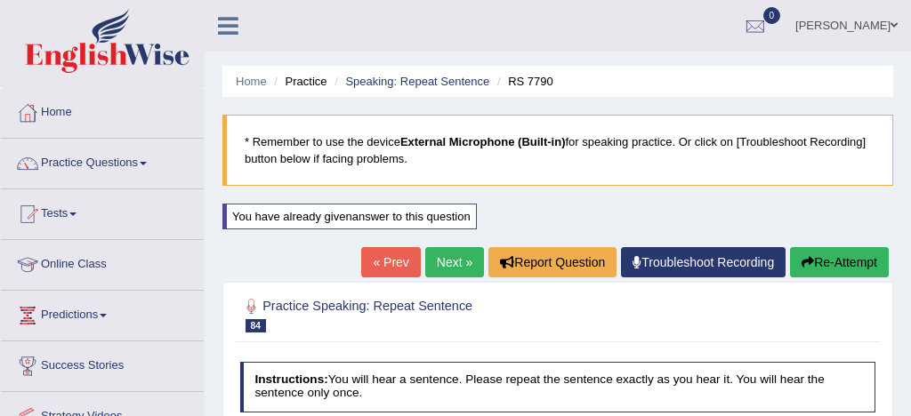
click at [440, 263] on link "Next »" at bounding box center [454, 262] width 59 height 30
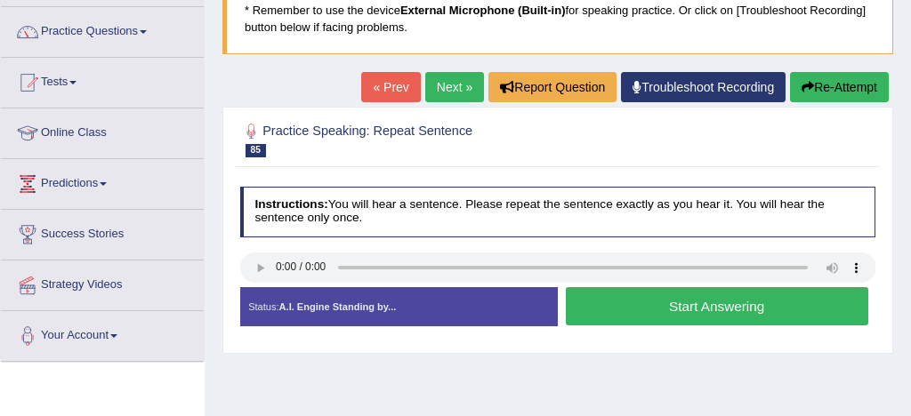
scroll to position [132, 0]
click at [726, 302] on button "Start Answering" at bounding box center [717, 306] width 302 height 38
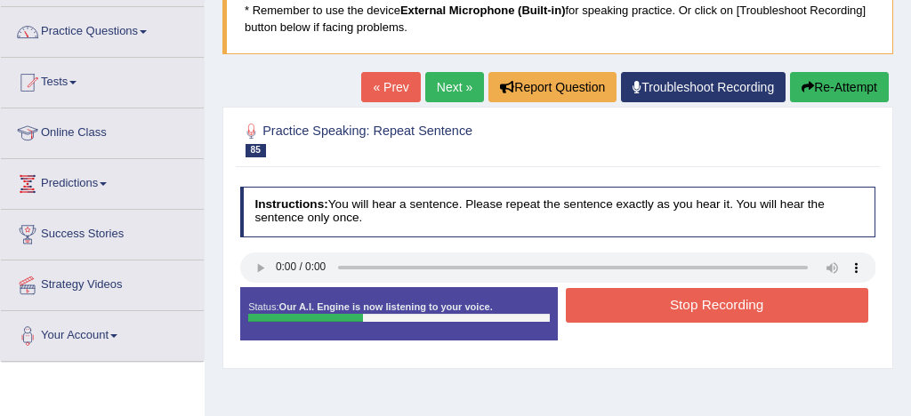
click at [710, 306] on button "Stop Recording" at bounding box center [717, 305] width 302 height 35
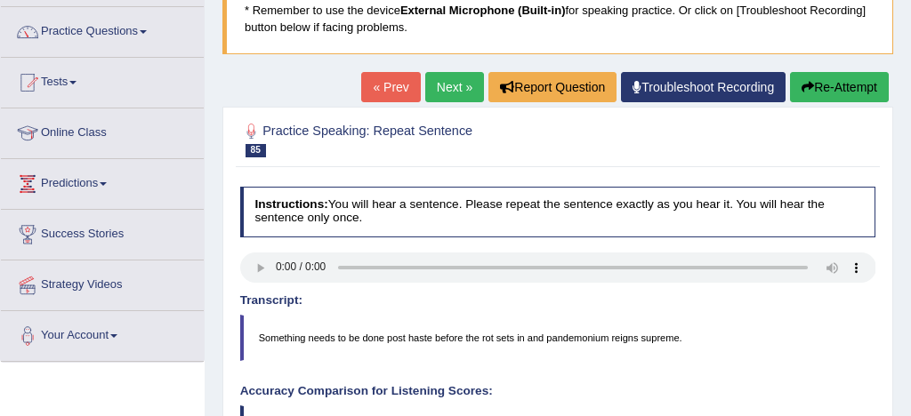
click at [839, 92] on button "Re-Attempt" at bounding box center [839, 87] width 99 height 30
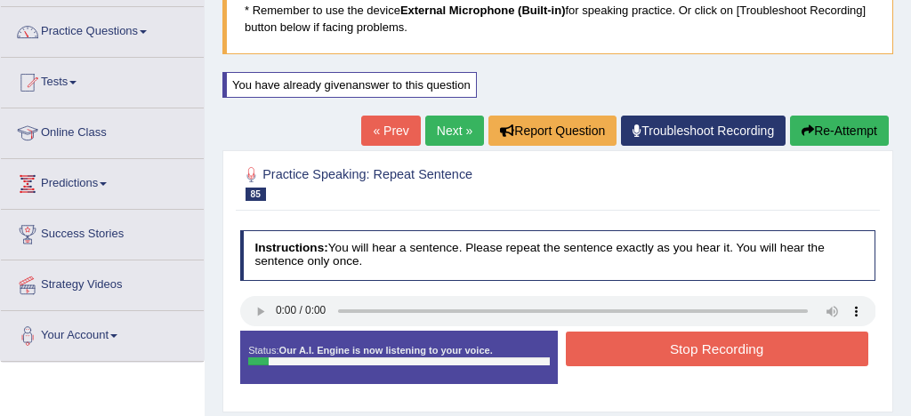
scroll to position [132, 0]
click at [664, 350] on button "Stop Recording" at bounding box center [717, 349] width 302 height 35
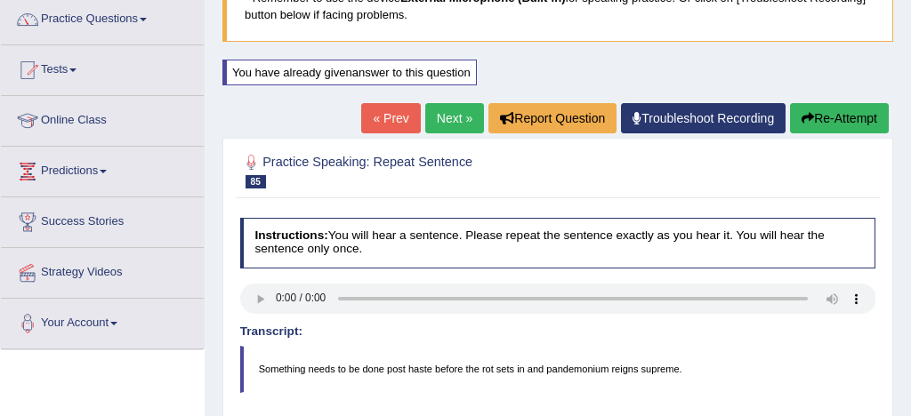
scroll to position [141, 0]
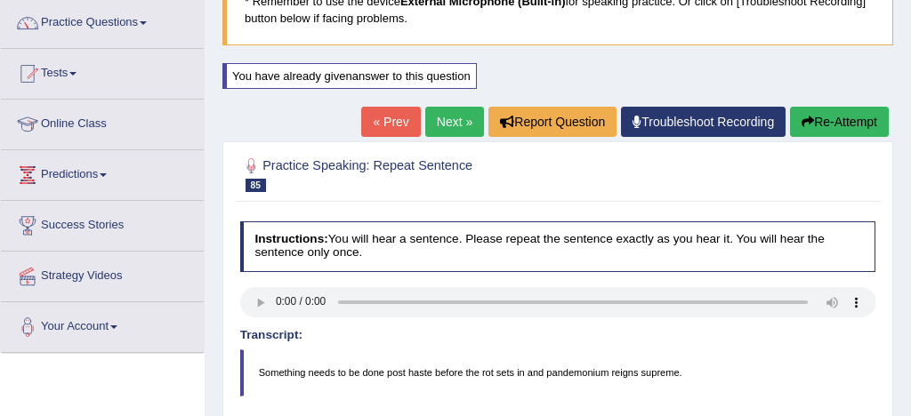
click at [439, 116] on link "Next »" at bounding box center [454, 122] width 59 height 30
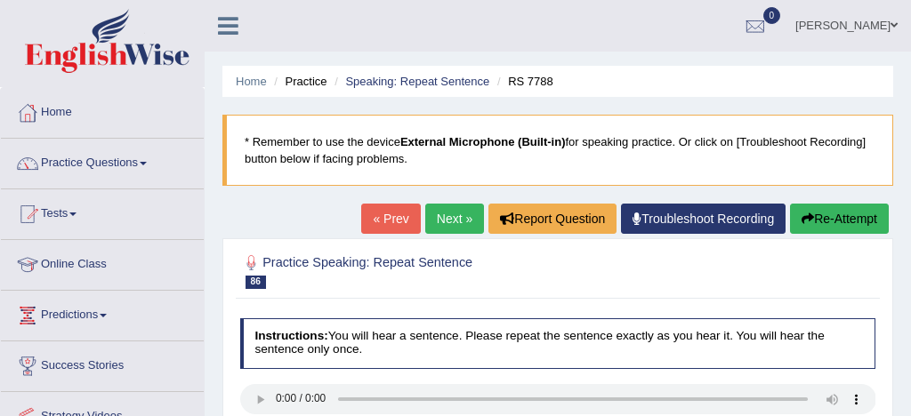
scroll to position [162, 0]
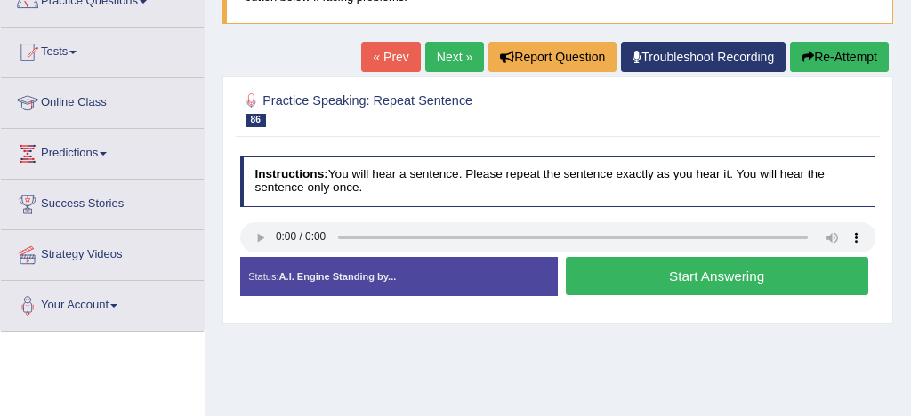
click at [697, 276] on button "Start Answering" at bounding box center [717, 276] width 302 height 38
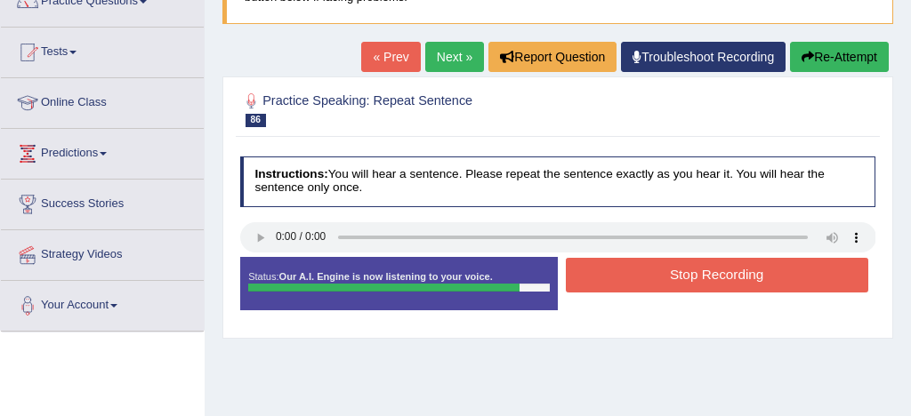
click at [443, 56] on link "Next »" at bounding box center [454, 57] width 59 height 30
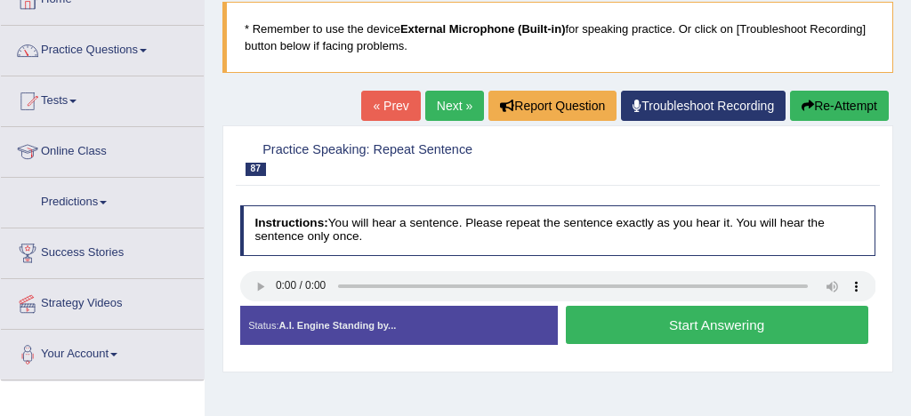
scroll to position [113, 0]
click at [732, 326] on button "Start Answering" at bounding box center [717, 325] width 302 height 38
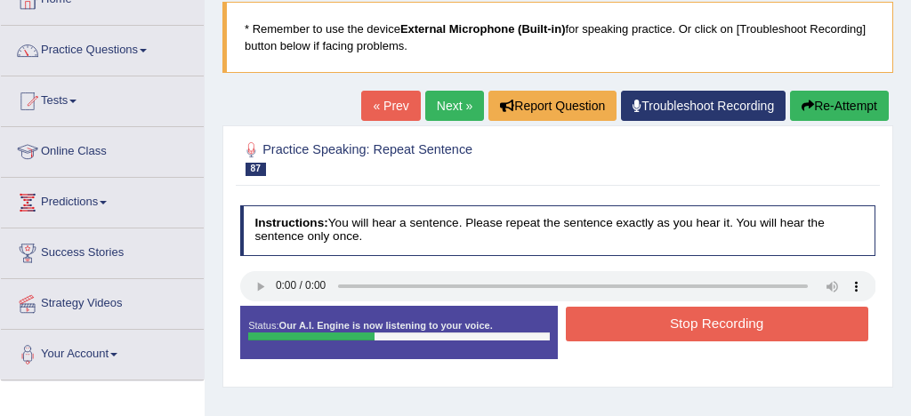
click at [717, 326] on button "Stop Recording" at bounding box center [717, 324] width 302 height 35
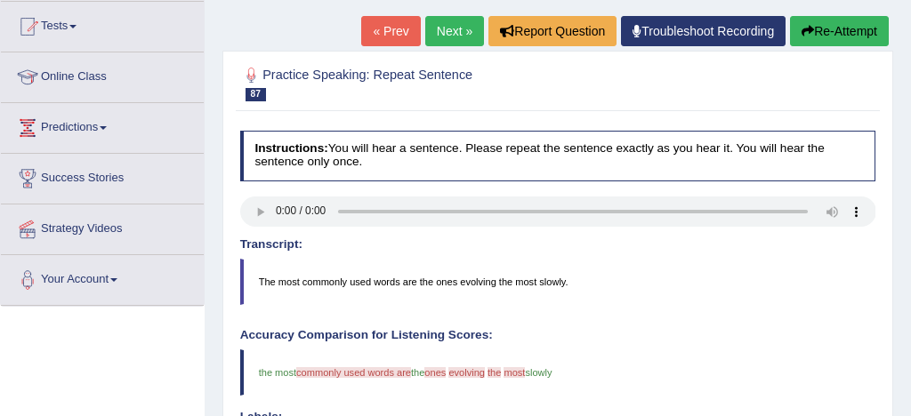
scroll to position [161, 0]
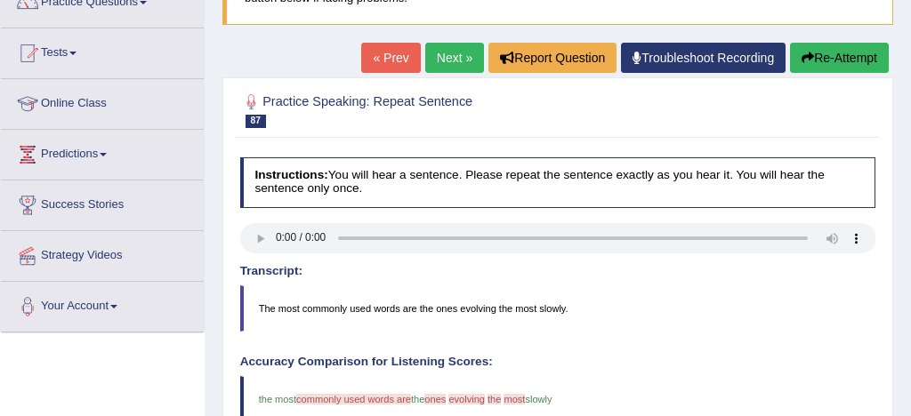
click at [861, 52] on button "Re-Attempt" at bounding box center [839, 58] width 99 height 30
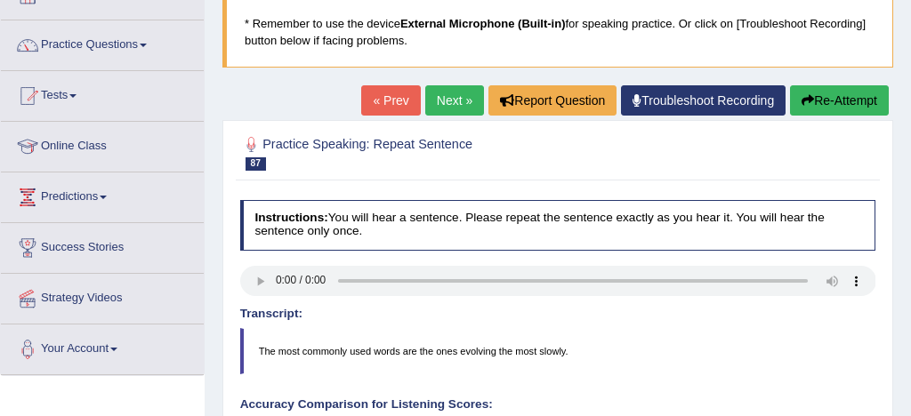
scroll to position [117, 0]
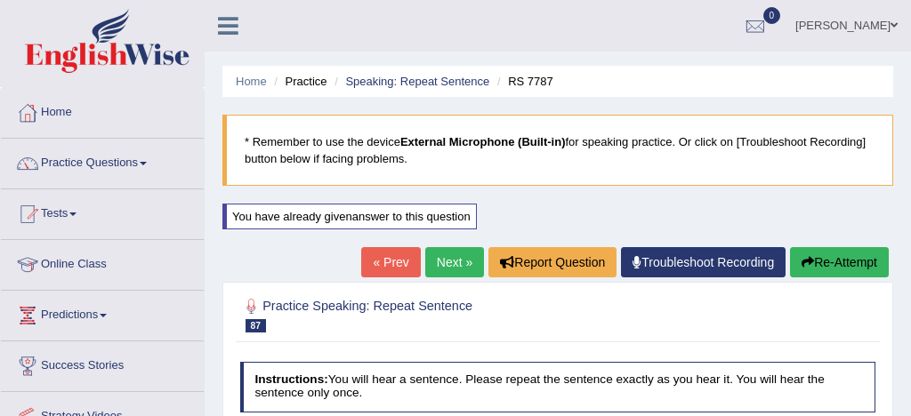
scroll to position [119, 0]
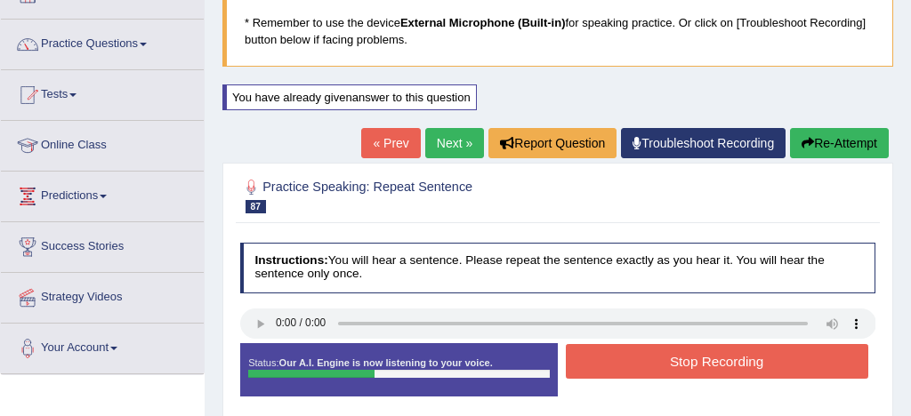
click at [734, 365] on button "Stop Recording" at bounding box center [717, 361] width 302 height 35
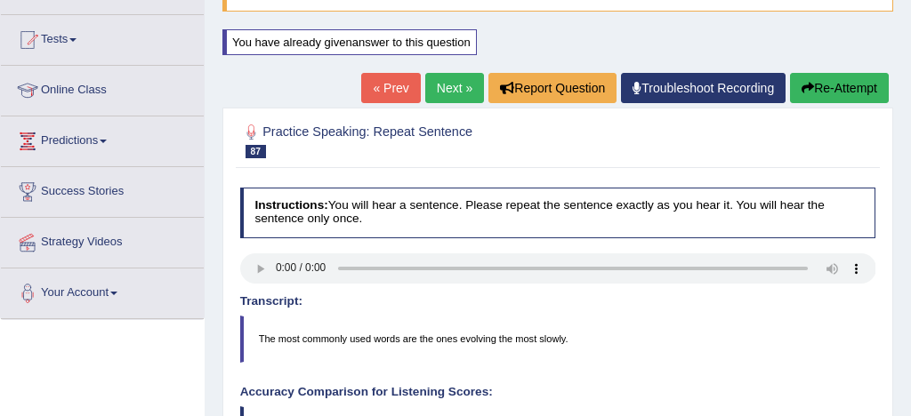
scroll to position [164, 0]
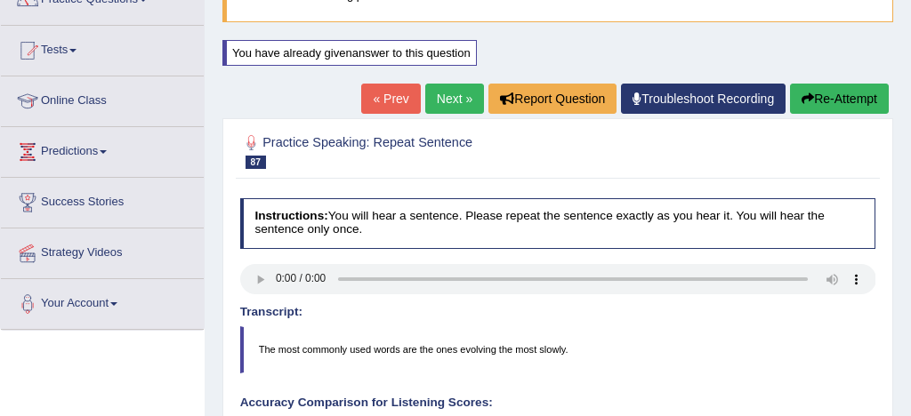
click at [436, 93] on link "Next »" at bounding box center [454, 99] width 59 height 30
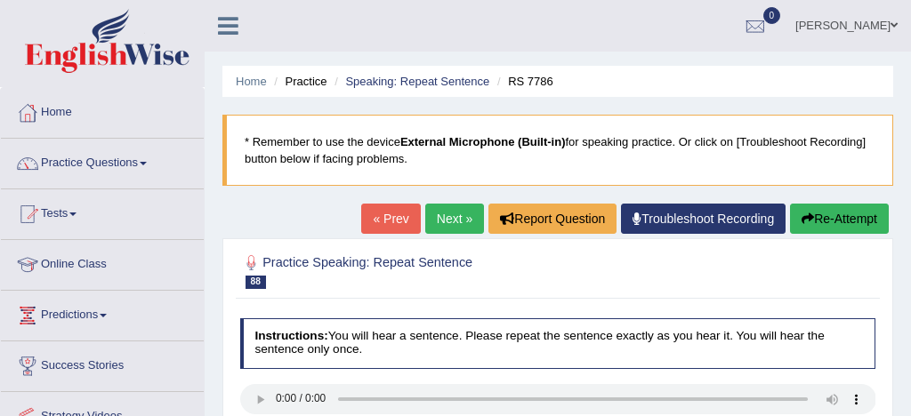
scroll to position [135, 0]
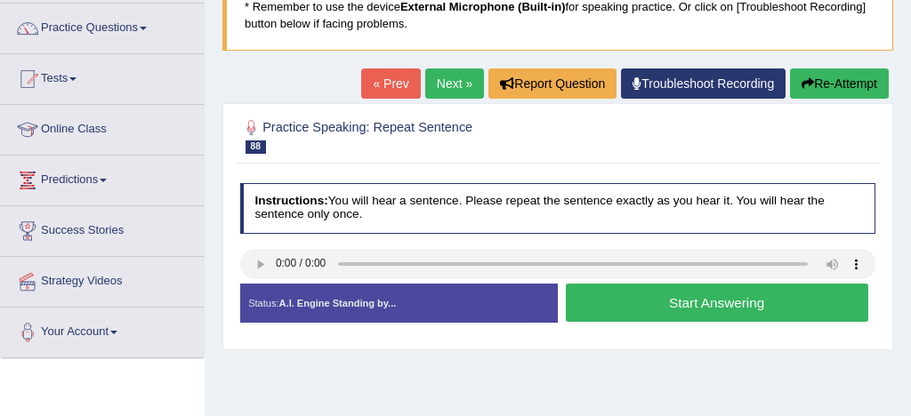
click at [734, 301] on button "Start Answering" at bounding box center [717, 303] width 302 height 38
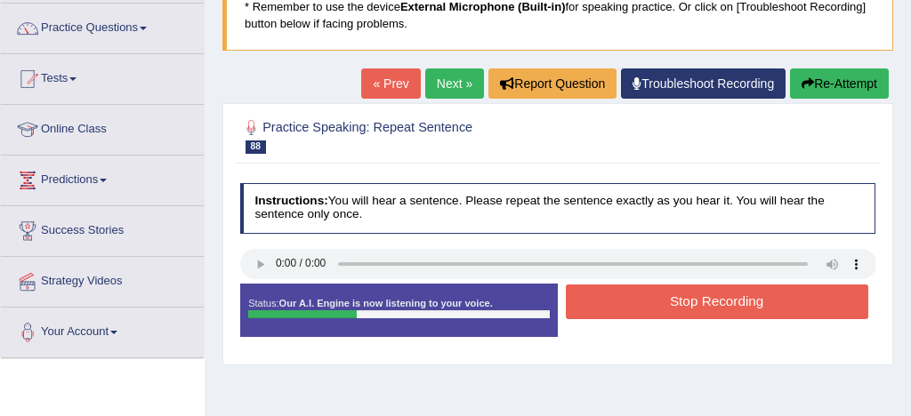
click at [722, 303] on button "Stop Recording" at bounding box center [717, 302] width 302 height 35
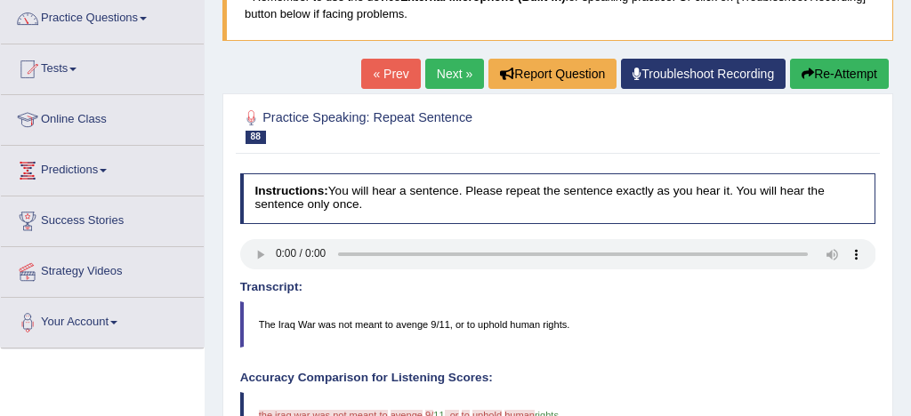
scroll to position [141, 0]
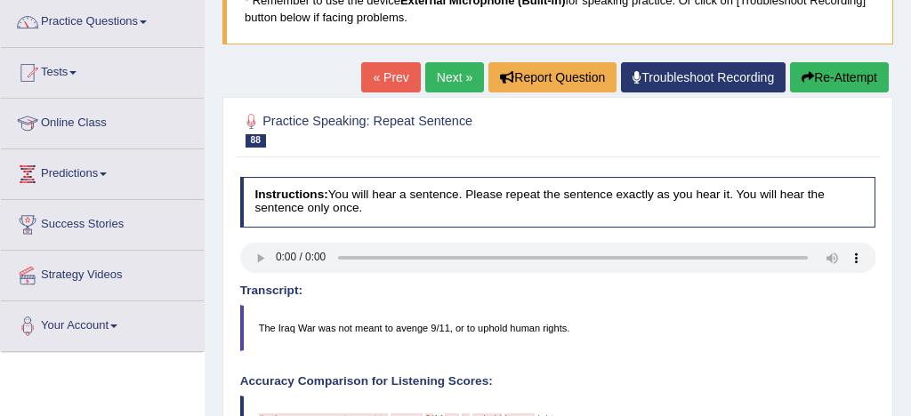
click at [452, 77] on link "Next »" at bounding box center [454, 77] width 59 height 30
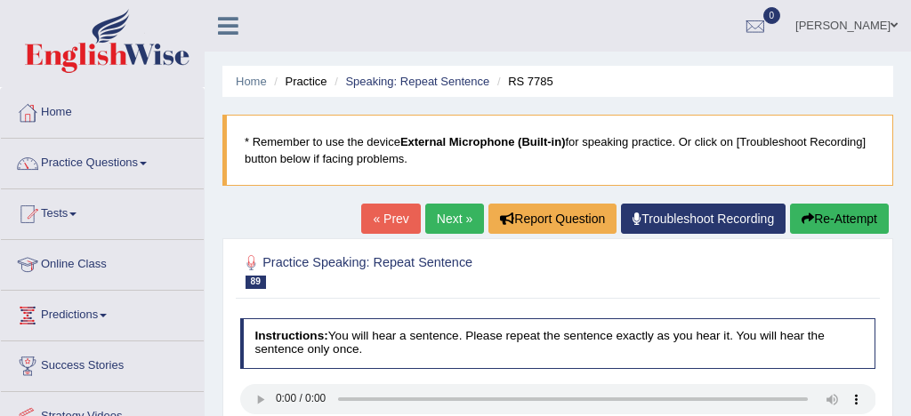
scroll to position [132, 0]
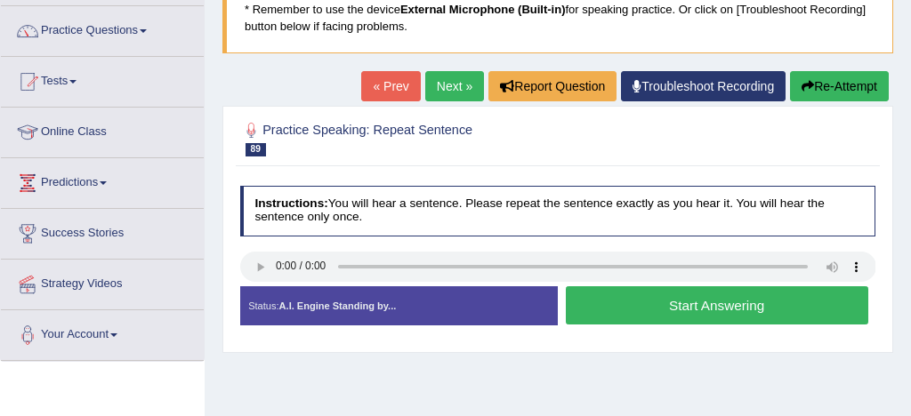
click at [734, 304] on button "Start Answering" at bounding box center [717, 305] width 302 height 38
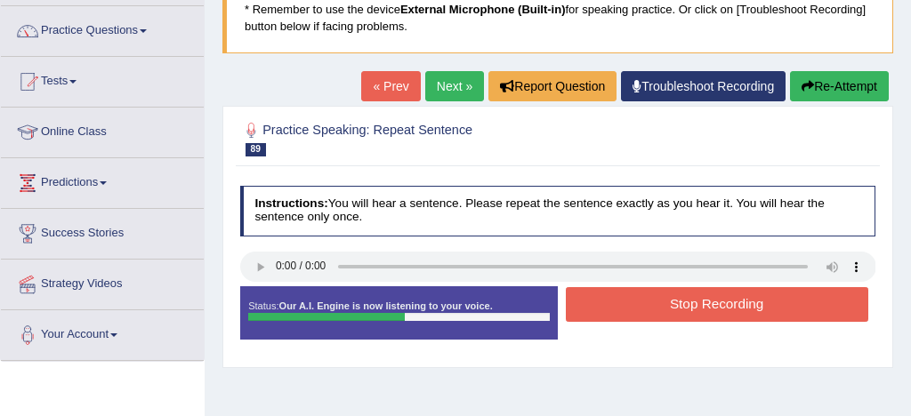
click at [763, 302] on button "Stop Recording" at bounding box center [717, 304] width 302 height 35
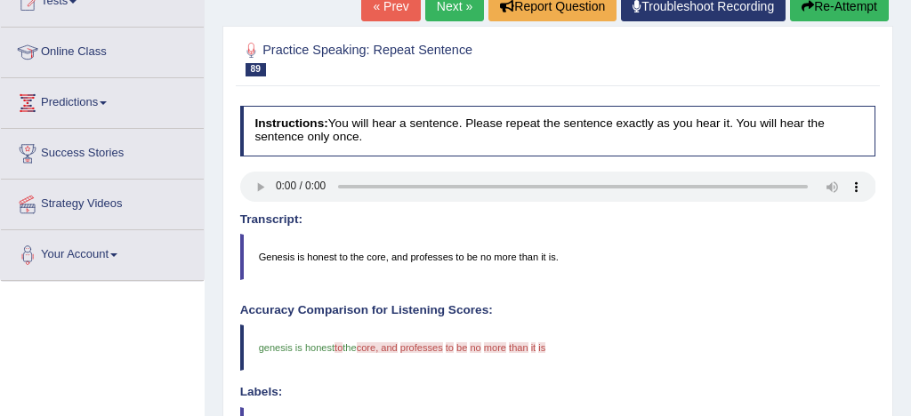
scroll to position [202, 0]
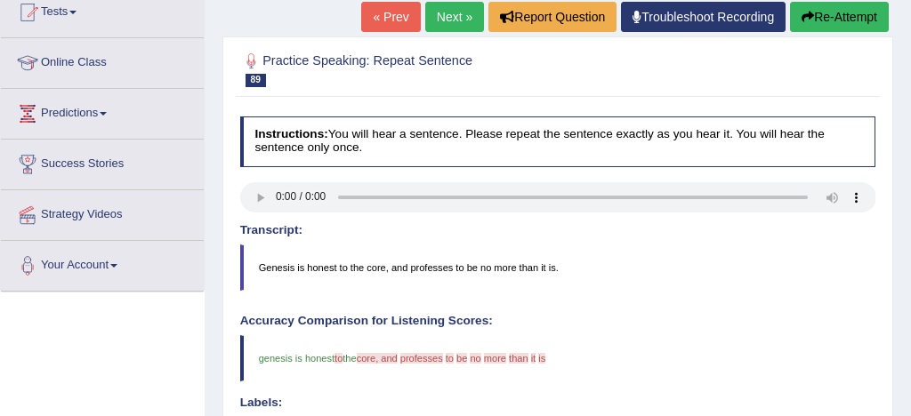
click at [854, 14] on button "Re-Attempt" at bounding box center [839, 17] width 99 height 30
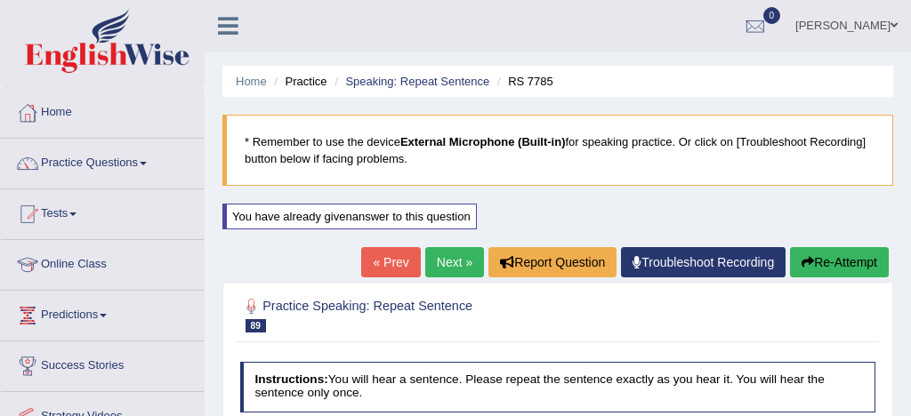
scroll to position [310, 0]
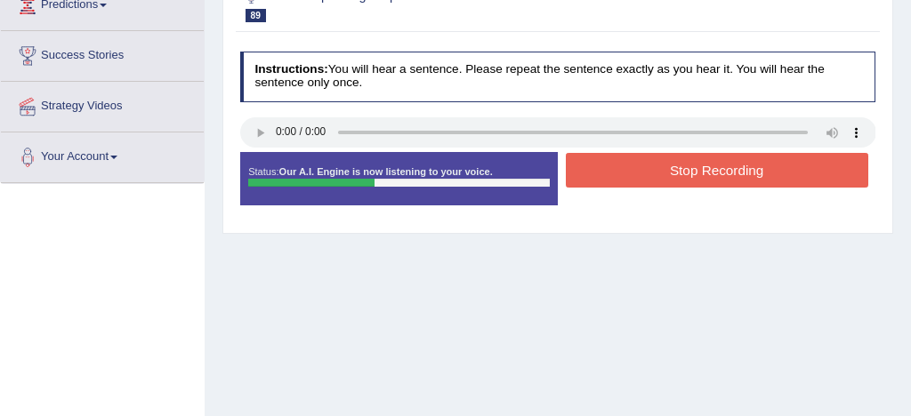
click at [721, 177] on button "Stop Recording" at bounding box center [717, 170] width 302 height 35
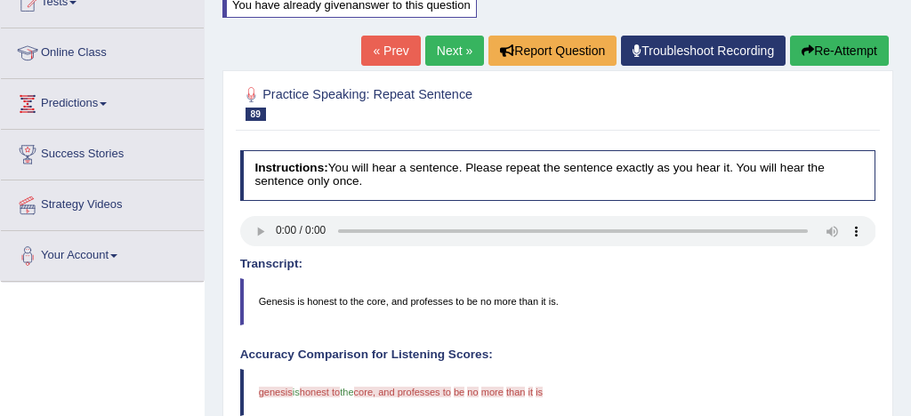
scroll to position [210, 0]
